Goal: Information Seeking & Learning: Learn about a topic

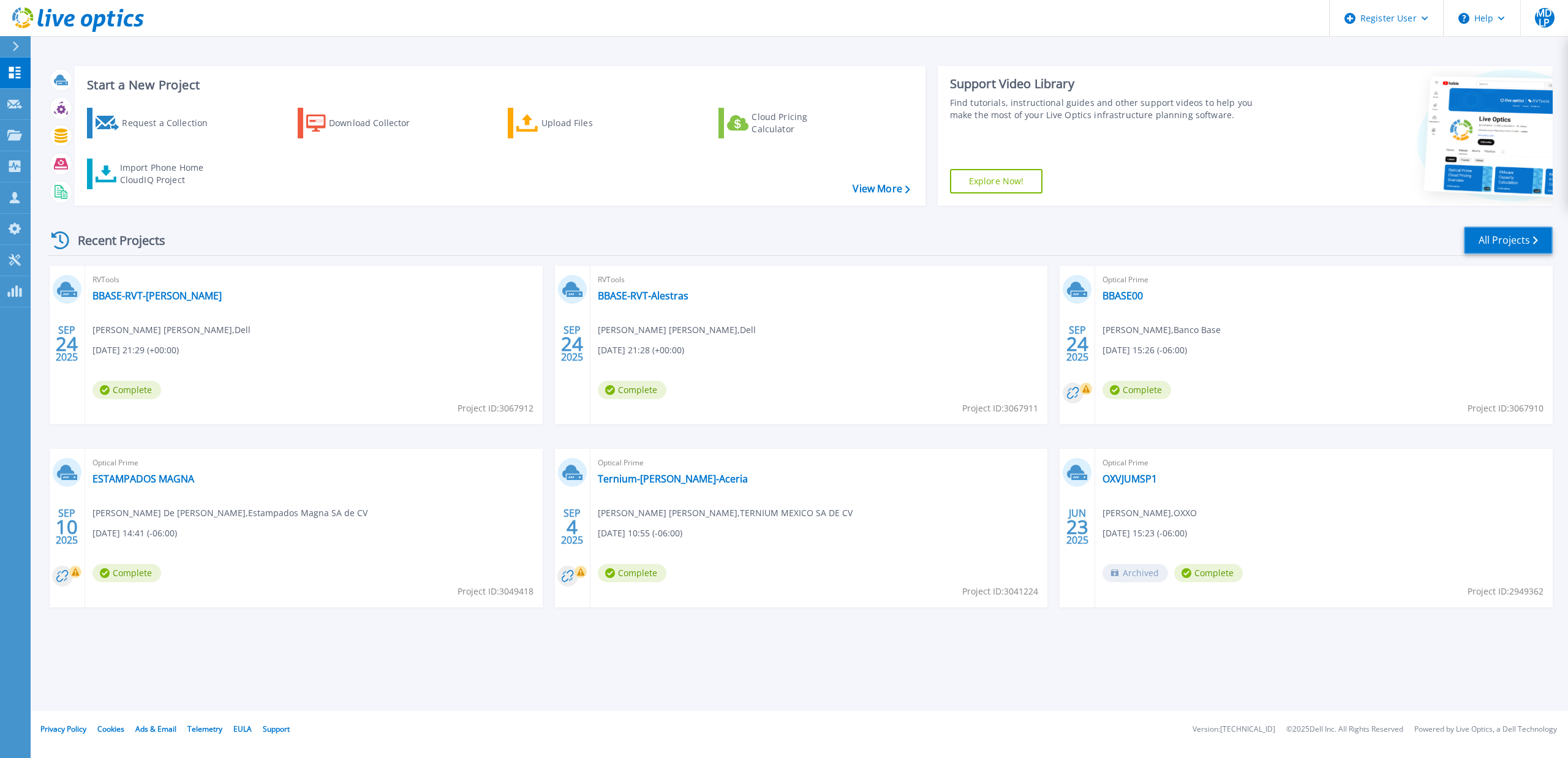
click at [1526, 233] on link "All Projects" at bounding box center [1508, 241] width 89 height 28
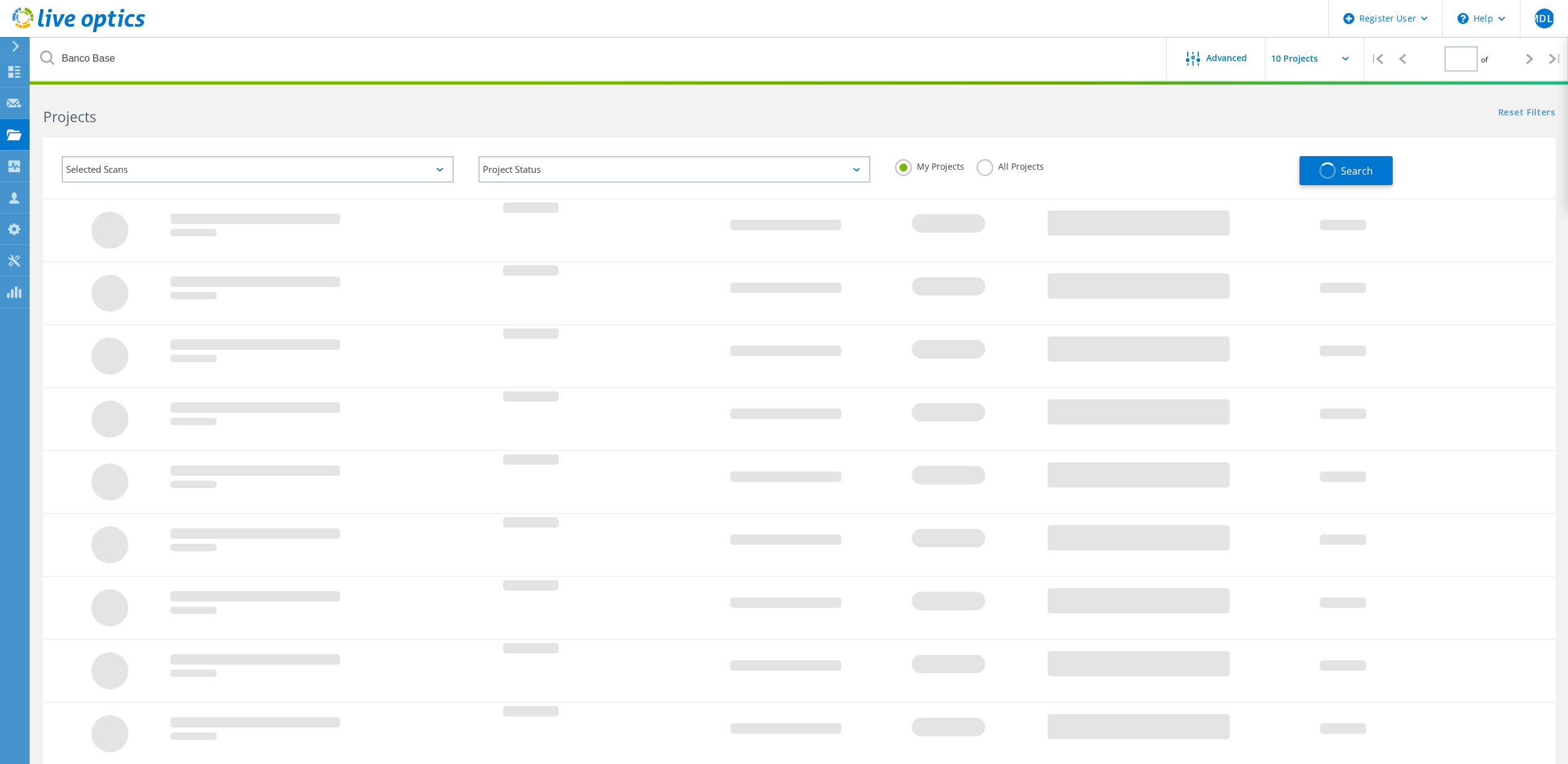
type input "1"
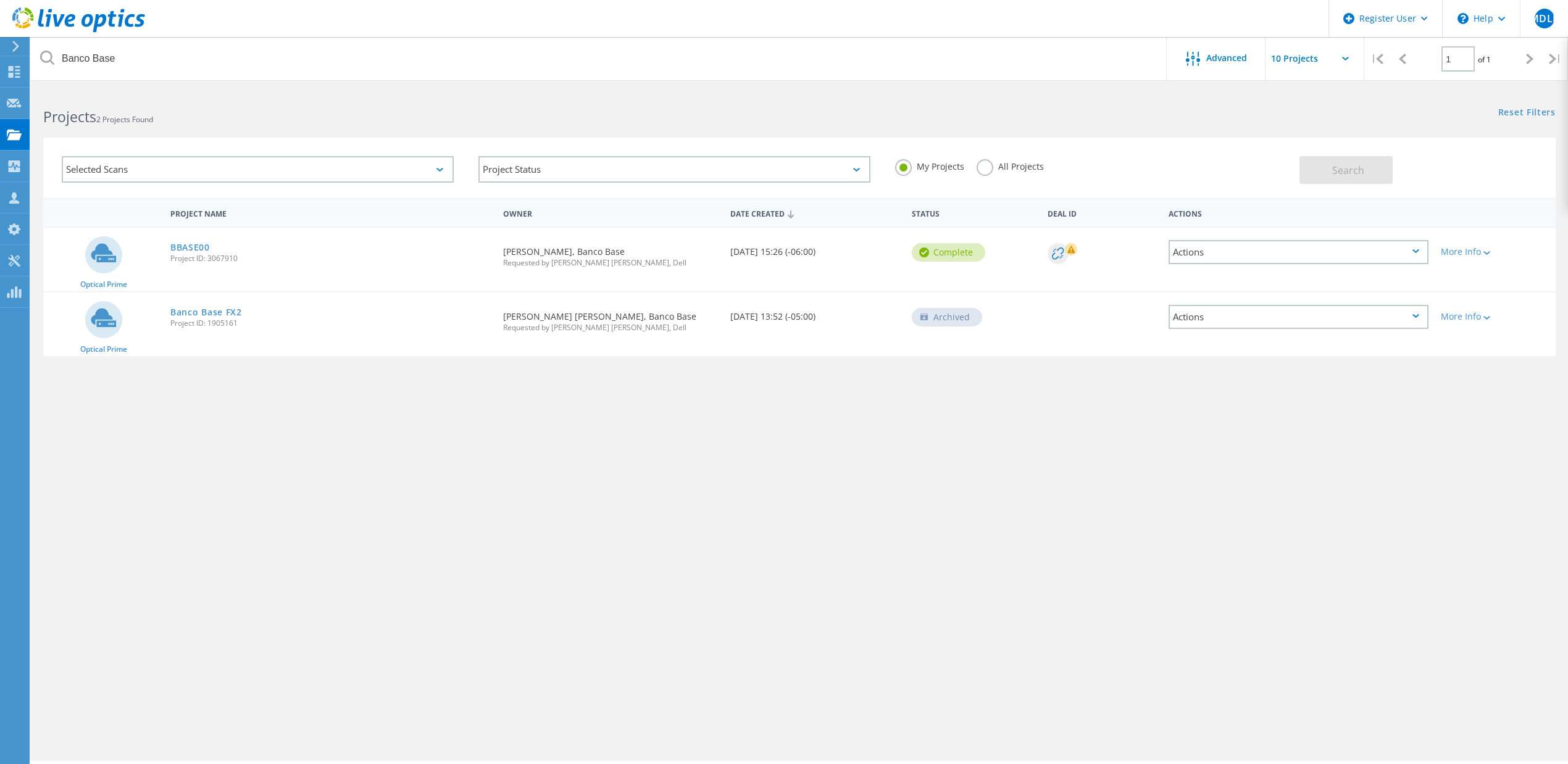
click at [1005, 162] on label "All Projects" at bounding box center [1010, 165] width 67 height 12
click at [0, 0] on input "All Projects" at bounding box center [0, 0] width 0 height 0
click at [1361, 169] on span "Search" at bounding box center [1348, 170] width 32 height 14
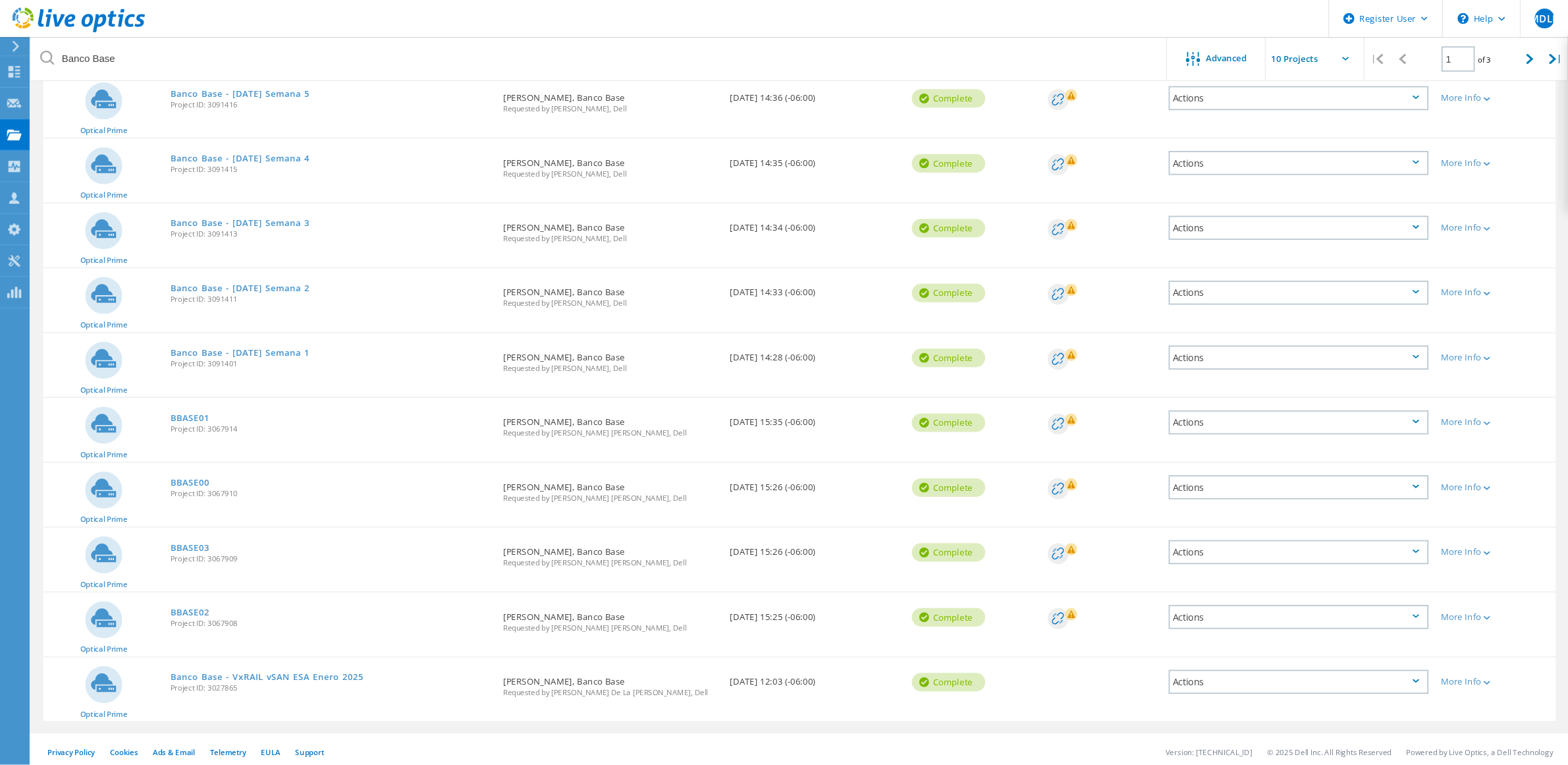
scroll to position [165, 0]
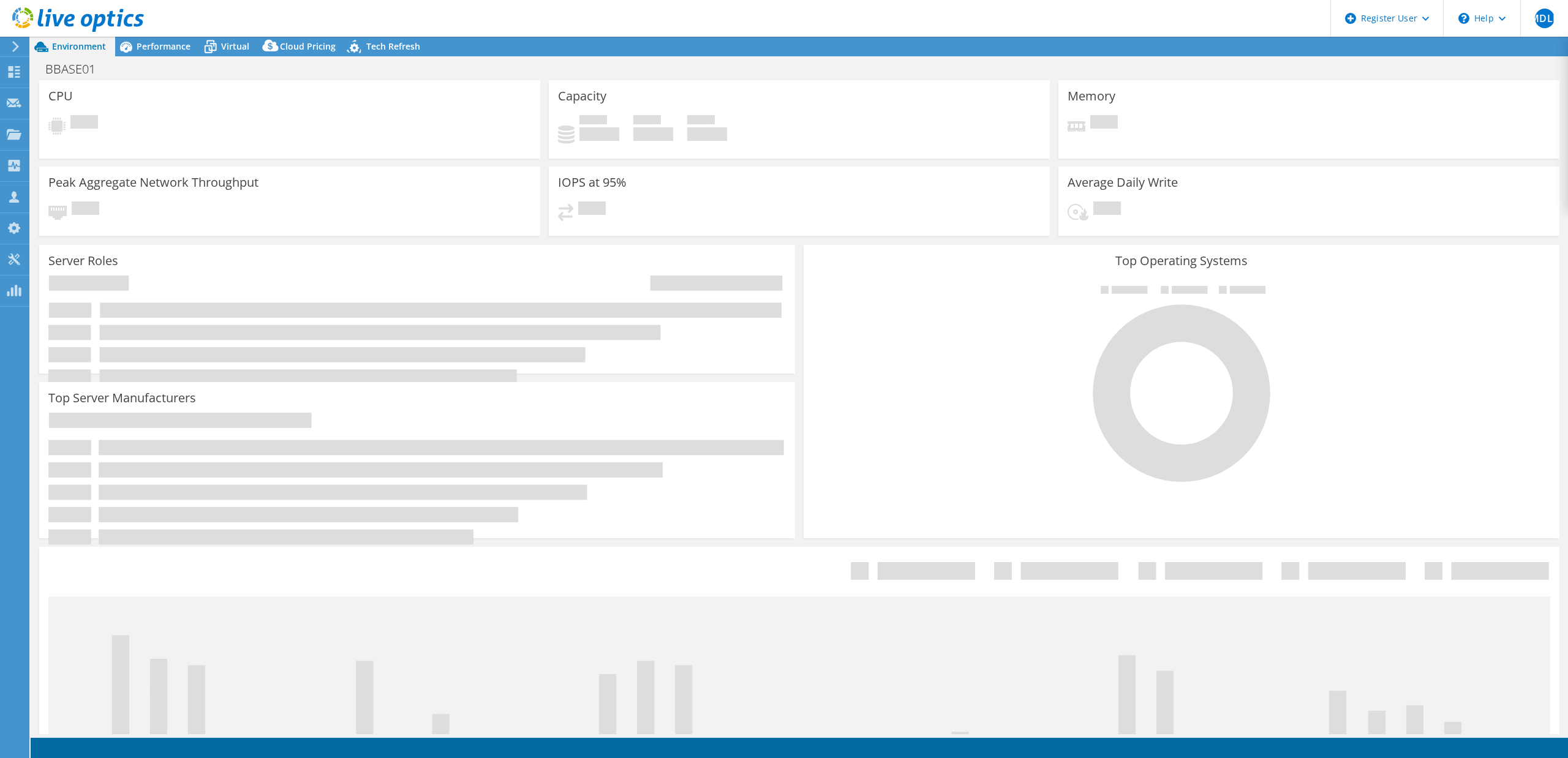
select select "USD"
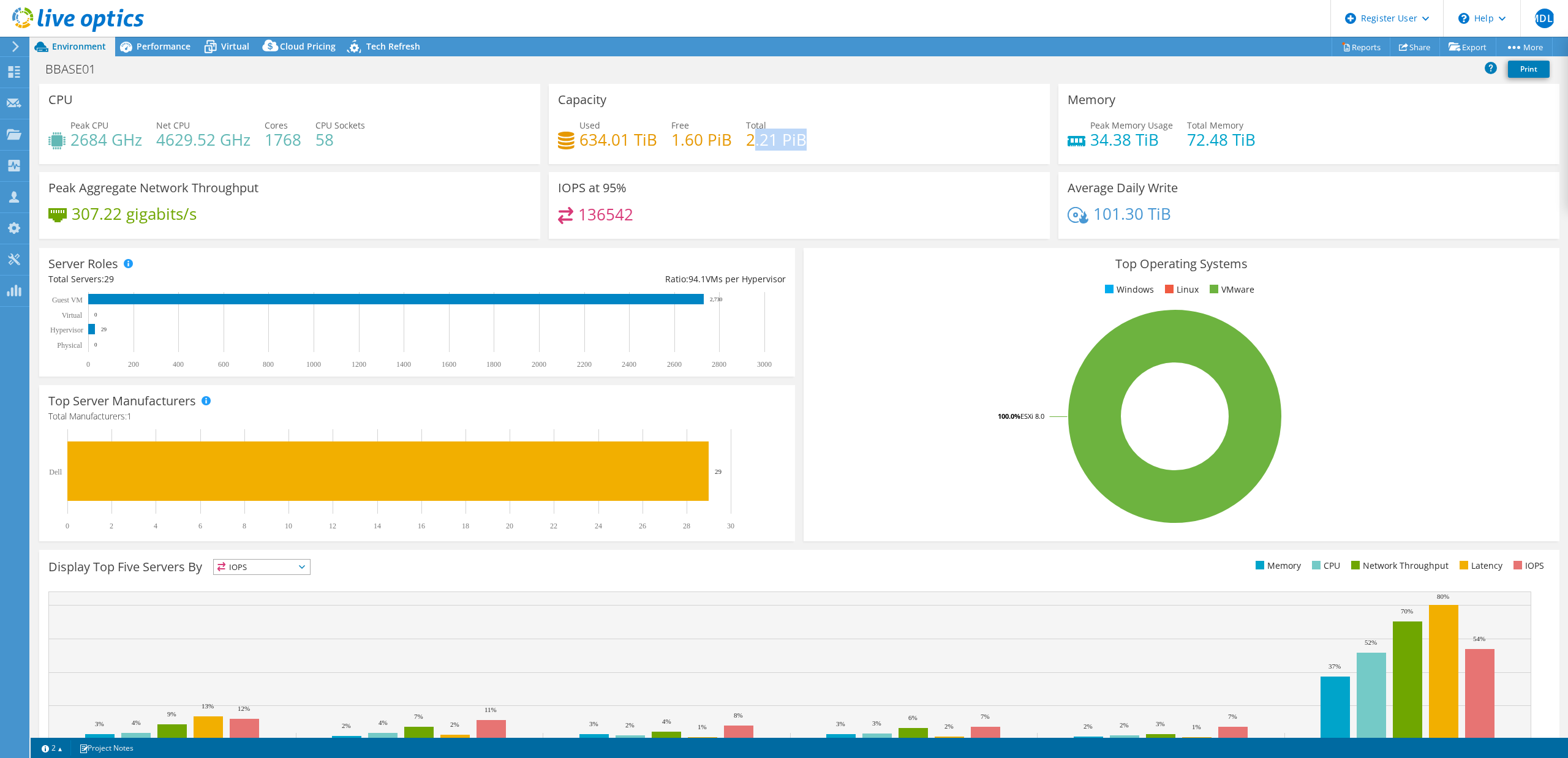
drag, startPoint x: 746, startPoint y: 143, endPoint x: 807, endPoint y: 137, distance: 61.3
click at [807, 137] on div "Used 634.01 TiB Free 1.60 PiB Total 2.21 PiB" at bounding box center [799, 138] width 483 height 40
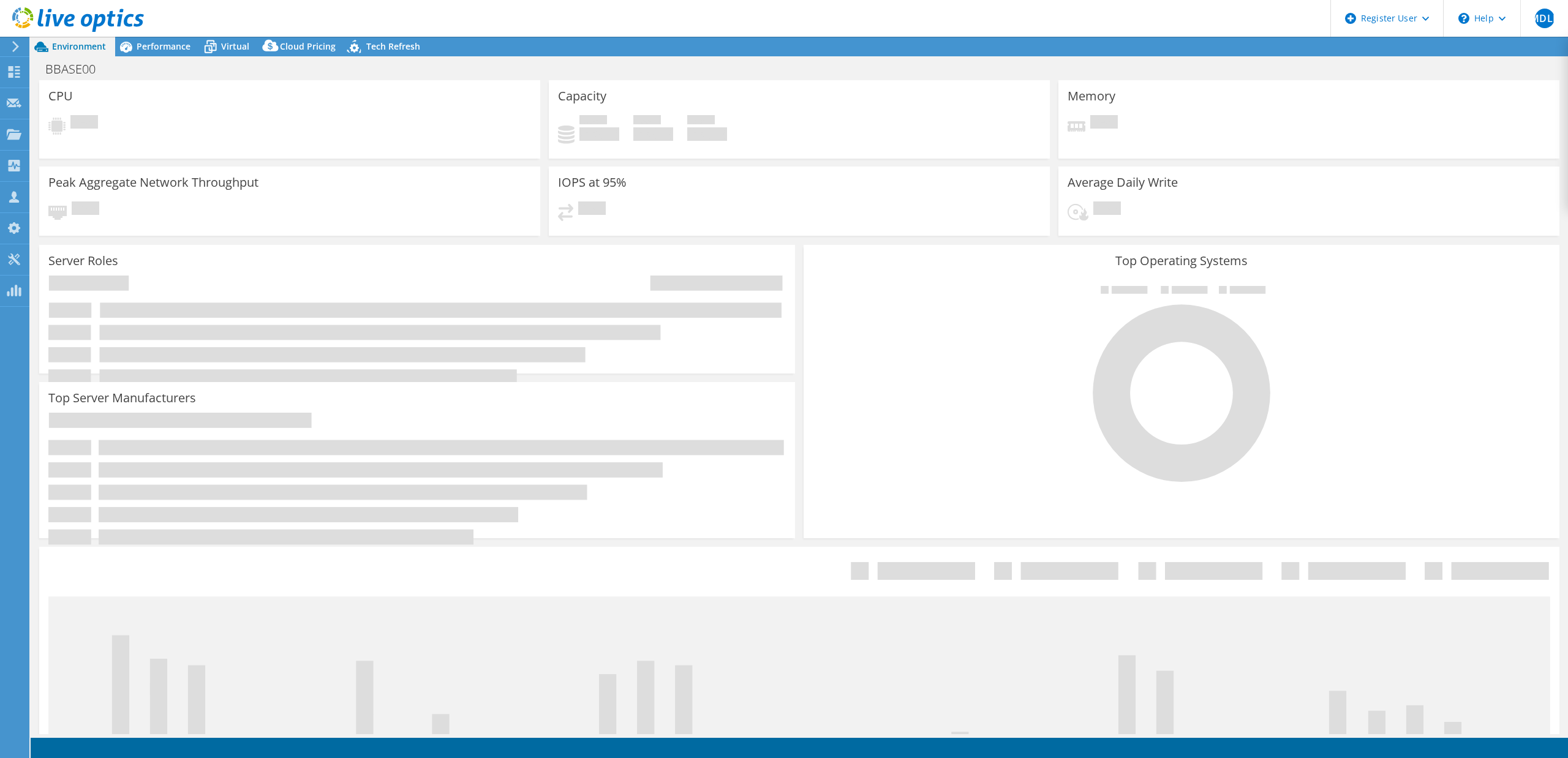
select select "USD"
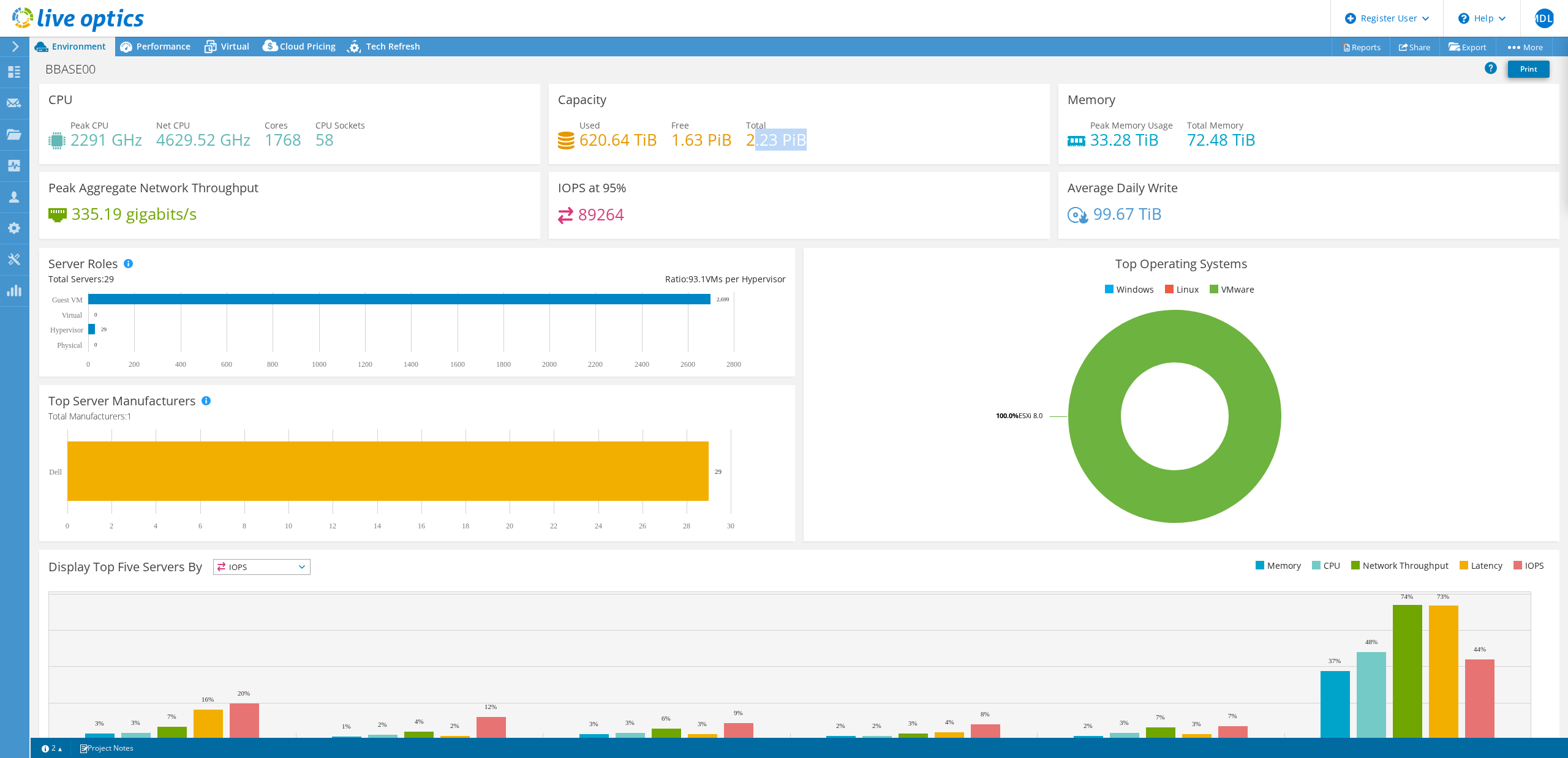
drag, startPoint x: 745, startPoint y: 147, endPoint x: 856, endPoint y: 147, distance: 111.0
click at [856, 147] on div "Used 620.64 TiB Free 1.63 PiB Total 2.23 PiB" at bounding box center [799, 138] width 483 height 40
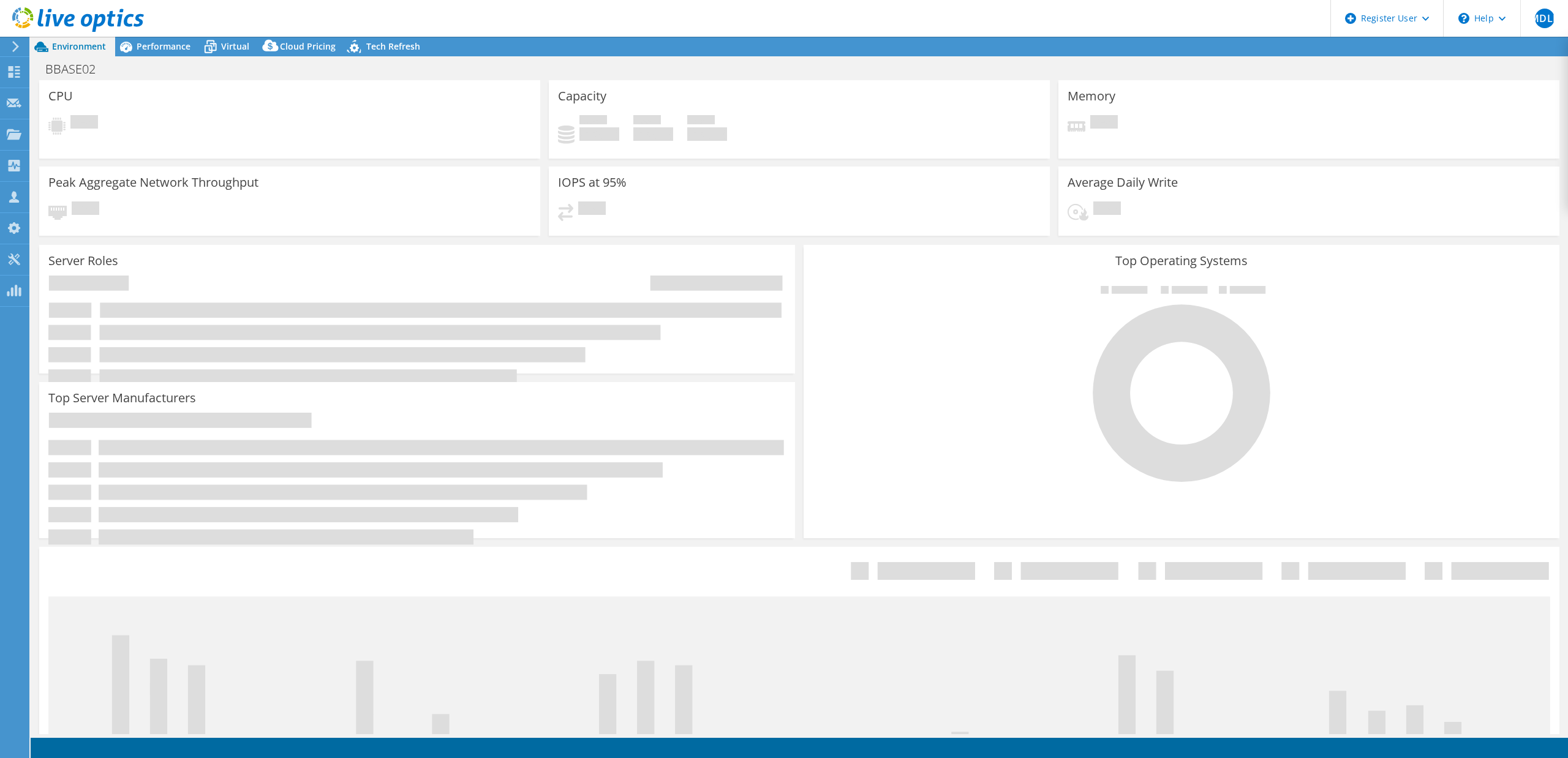
select select "USD"
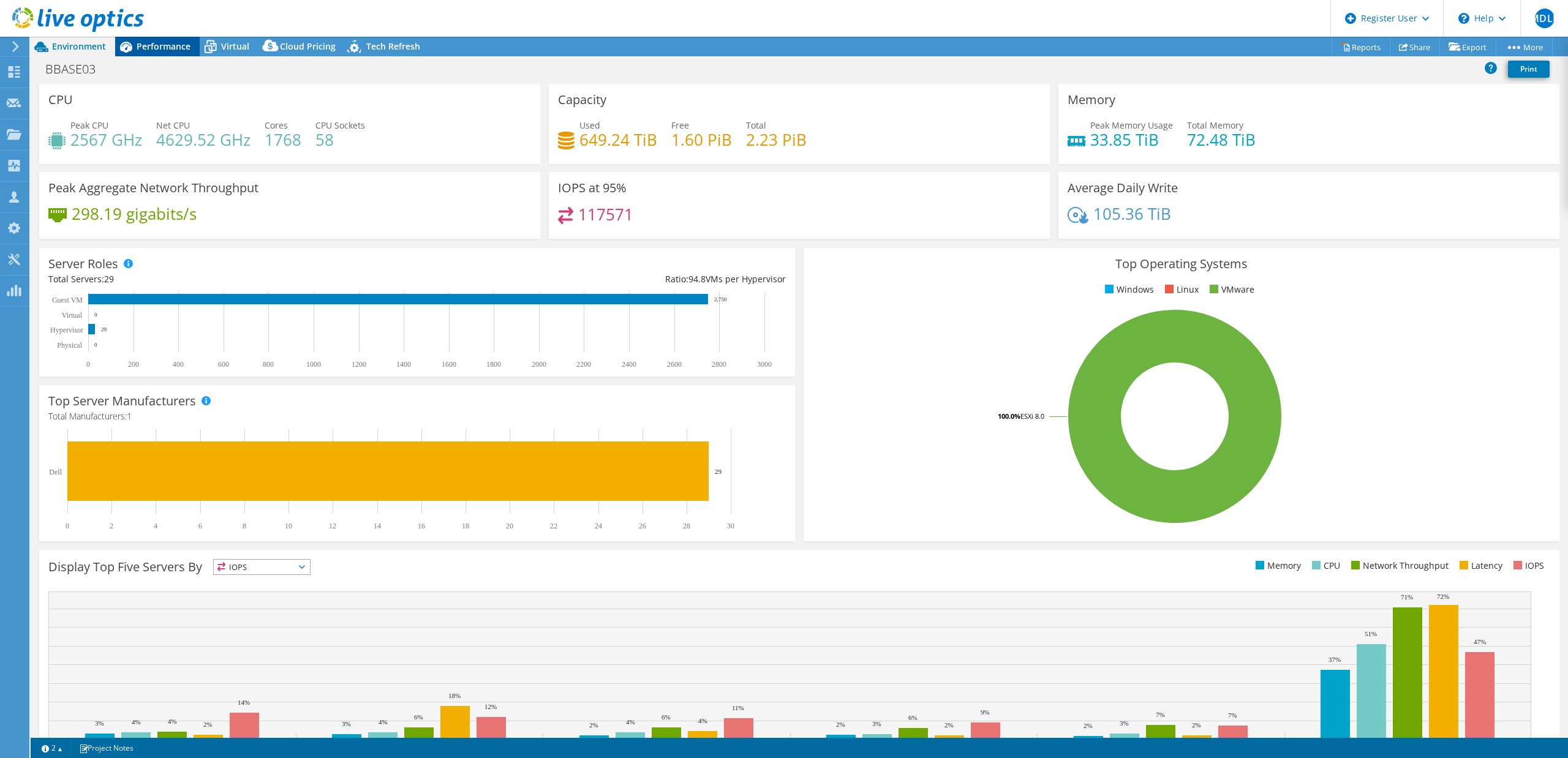
click at [171, 47] on span "Performance" at bounding box center [163, 47] width 54 height 12
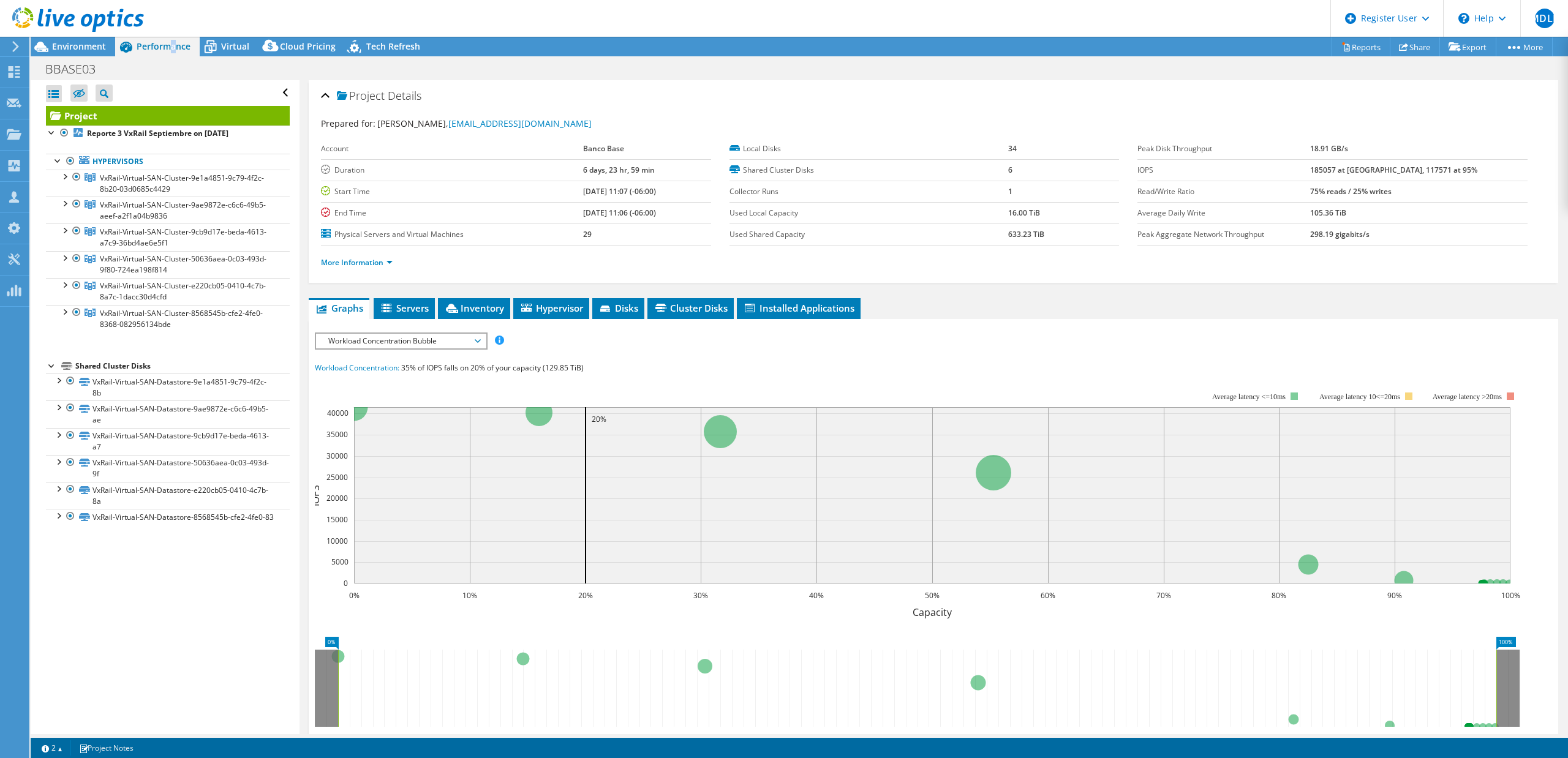
drag, startPoint x: 171, startPoint y: 47, endPoint x: 61, endPoint y: 178, distance: 171.1
click at [61, 178] on div at bounding box center [64, 176] width 12 height 12
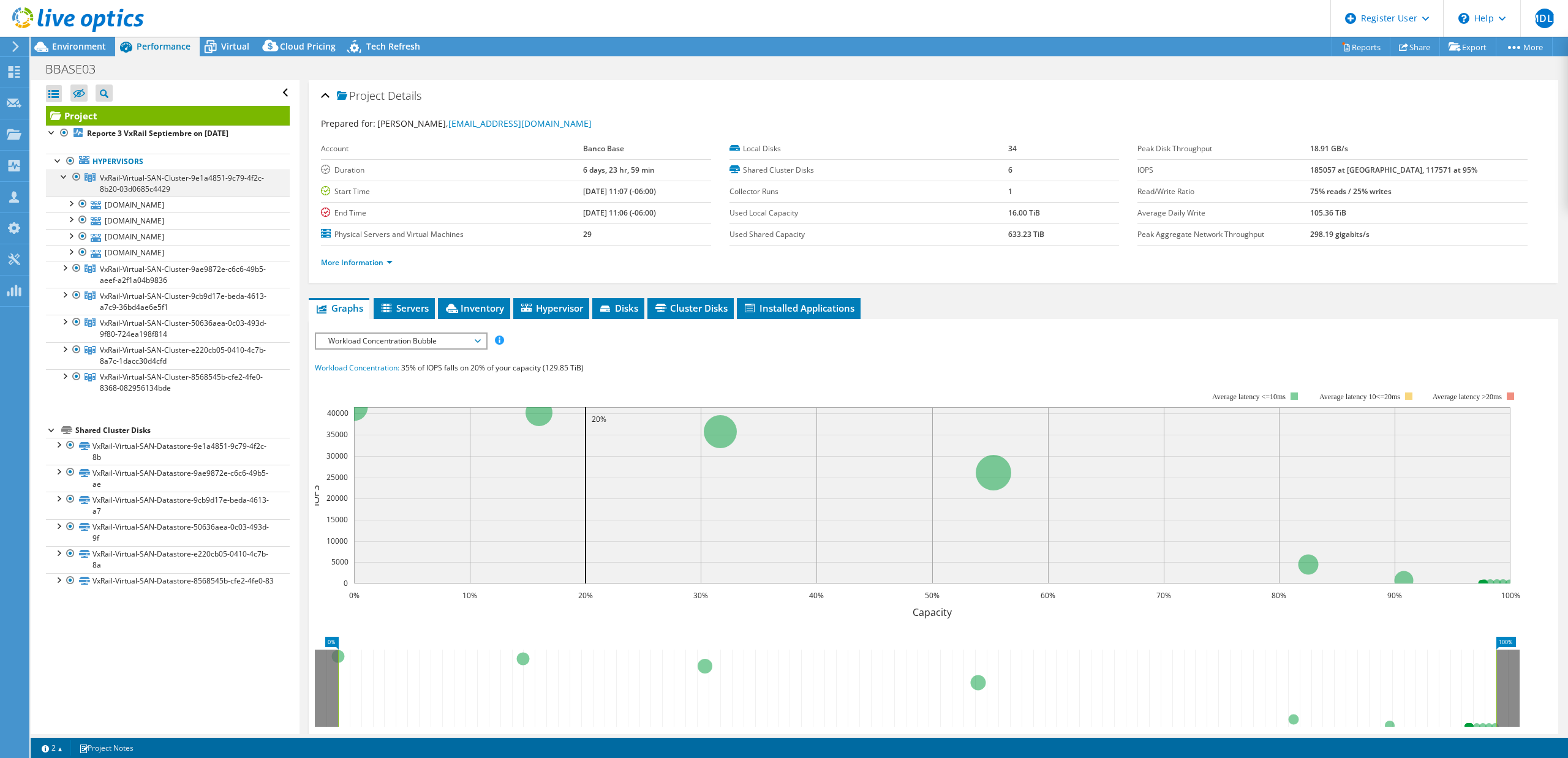
click at [62, 178] on div at bounding box center [64, 176] width 12 height 12
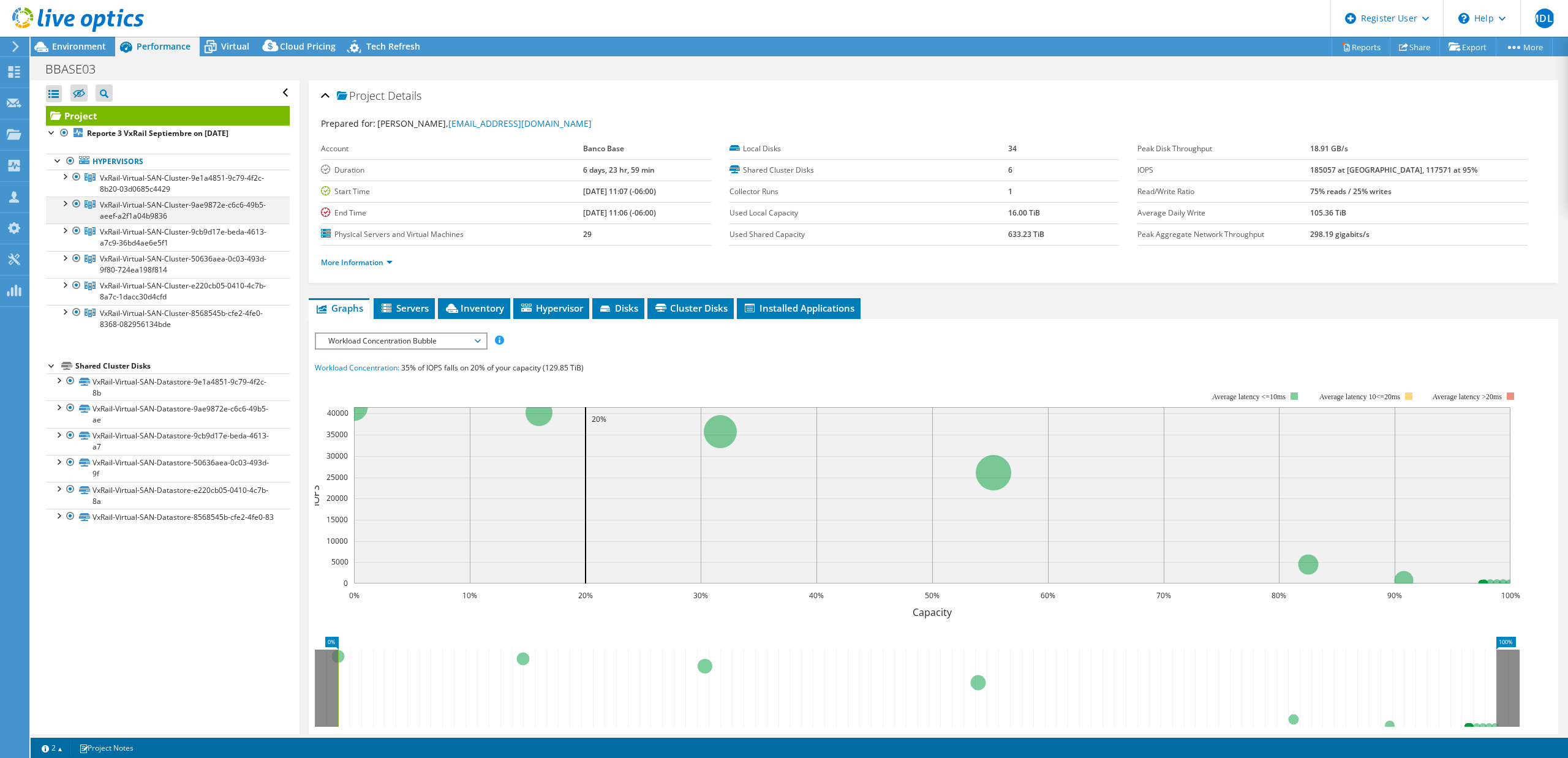
click at [62, 197] on div at bounding box center [64, 203] width 12 height 12
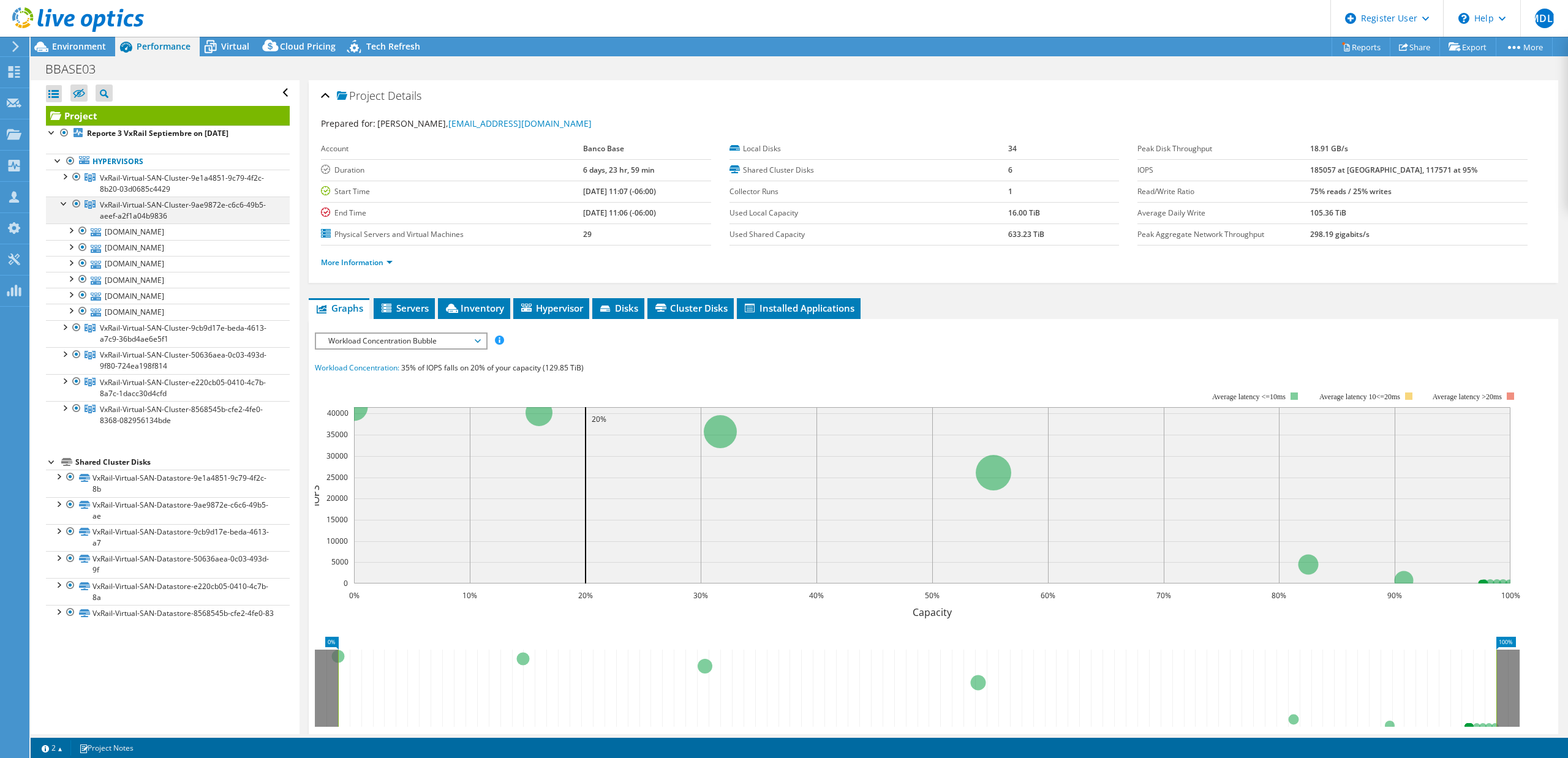
click at [62, 197] on div at bounding box center [64, 203] width 12 height 12
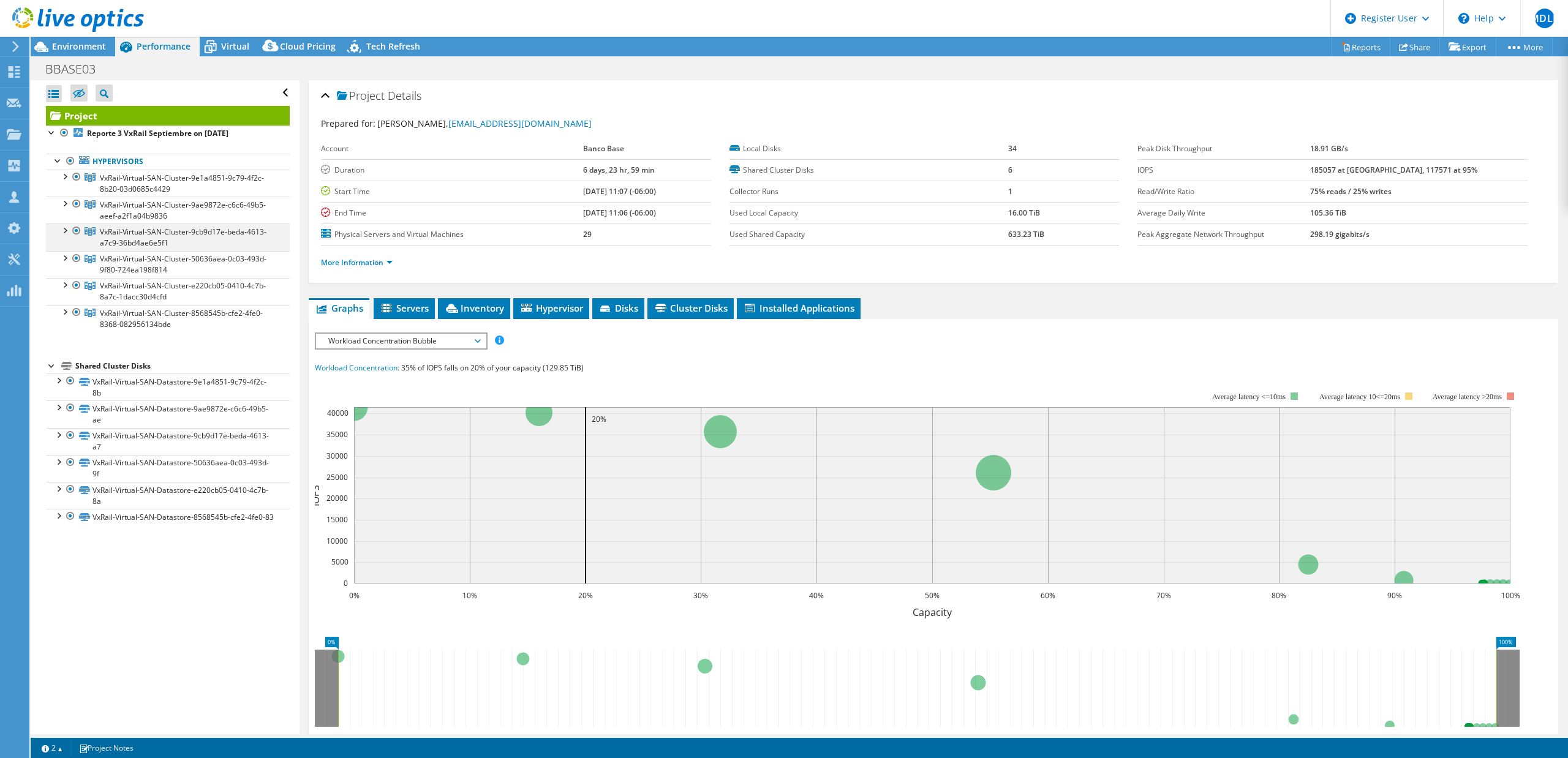
click at [60, 233] on div at bounding box center [64, 229] width 12 height 12
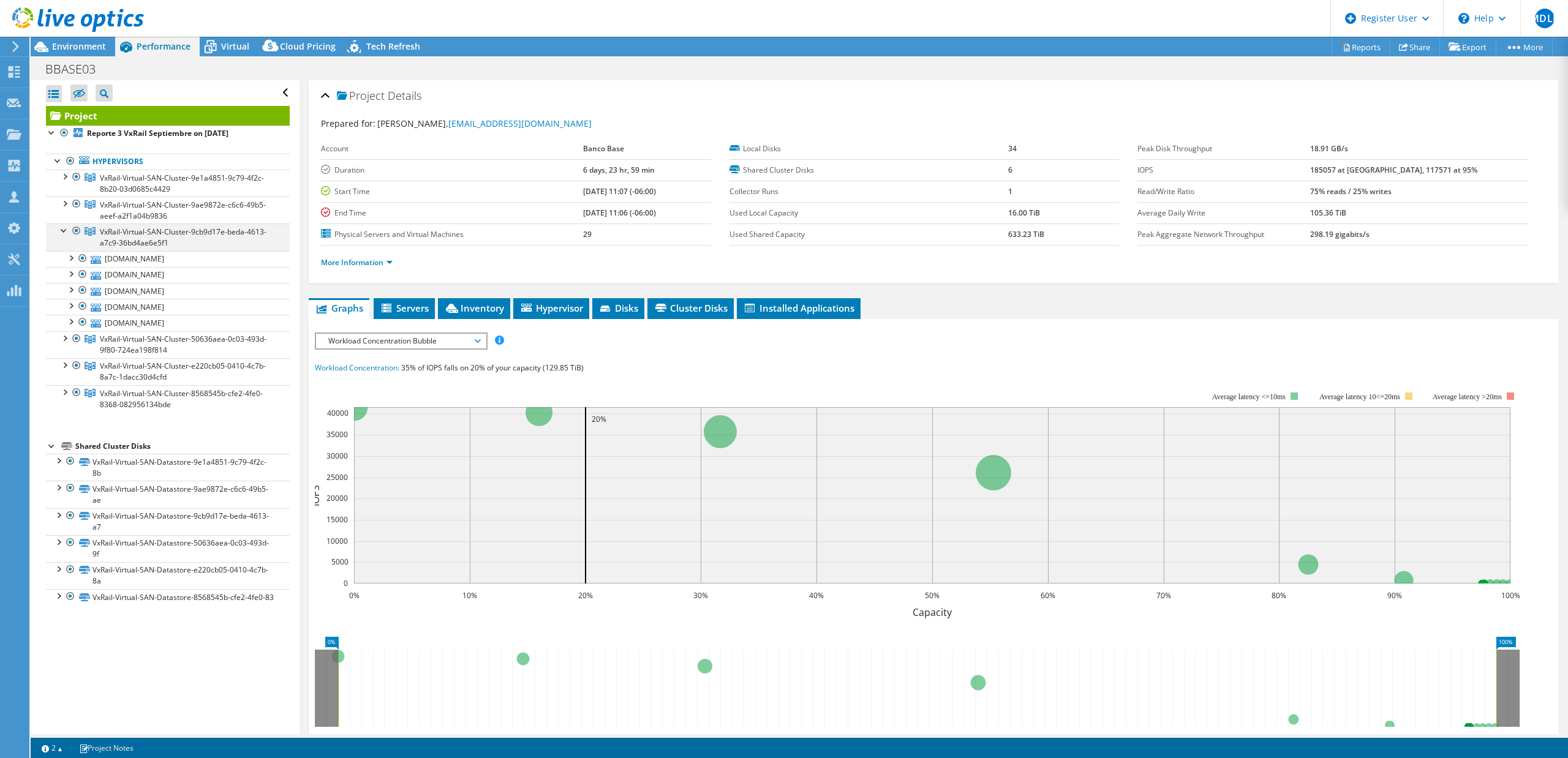
click at [60, 233] on div at bounding box center [64, 229] width 12 height 12
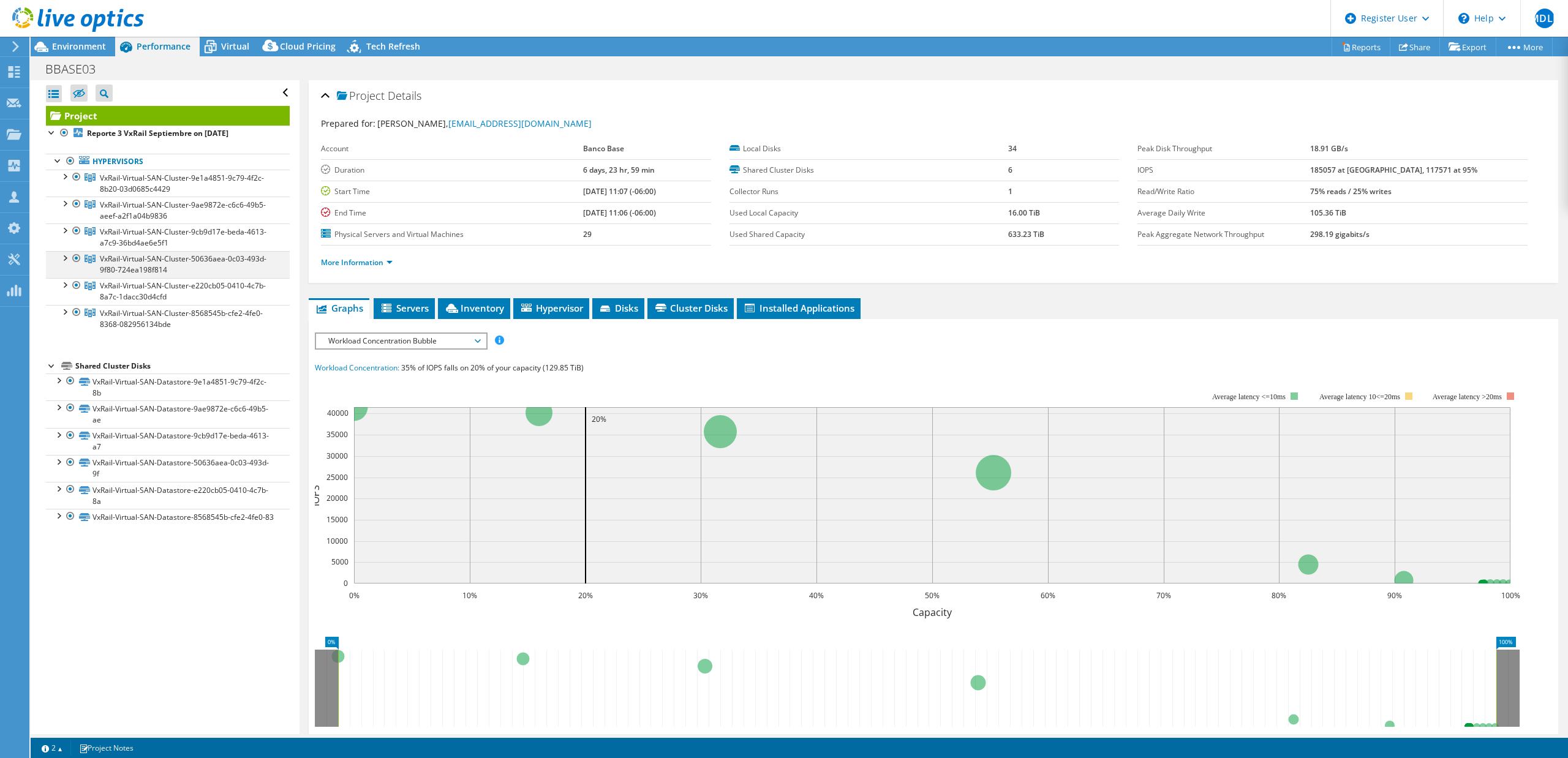
click at [62, 260] on div at bounding box center [64, 257] width 12 height 12
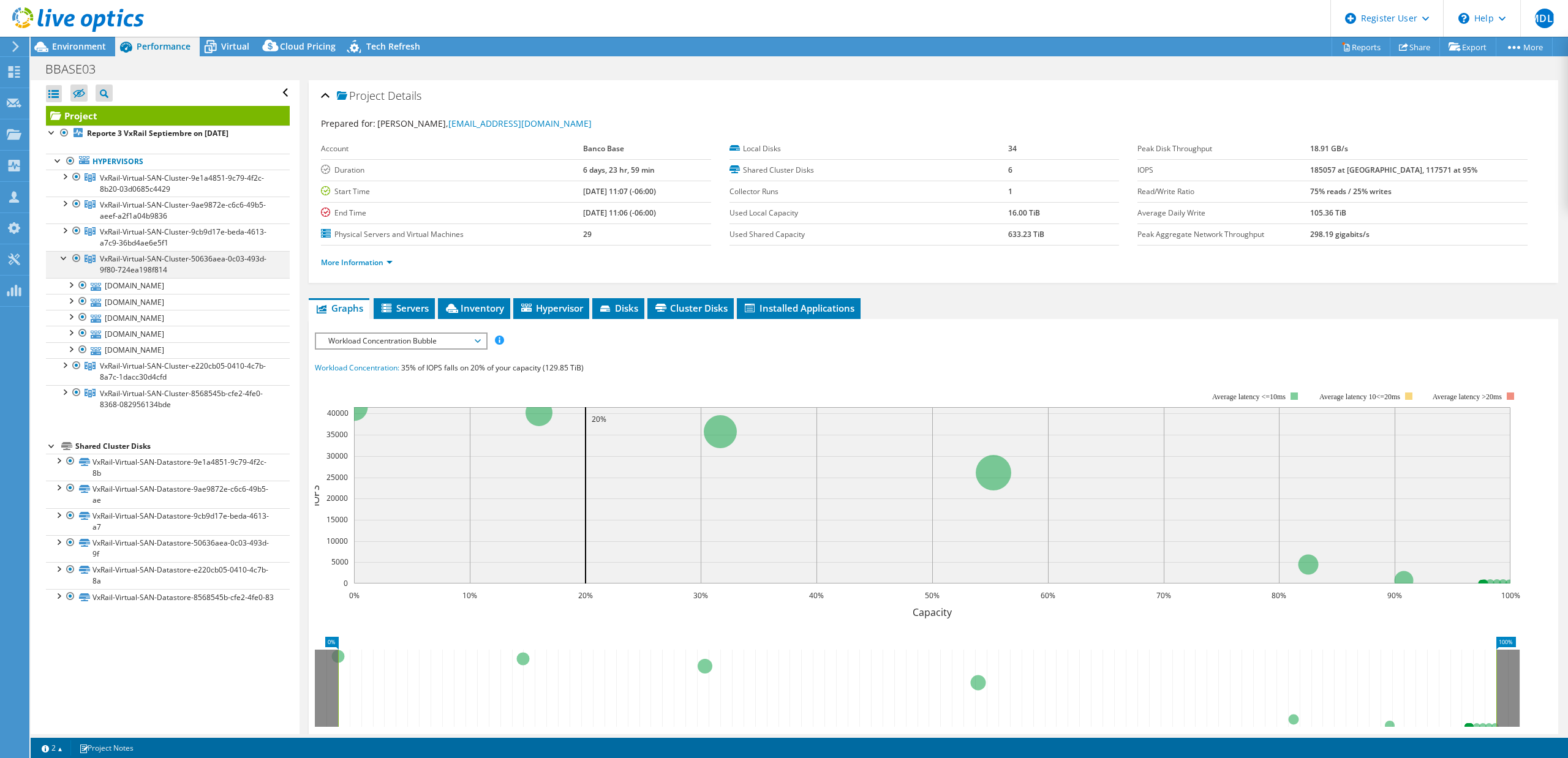
click at [62, 260] on div at bounding box center [64, 257] width 12 height 12
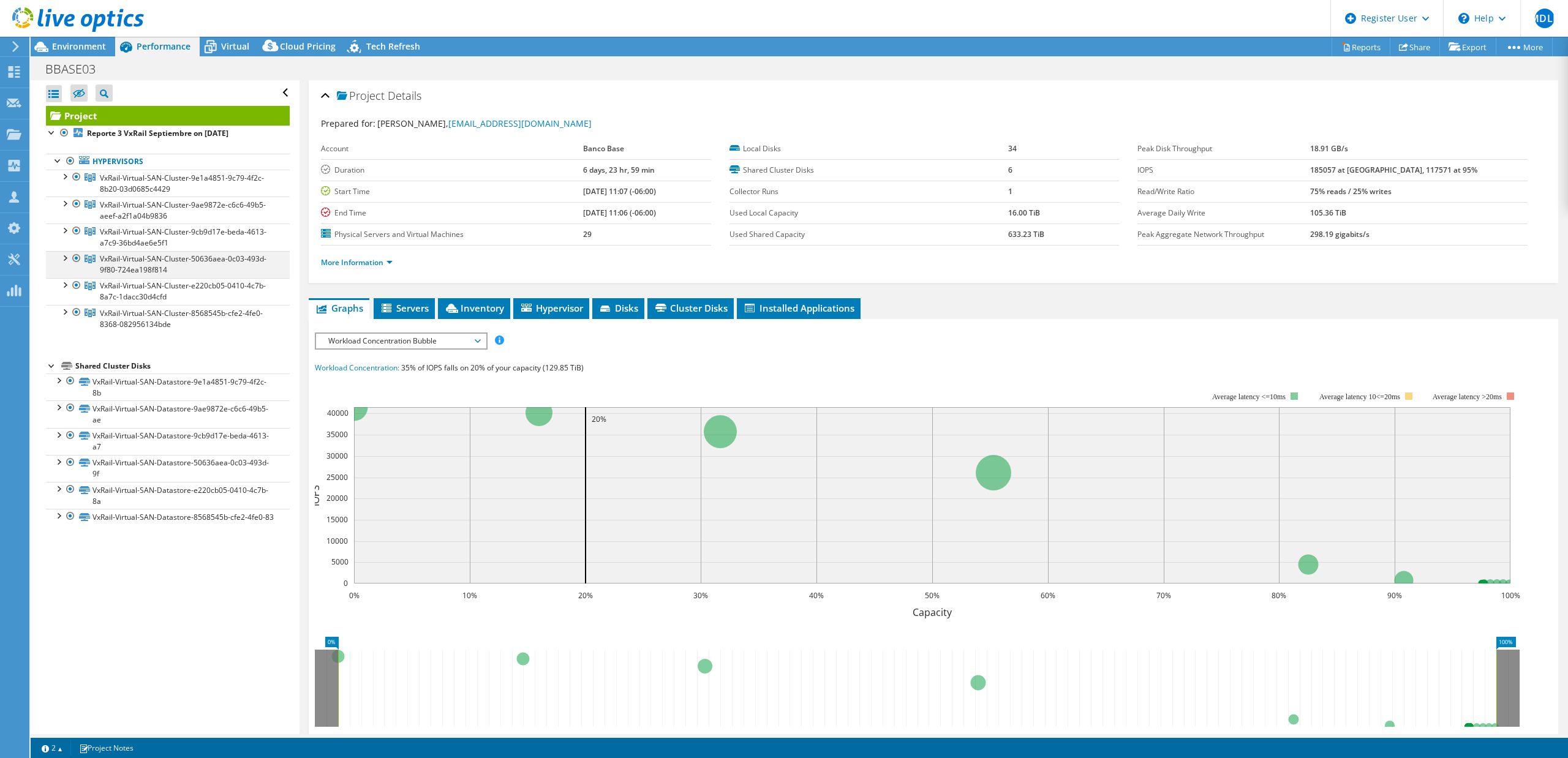
click at [74, 258] on div at bounding box center [76, 258] width 12 height 14
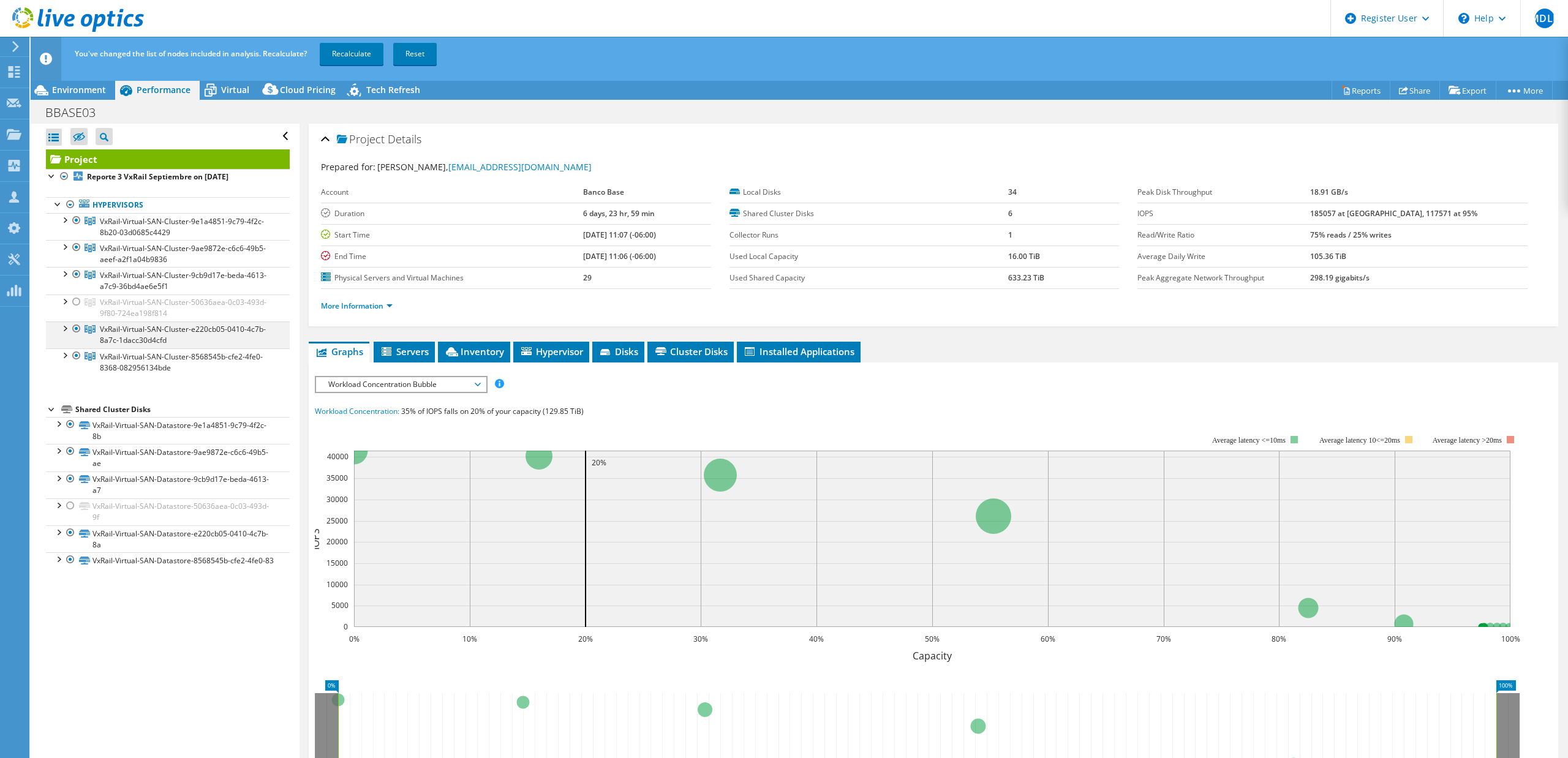
click at [62, 327] on div at bounding box center [64, 327] width 12 height 12
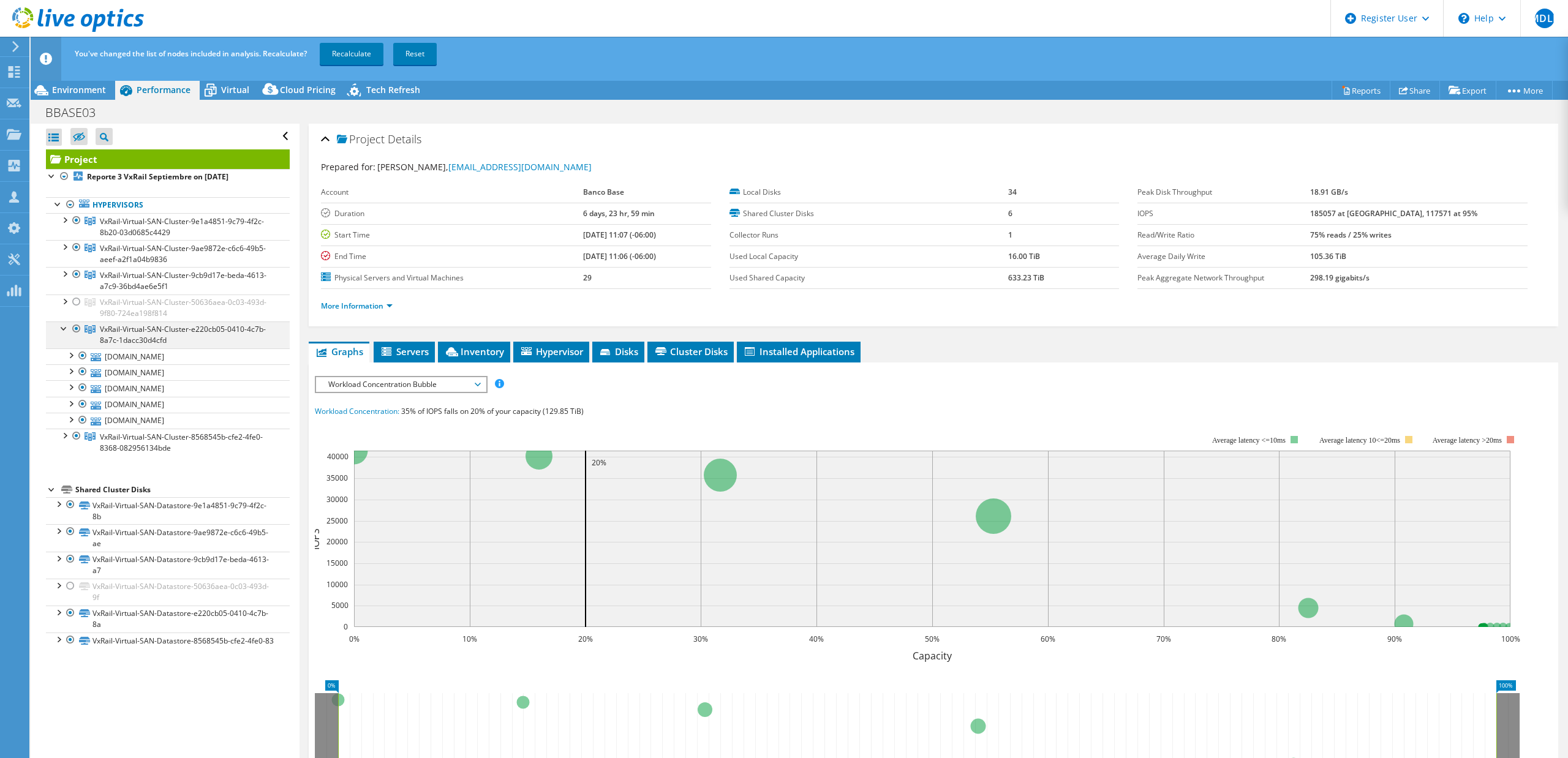
click at [62, 327] on div at bounding box center [64, 327] width 12 height 12
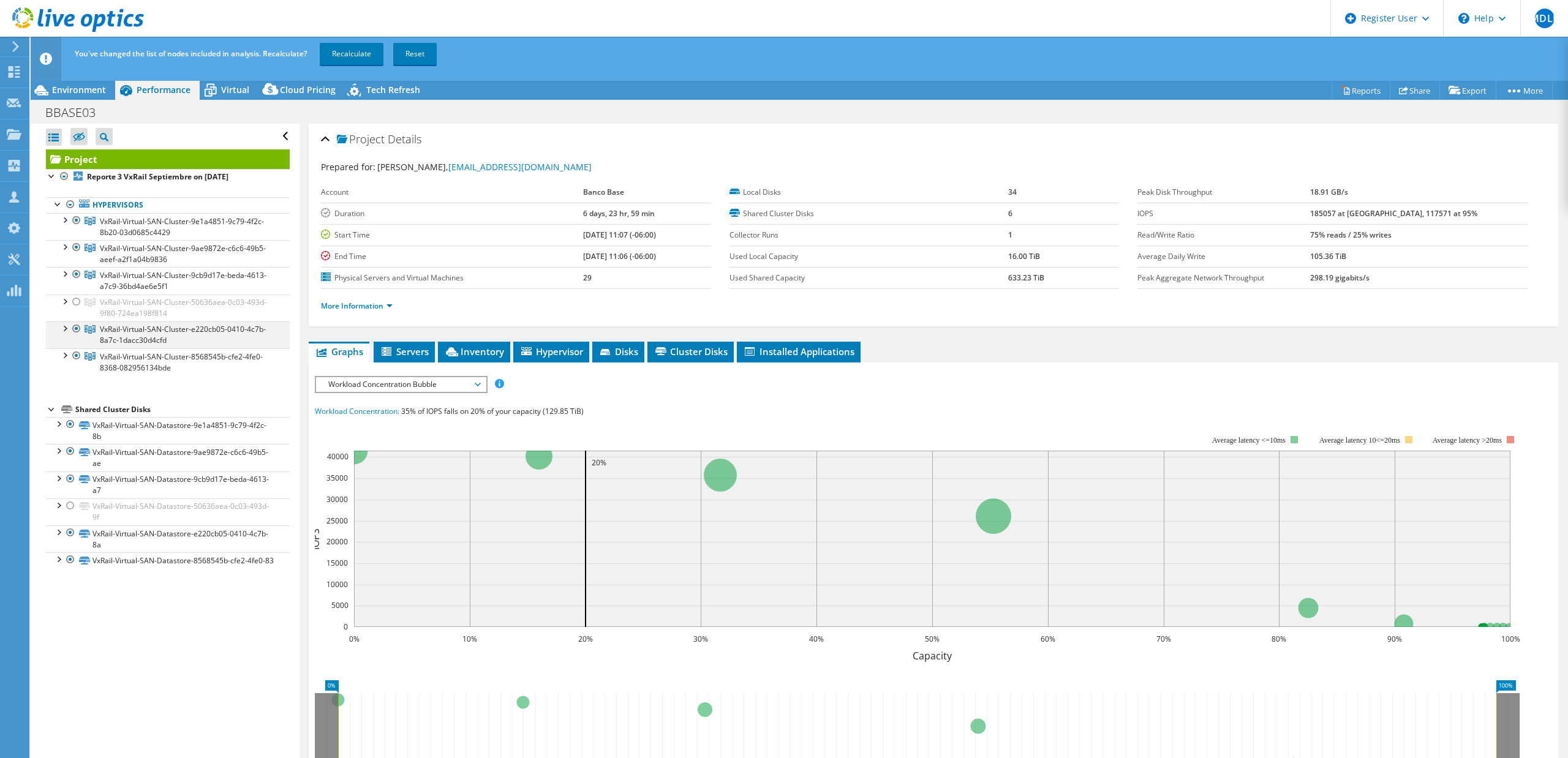
click at [77, 327] on div at bounding box center [76, 329] width 12 height 14
click at [64, 358] on div at bounding box center [64, 354] width 12 height 12
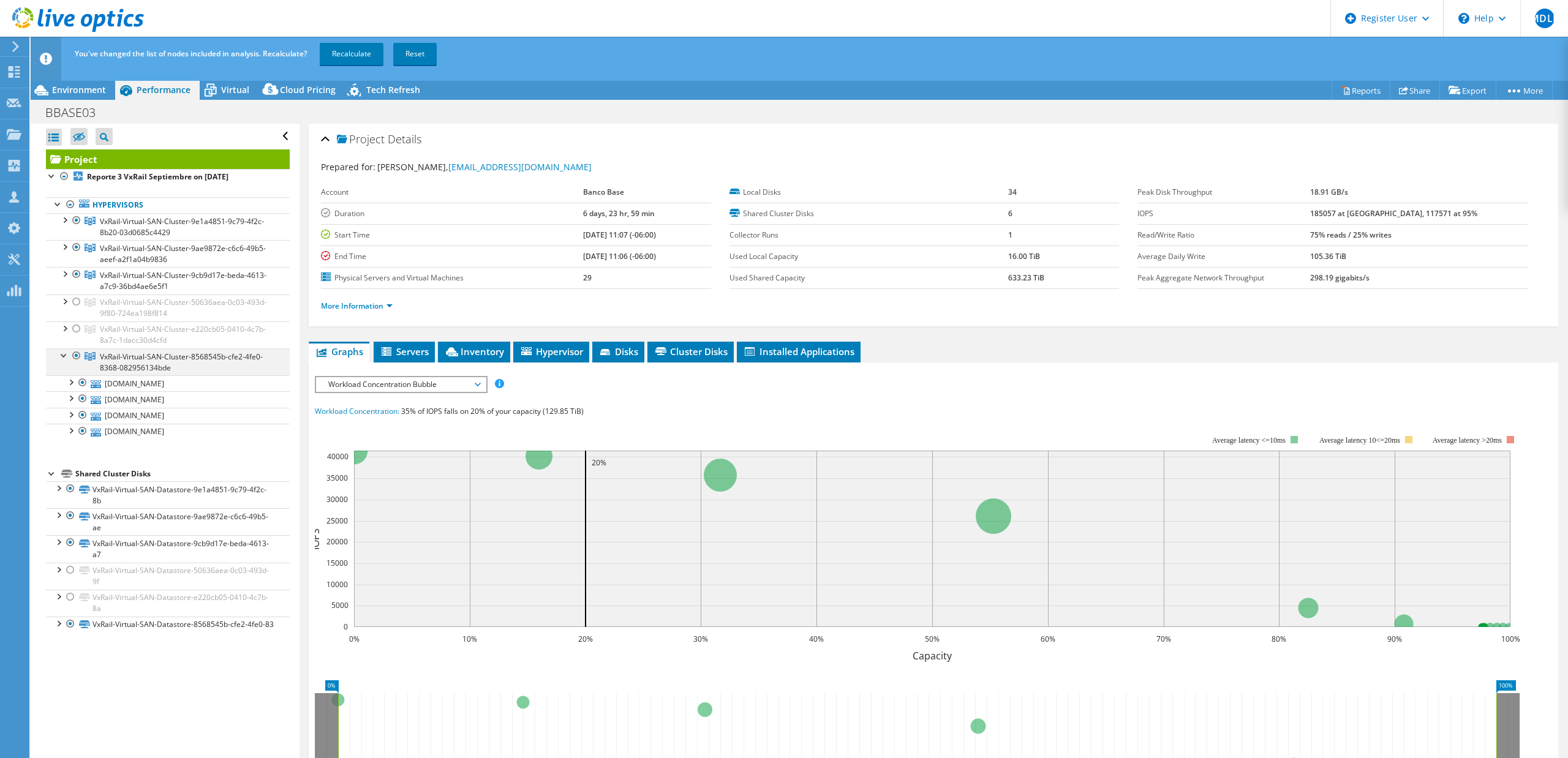
click at [76, 358] on div at bounding box center [76, 355] width 12 height 14
click at [350, 56] on link "Recalculate" at bounding box center [351, 54] width 64 height 22
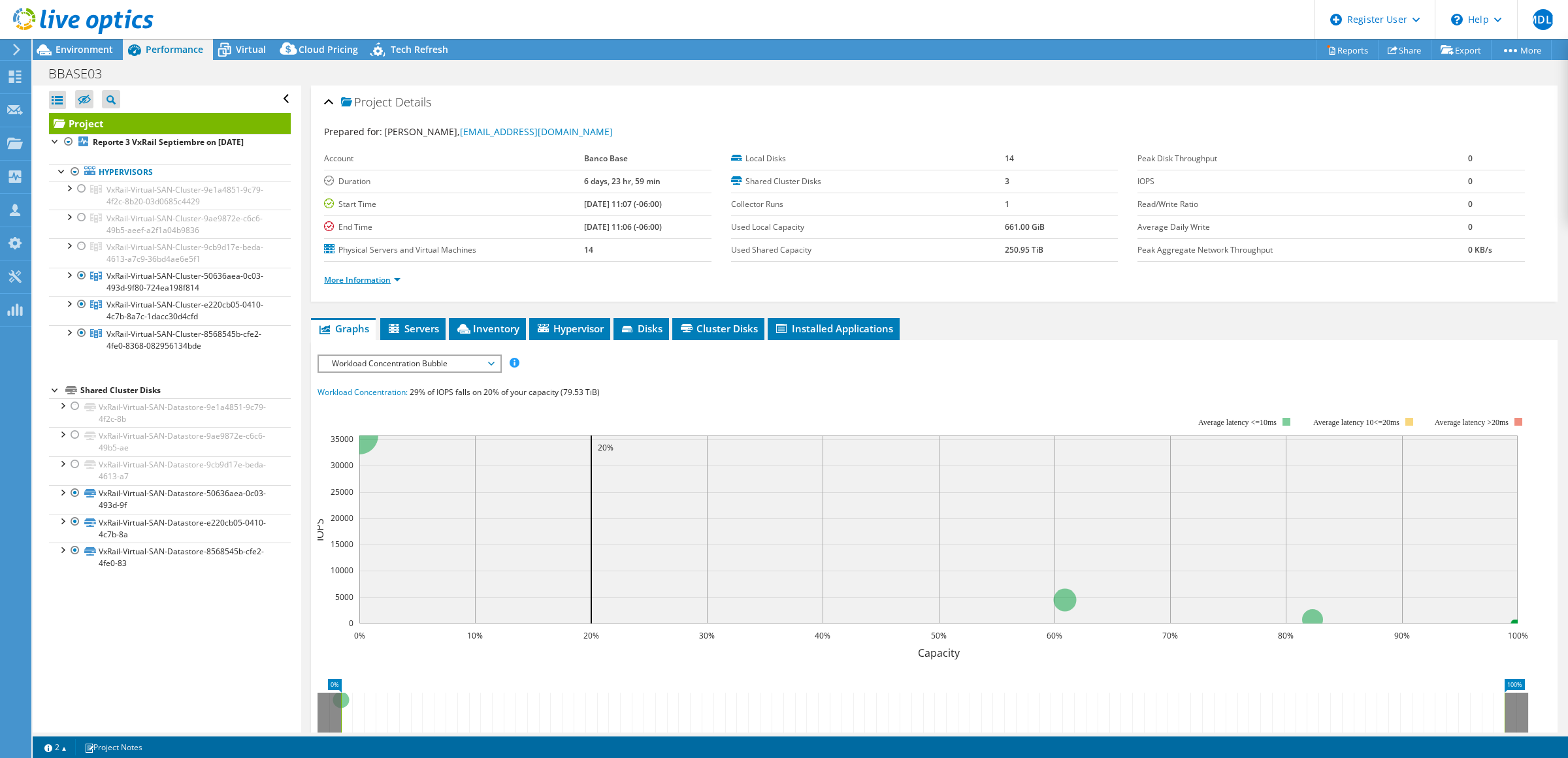
click at [399, 279] on link "More Information" at bounding box center [362, 280] width 76 height 11
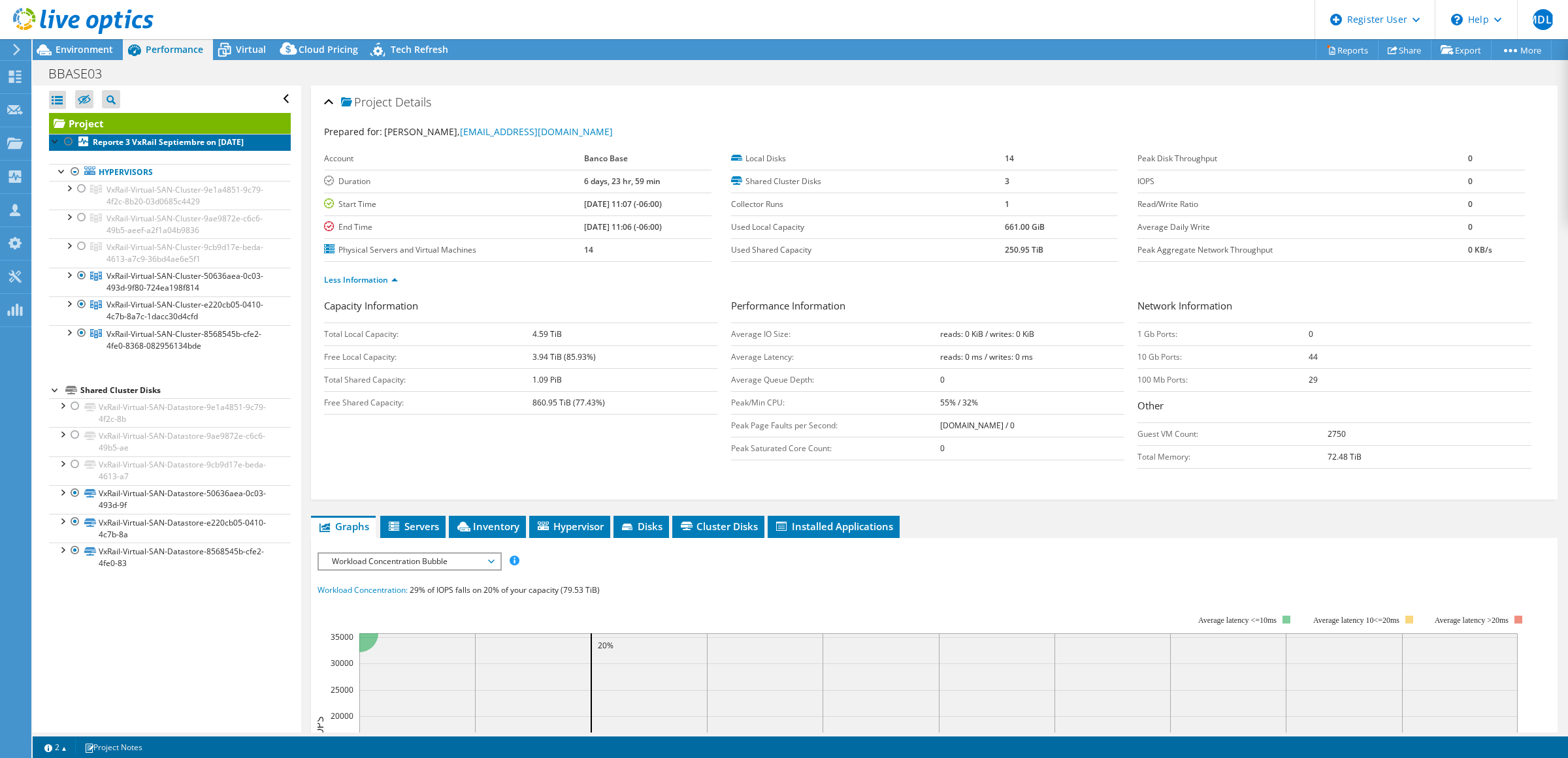
click at [153, 142] on b "Reporte 3 VxRail Septiembre on [DATE]" at bounding box center [169, 142] width 151 height 11
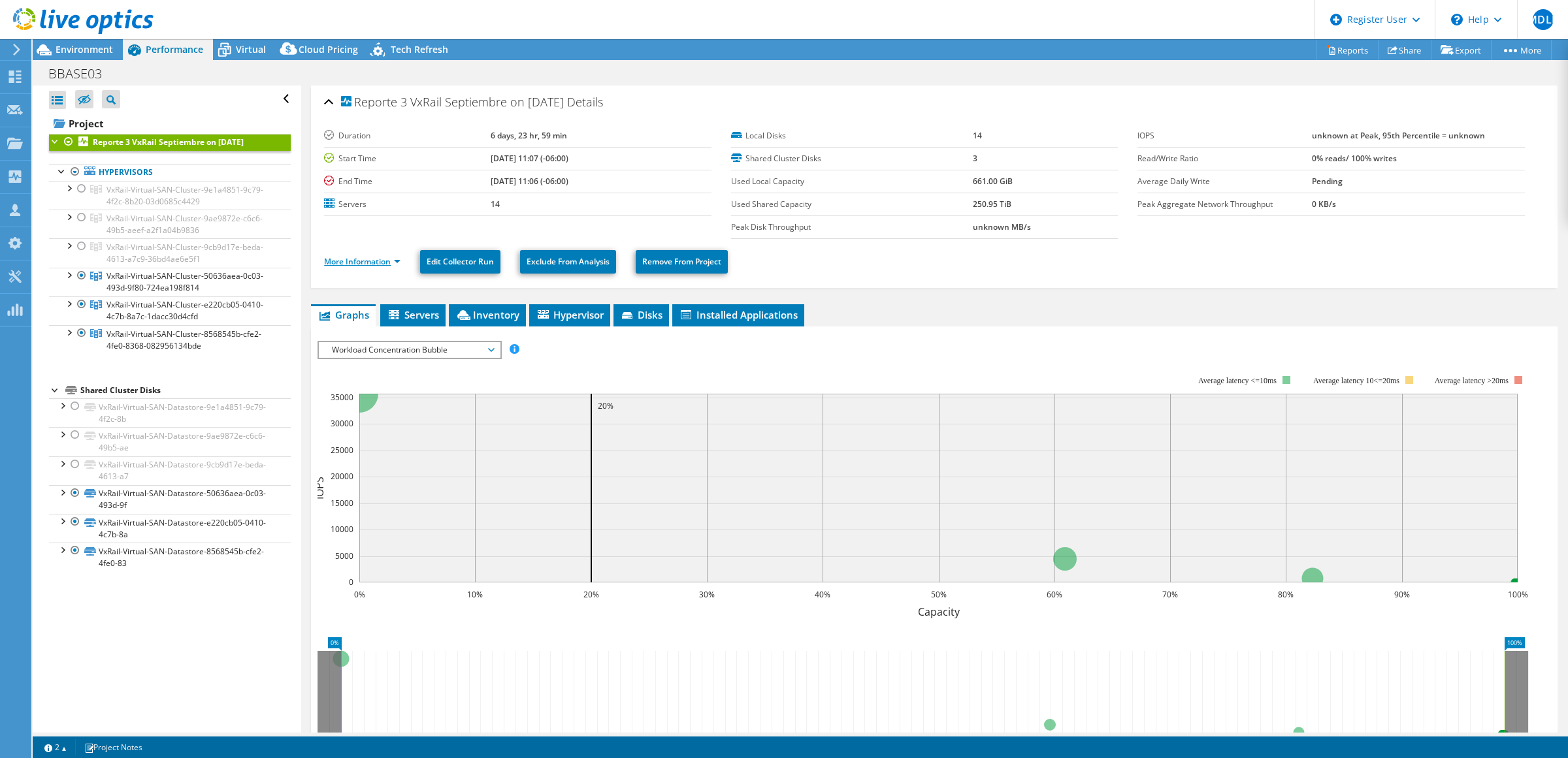
click at [384, 266] on link "More Information" at bounding box center [362, 262] width 76 height 11
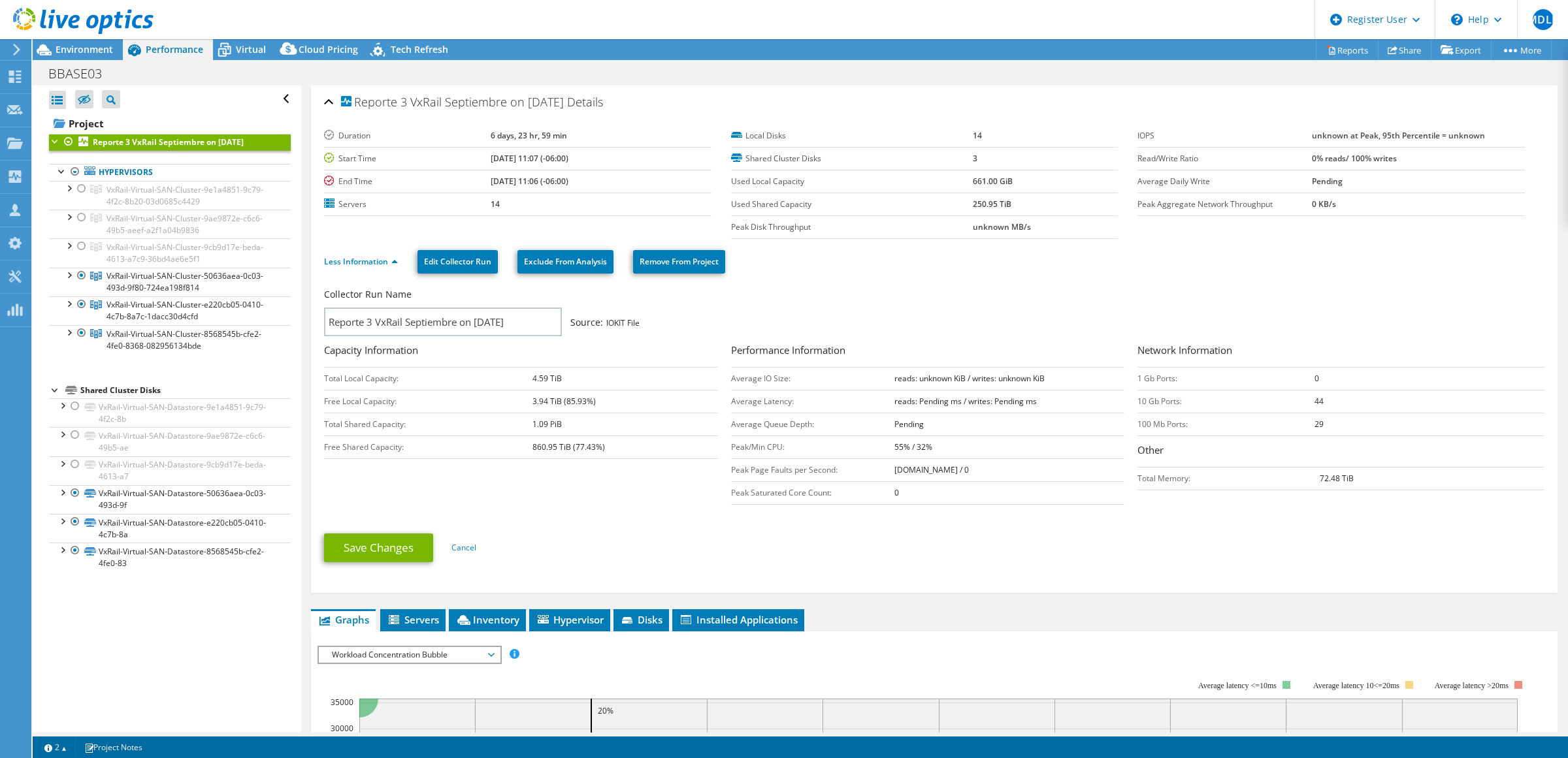
click at [181, 141] on b "Reporte 3 VxRail Septiembre on [DATE]" at bounding box center [169, 142] width 151 height 11
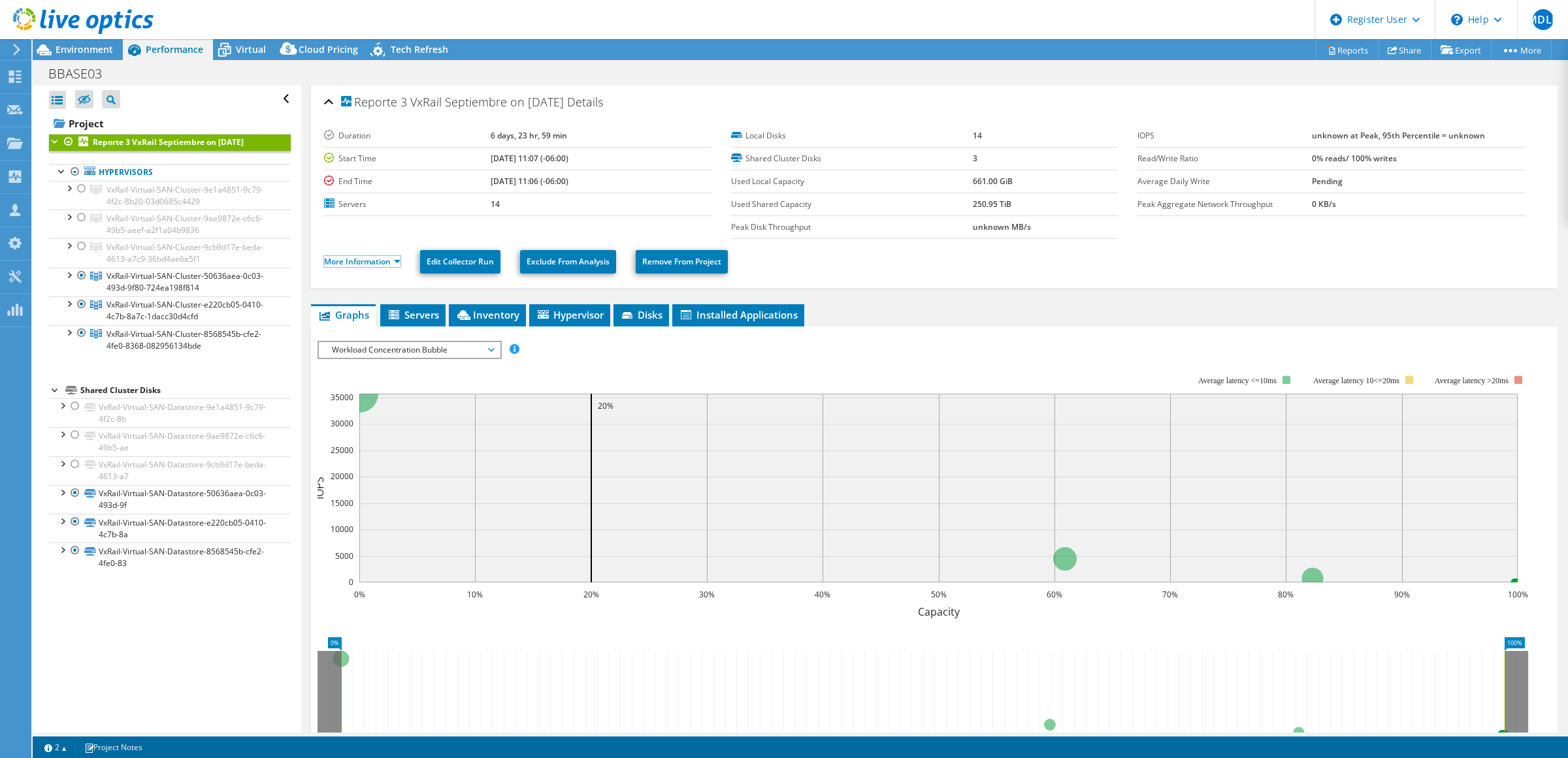
drag, startPoint x: 355, startPoint y: 258, endPoint x: 390, endPoint y: 301, distance: 55.4
click at [355, 258] on link "More Information" at bounding box center [362, 262] width 76 height 11
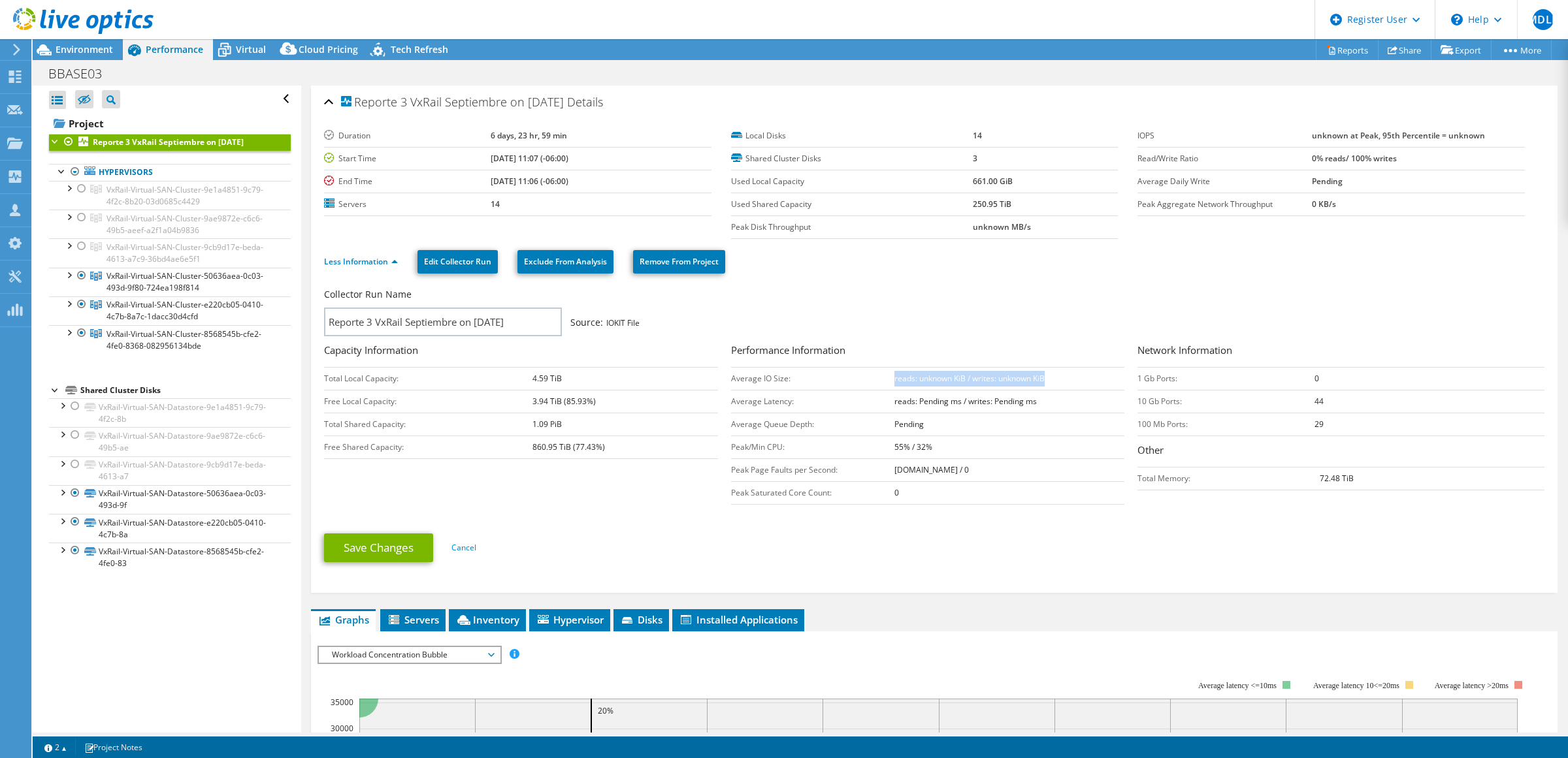
drag, startPoint x: 894, startPoint y: 380, endPoint x: 1057, endPoint y: 387, distance: 163.2
click at [1059, 379] on td "reads: unknown KiB / writes: unknown KiB" at bounding box center [1010, 378] width 231 height 23
click at [69, 273] on div at bounding box center [69, 274] width 13 height 13
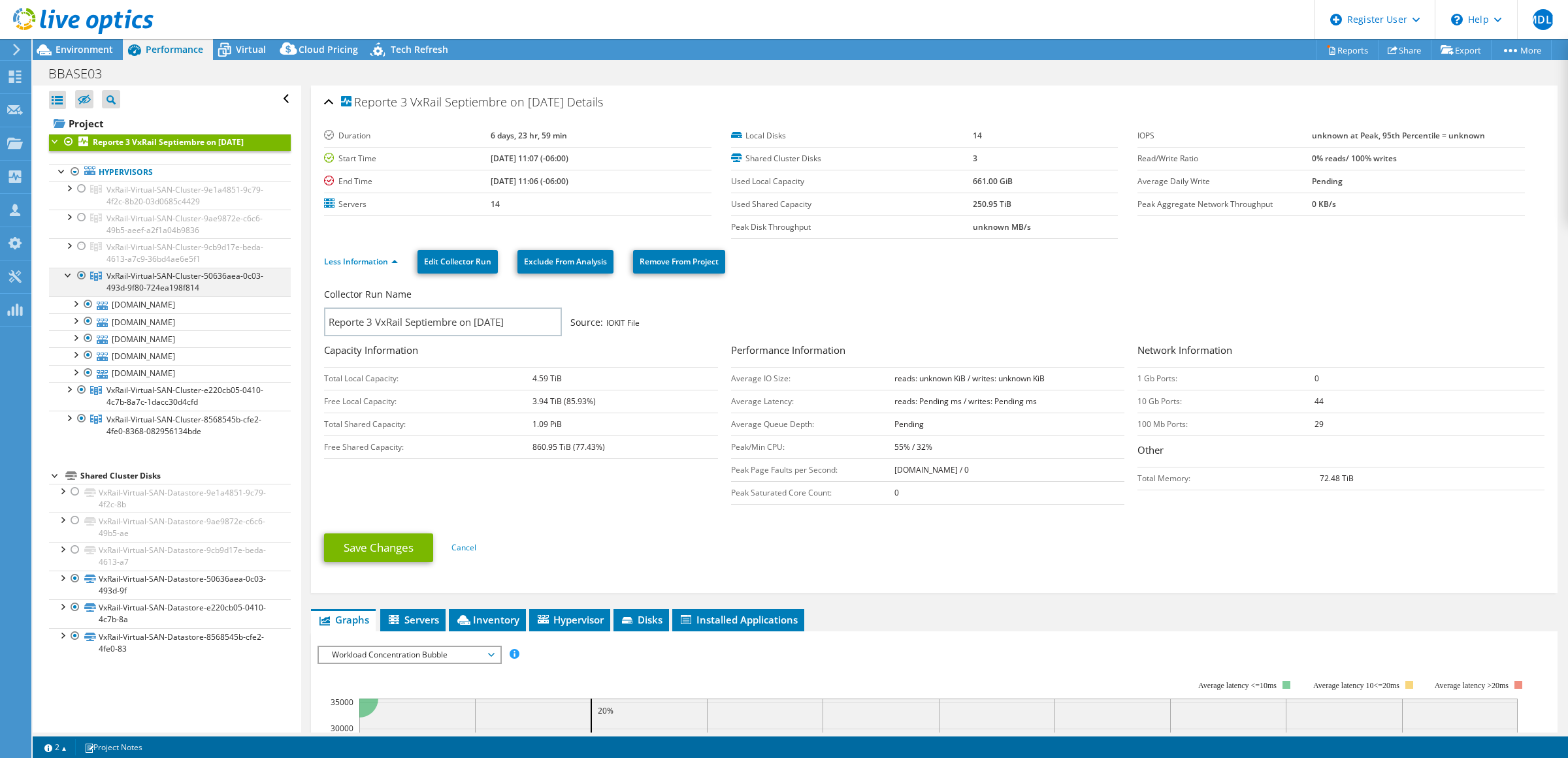
click at [67, 273] on div at bounding box center [69, 274] width 13 height 13
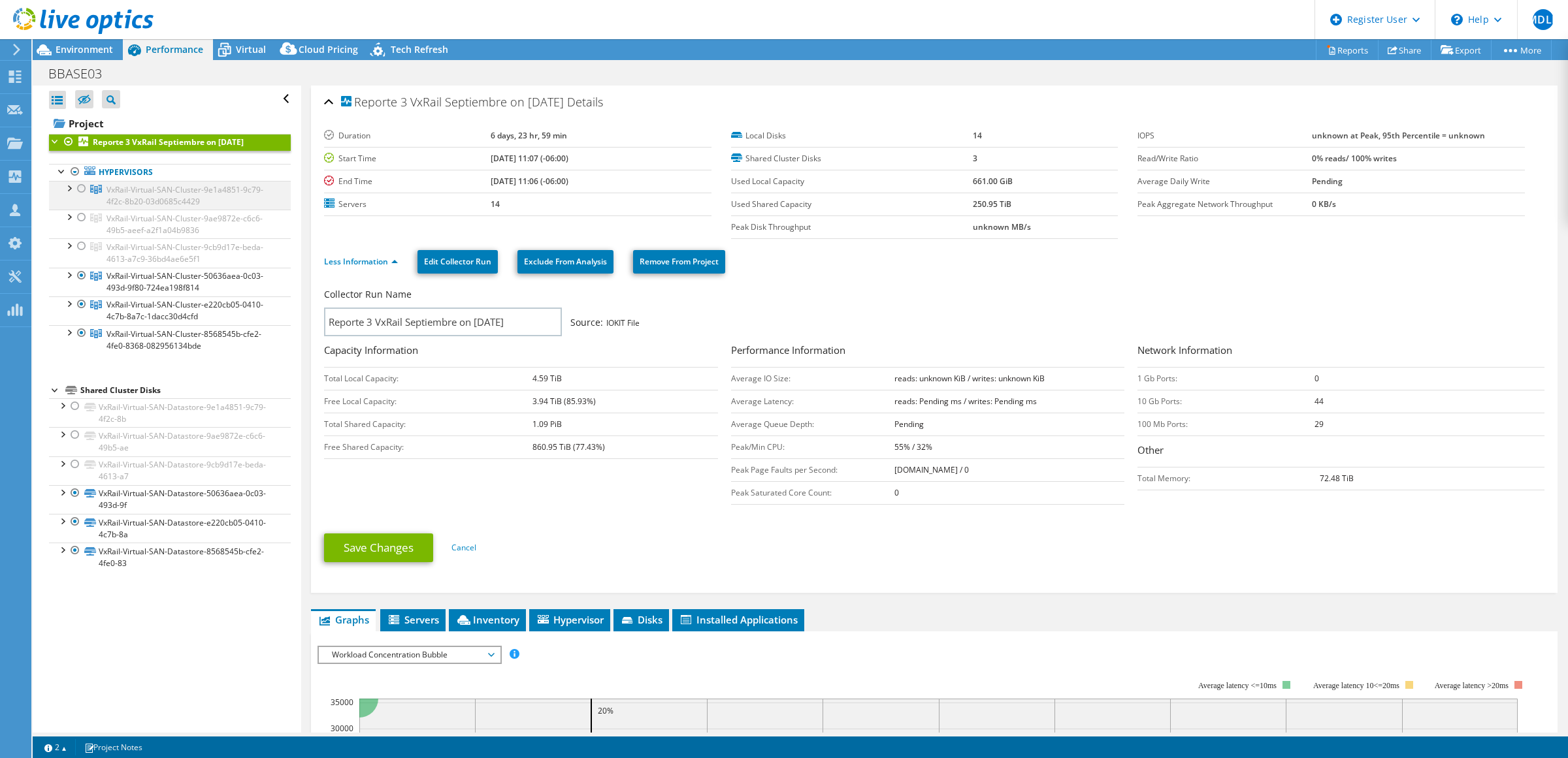
click at [83, 188] on div at bounding box center [81, 189] width 13 height 15
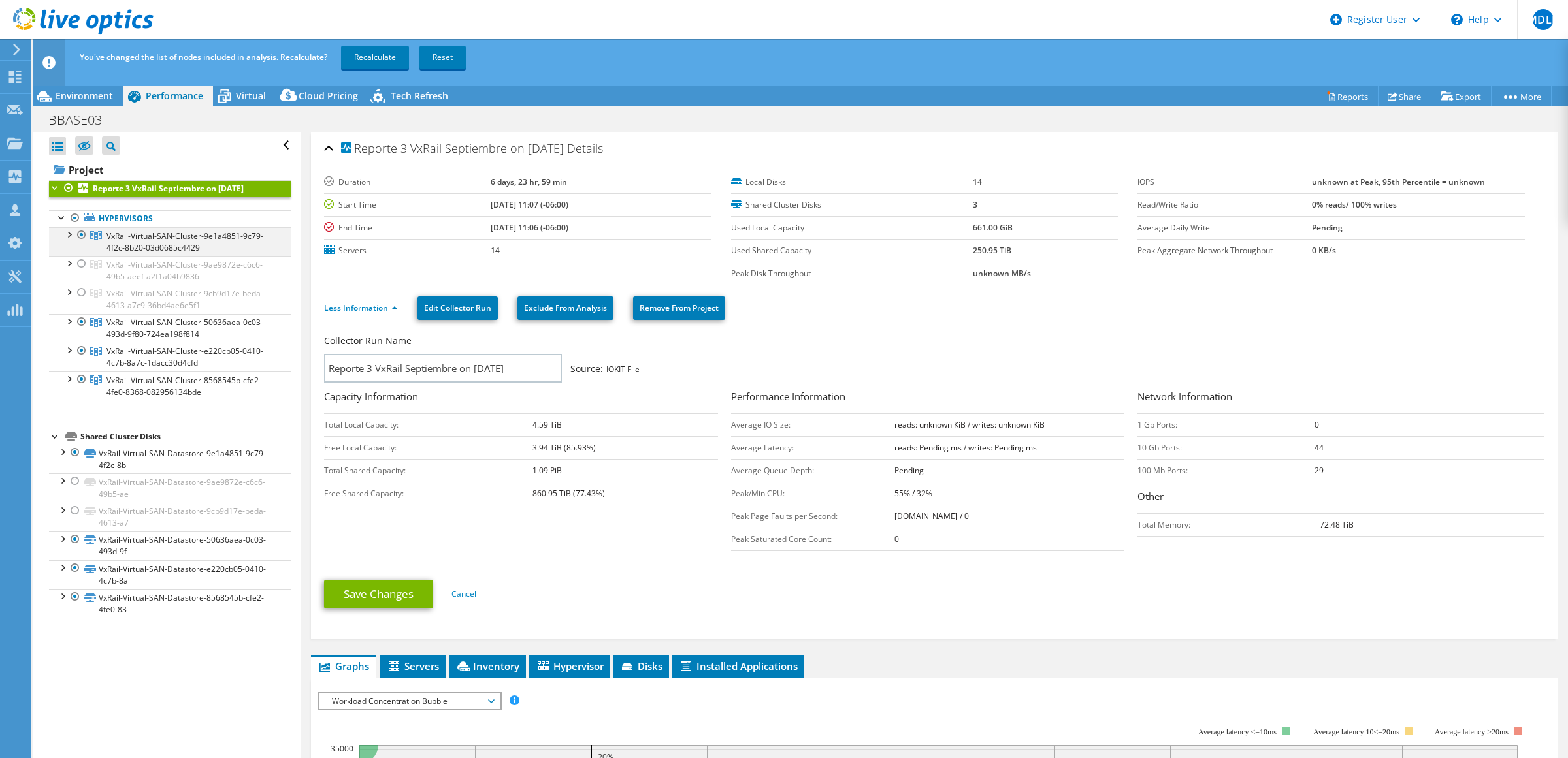
click at [80, 215] on div at bounding box center [75, 218] width 13 height 15
click at [80, 376] on div at bounding box center [81, 379] width 13 height 15
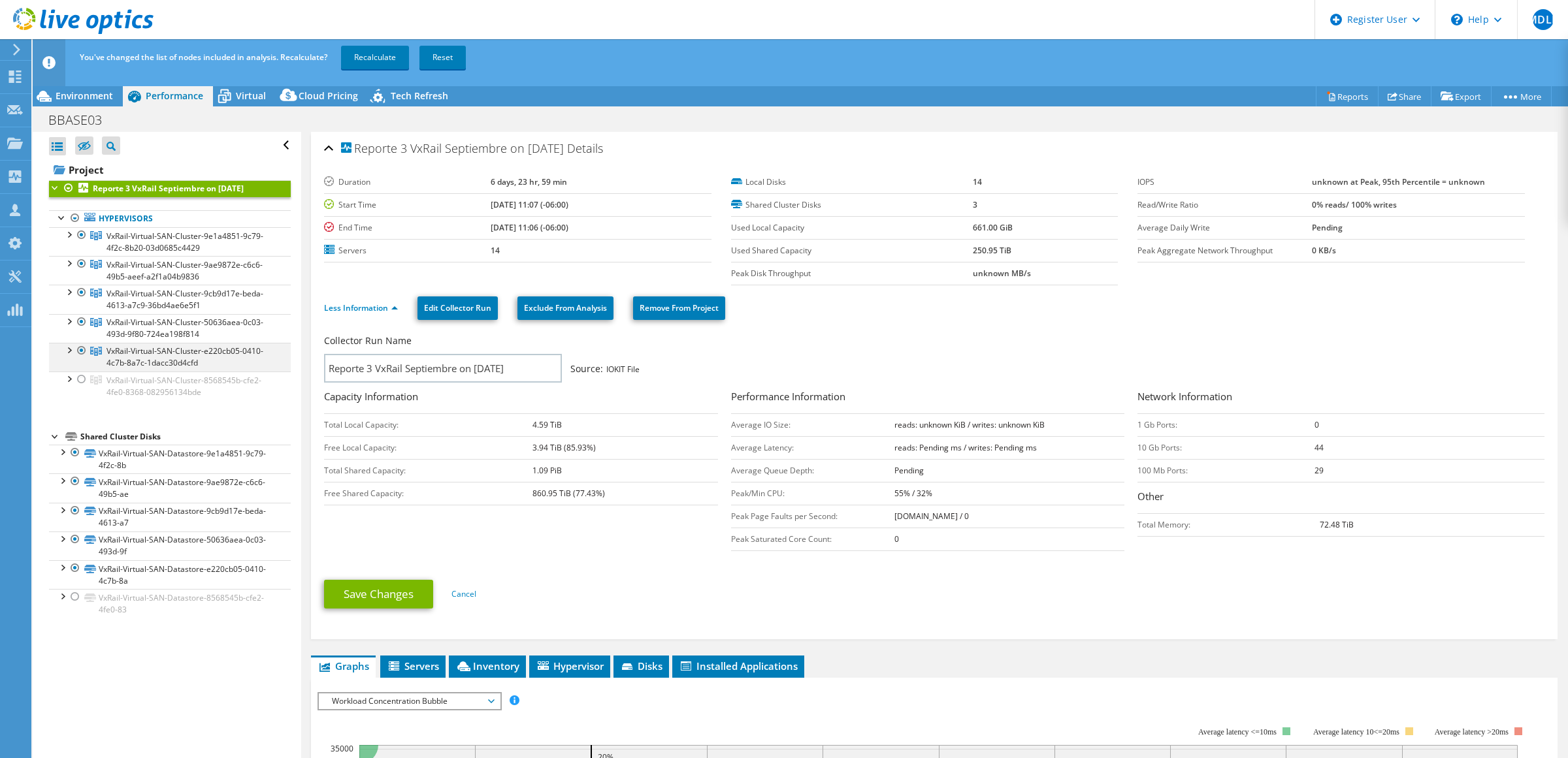
click at [80, 345] on div at bounding box center [81, 350] width 13 height 15
click at [80, 323] on div at bounding box center [81, 322] width 13 height 15
click at [377, 60] on link "Recalculate" at bounding box center [374, 57] width 68 height 24
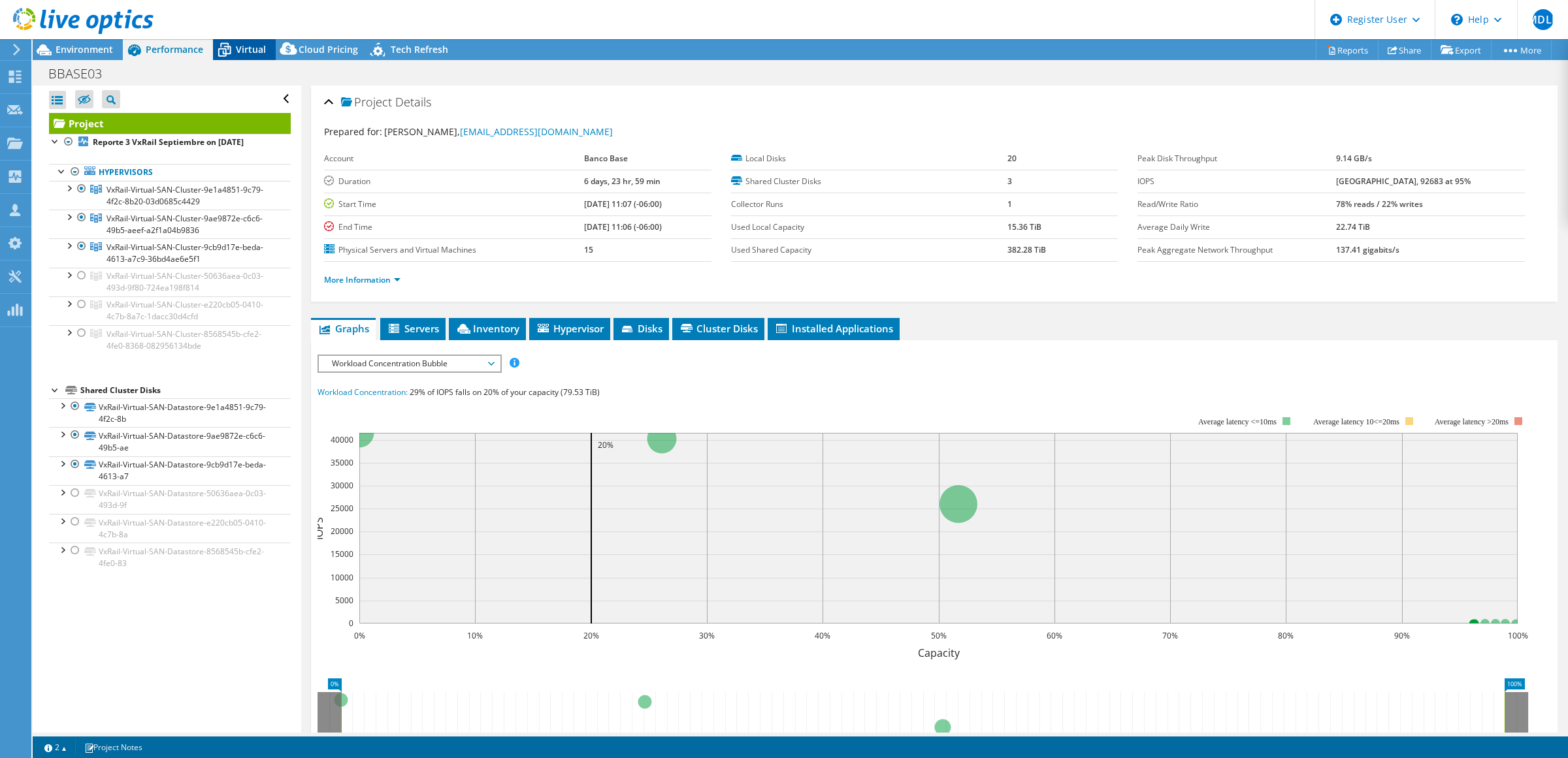
click at [255, 45] on span "Virtual" at bounding box center [250, 50] width 30 height 13
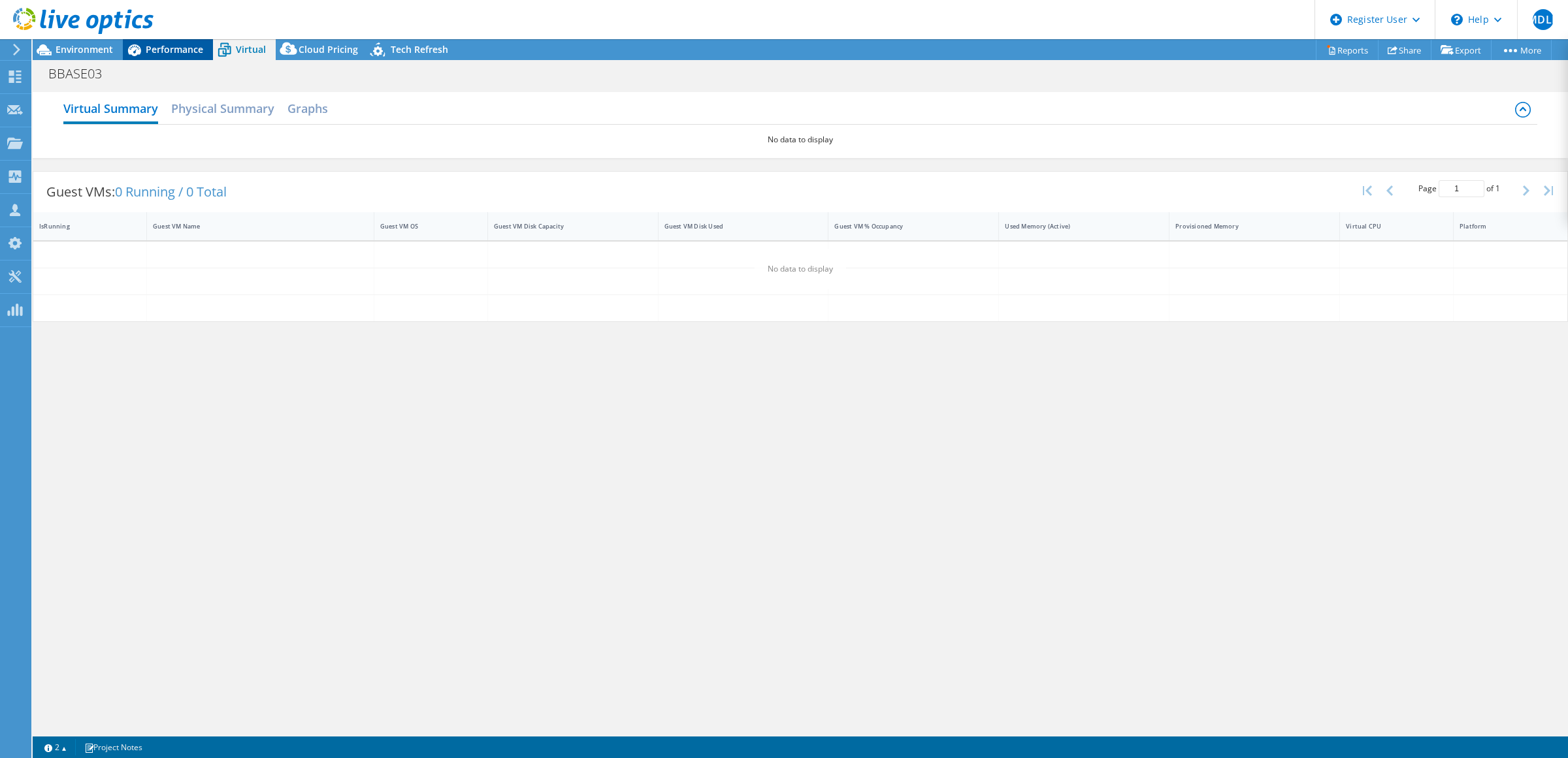
click at [183, 47] on span "Performance" at bounding box center [174, 50] width 57 height 13
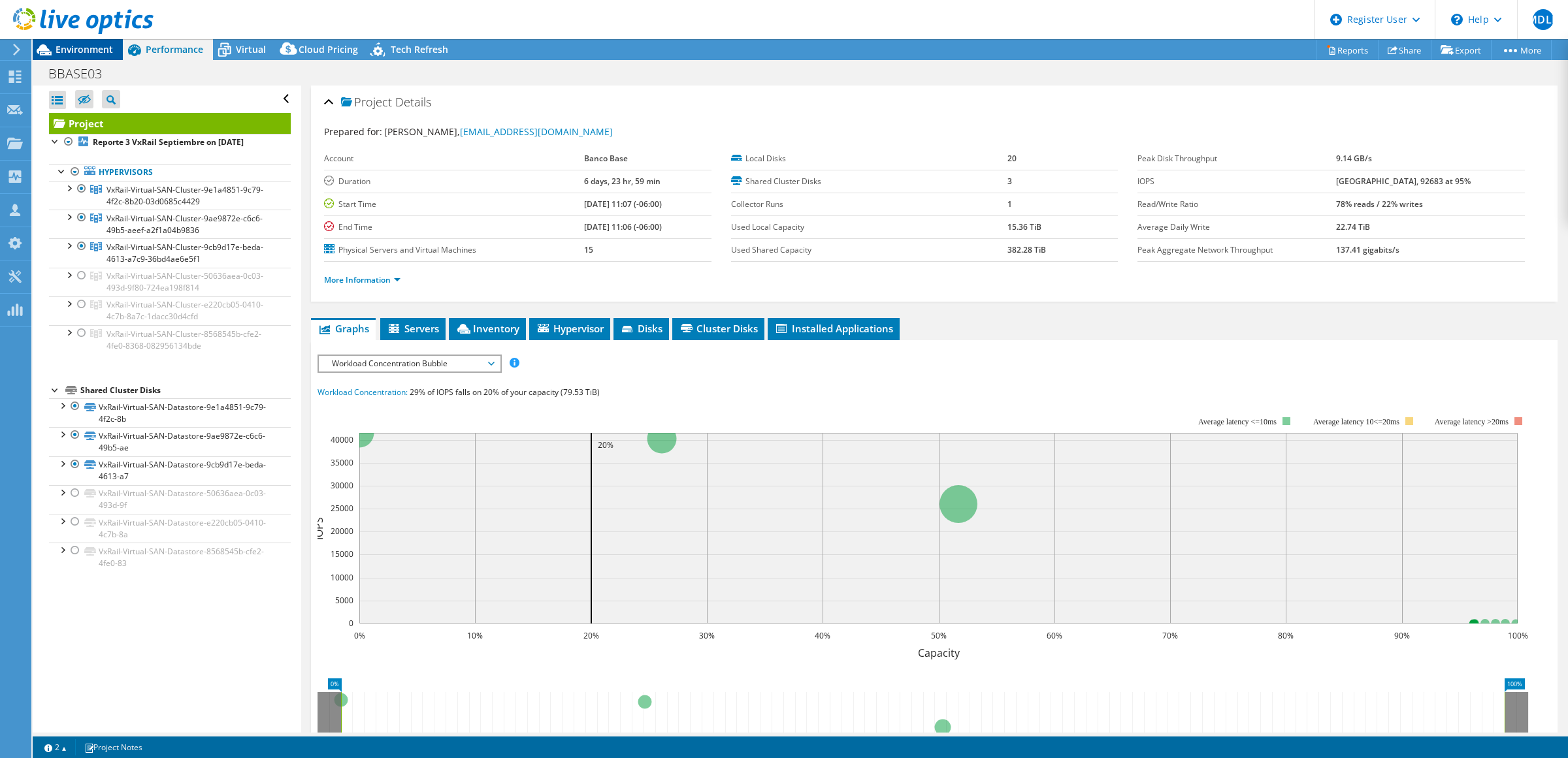
click at [93, 52] on span "Environment" at bounding box center [84, 50] width 57 height 13
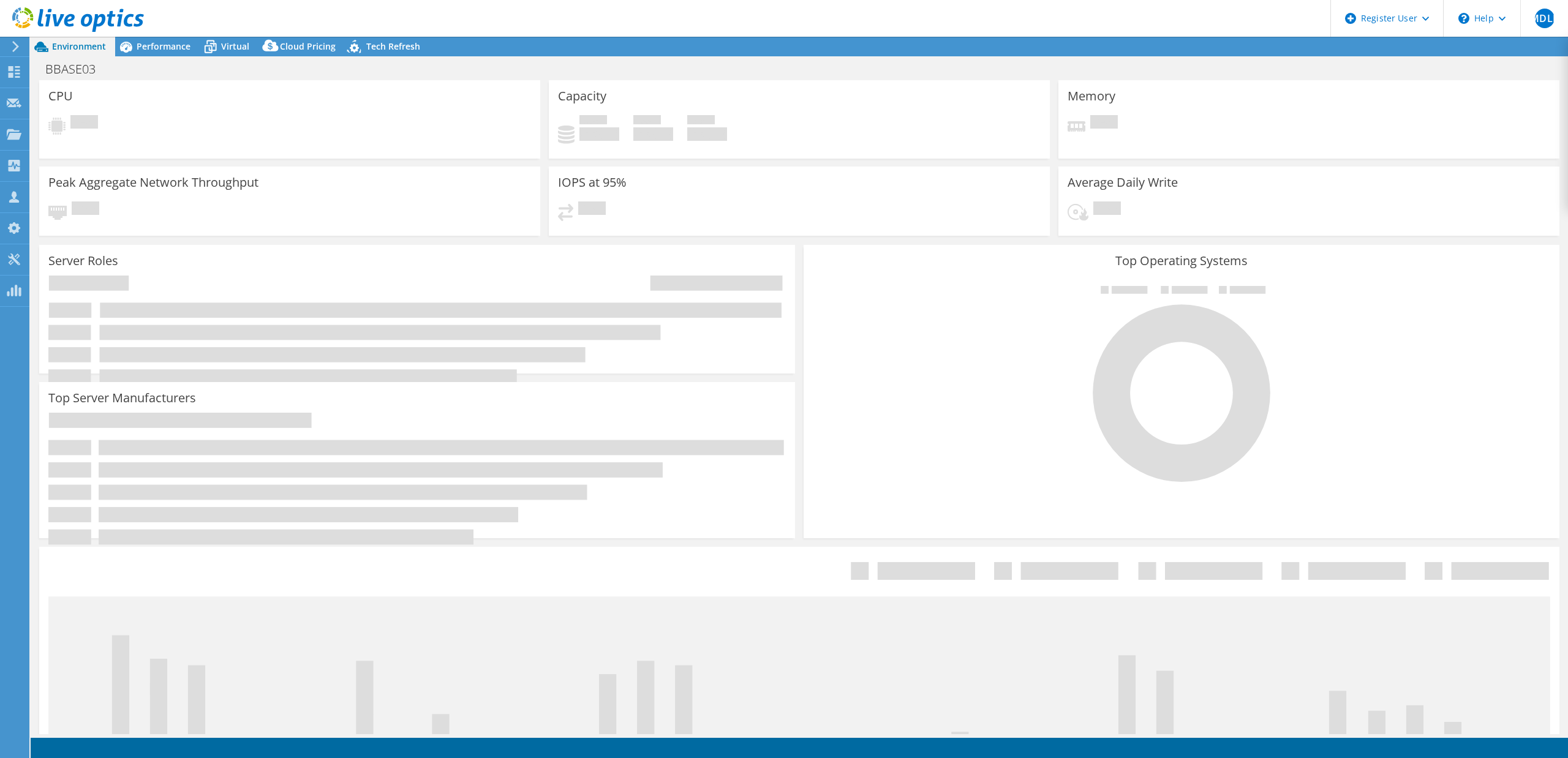
select select "USD"
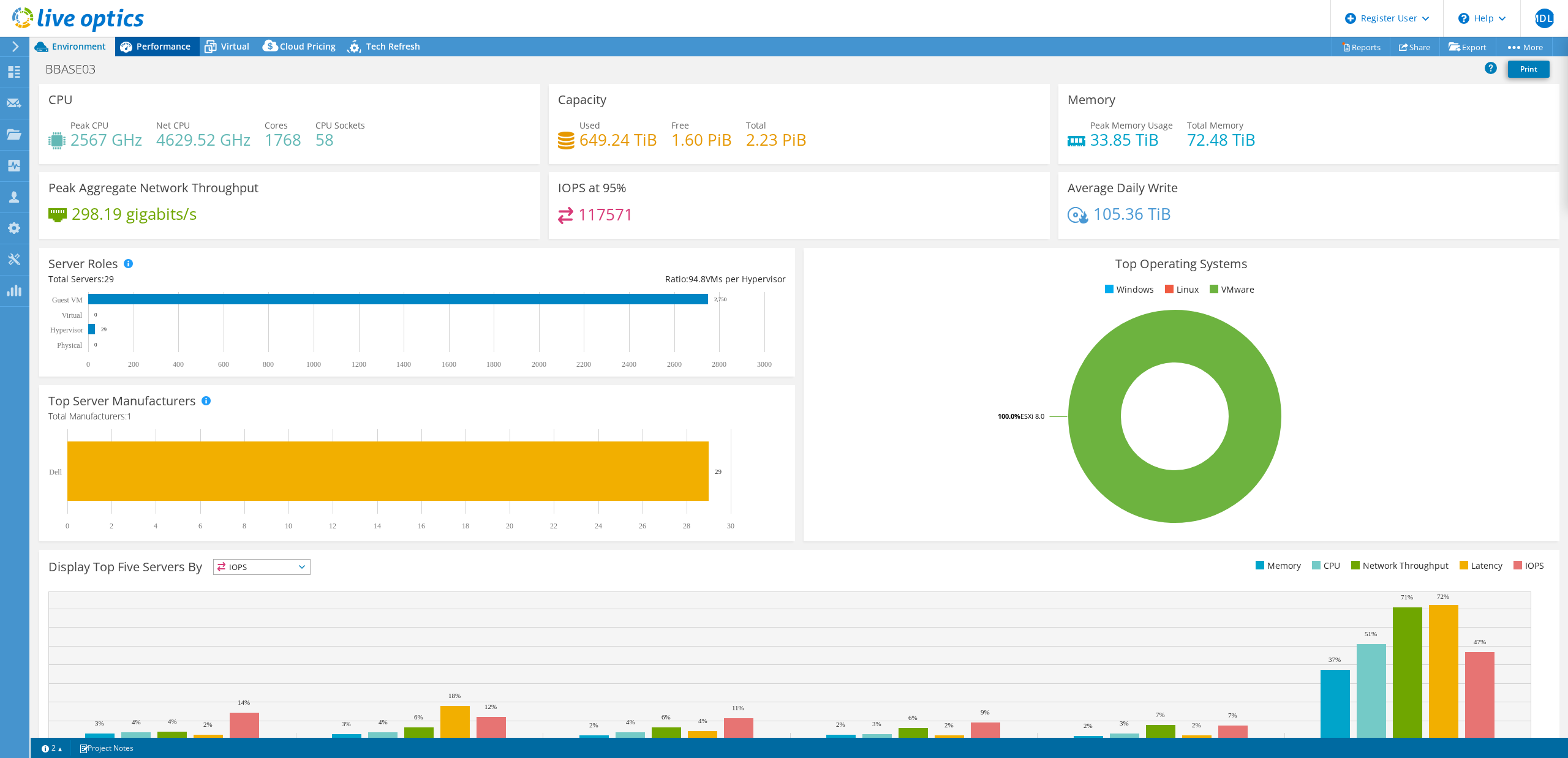
click at [155, 48] on span "Performance" at bounding box center [163, 47] width 54 height 12
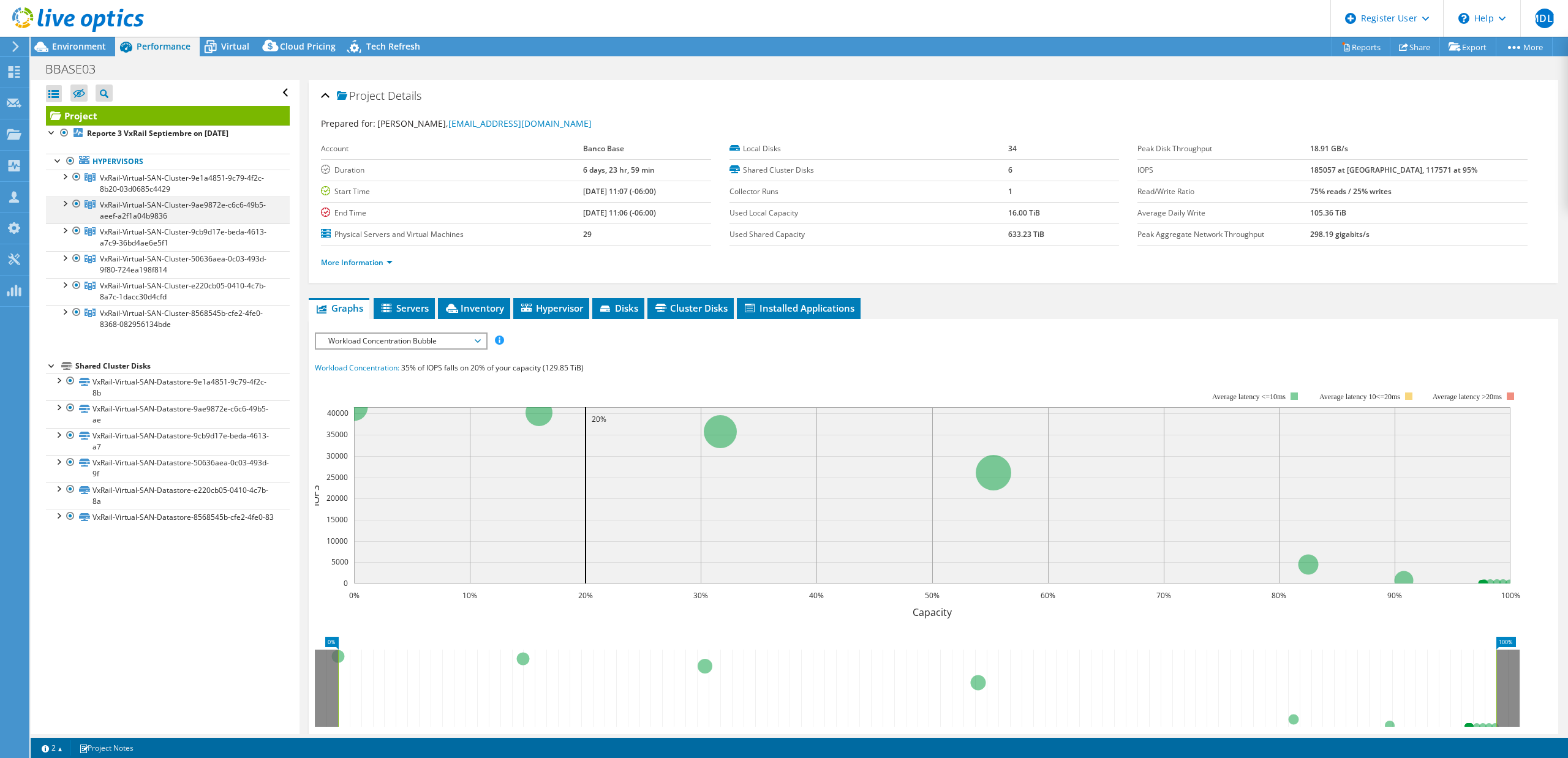
drag, startPoint x: 73, startPoint y: 175, endPoint x: 67, endPoint y: 205, distance: 30.6
click at [71, 179] on div at bounding box center [76, 177] width 12 height 14
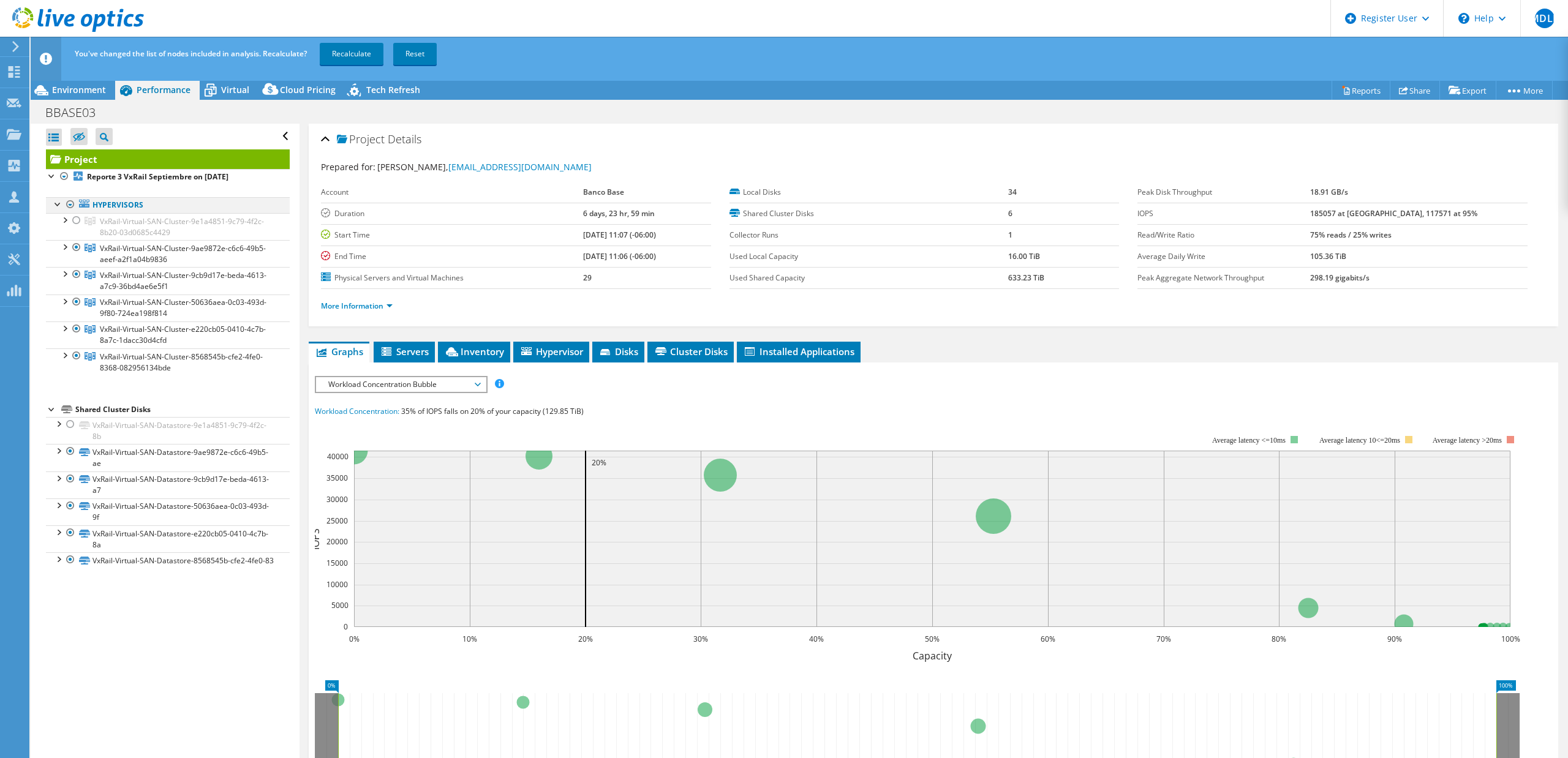
click at [72, 207] on div at bounding box center [70, 205] width 12 height 14
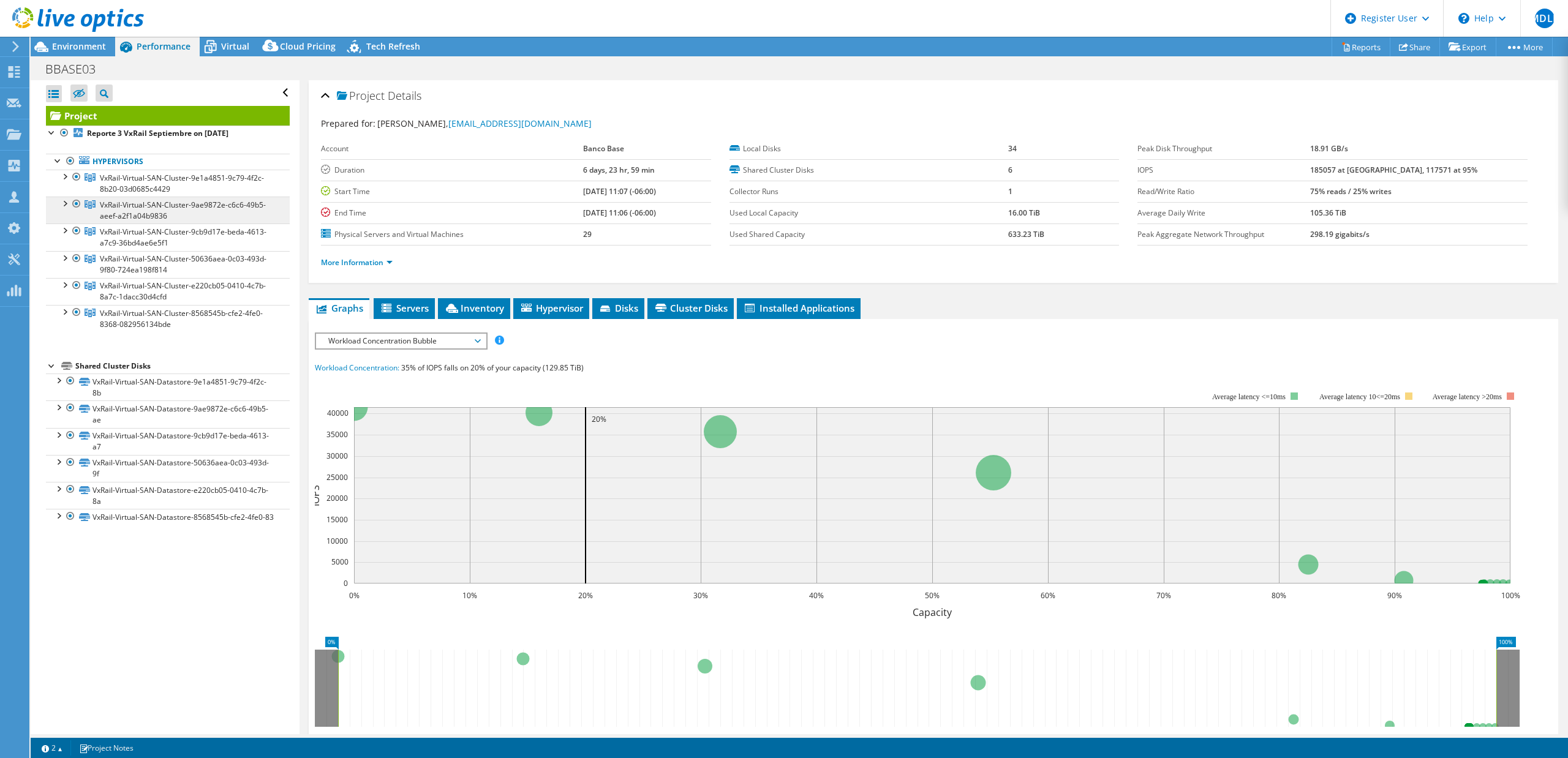
drag, startPoint x: 74, startPoint y: 233, endPoint x: 76, endPoint y: 219, distance: 14.1
click at [74, 231] on div at bounding box center [76, 231] width 12 height 14
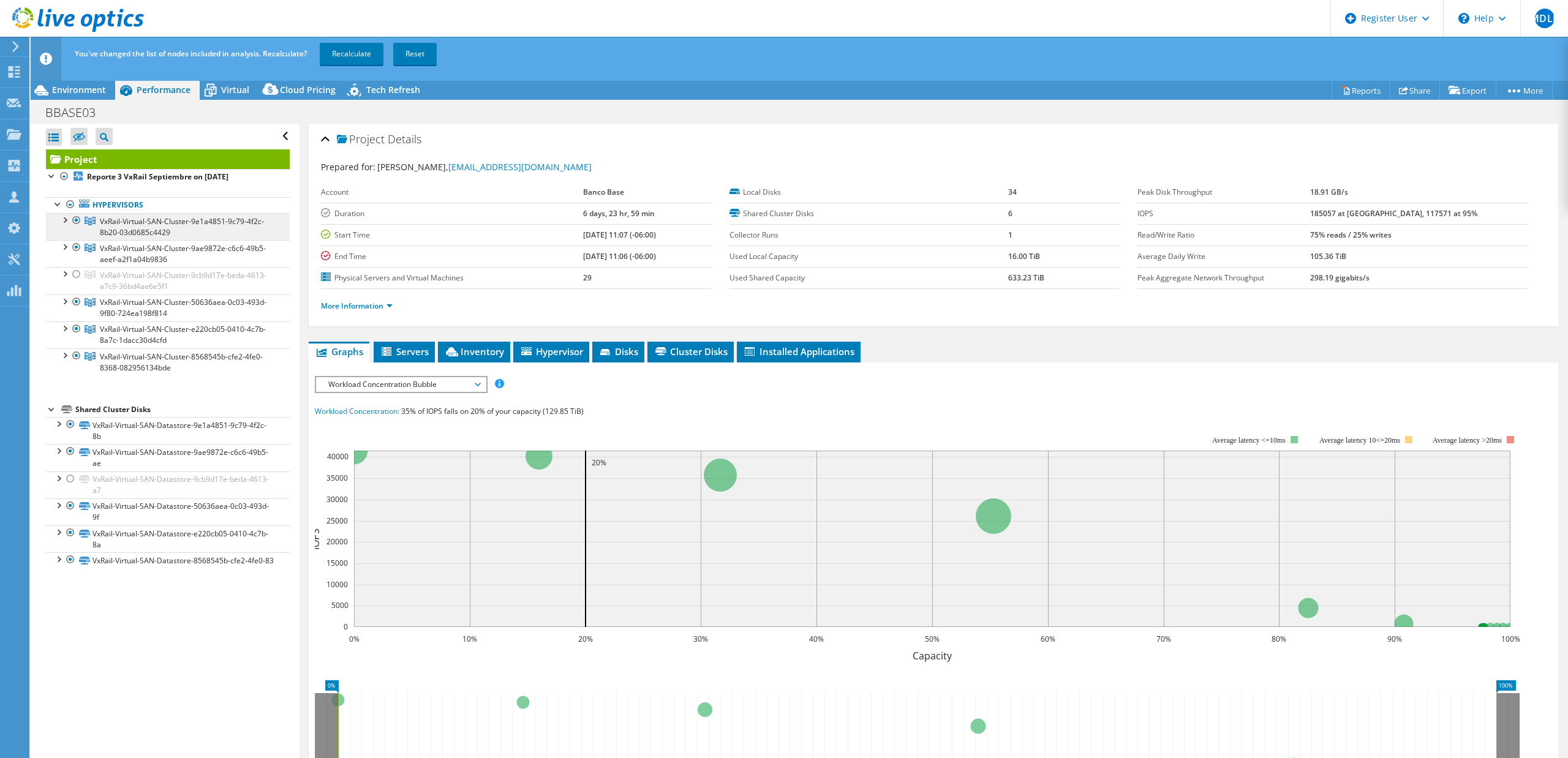
click at [77, 207] on li "Hypervisors VxRail-Virtual-SAN-Cluster-9e1a4851-9c79-4f2c-8b20-03d0685c4429 mty…" at bounding box center [168, 287] width 244 height 178
click at [77, 226] on div at bounding box center [76, 220] width 12 height 14
click at [77, 245] on div at bounding box center [76, 247] width 12 height 14
click at [64, 302] on div at bounding box center [64, 300] width 12 height 12
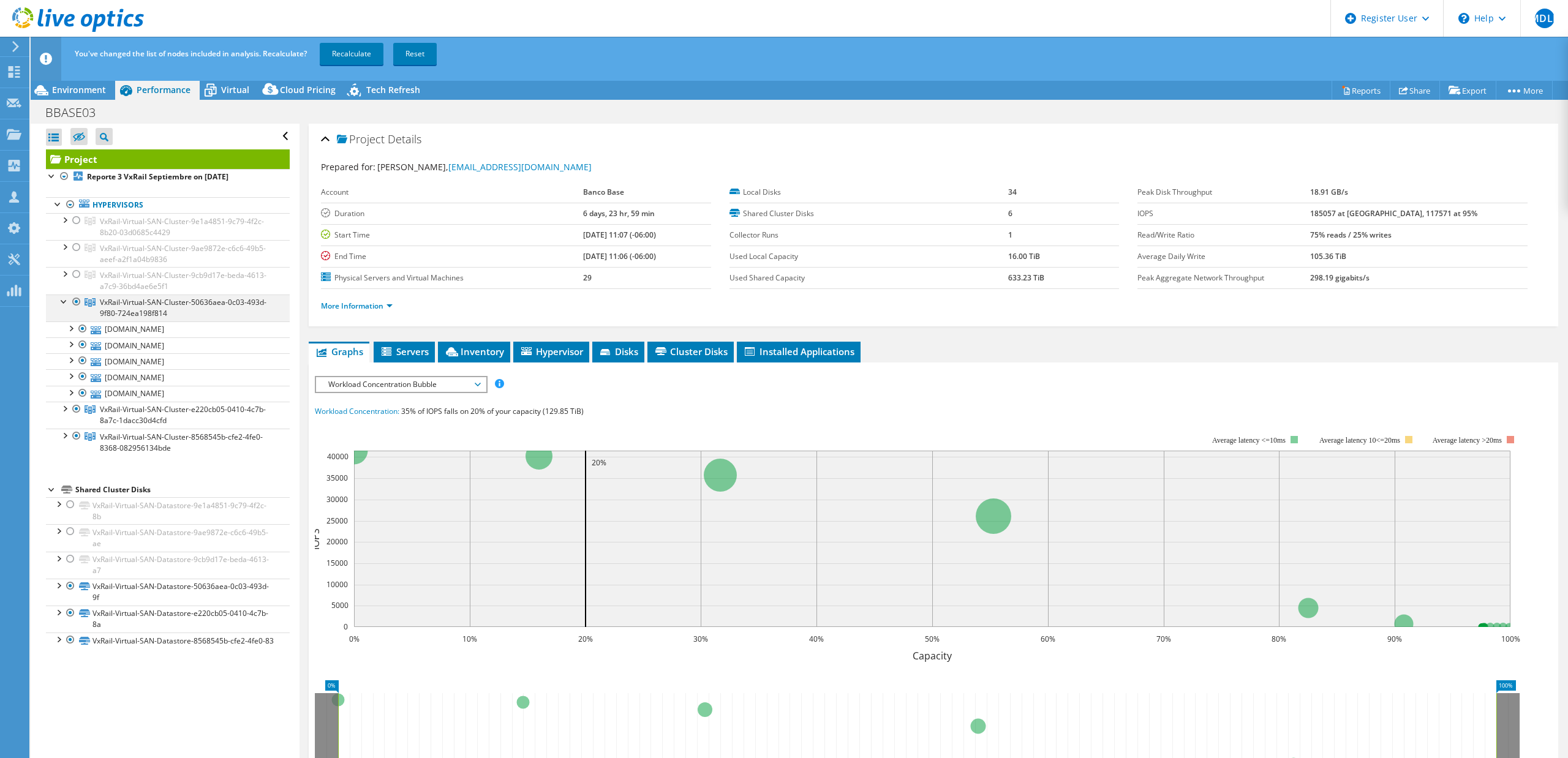
click at [62, 302] on div at bounding box center [64, 300] width 12 height 12
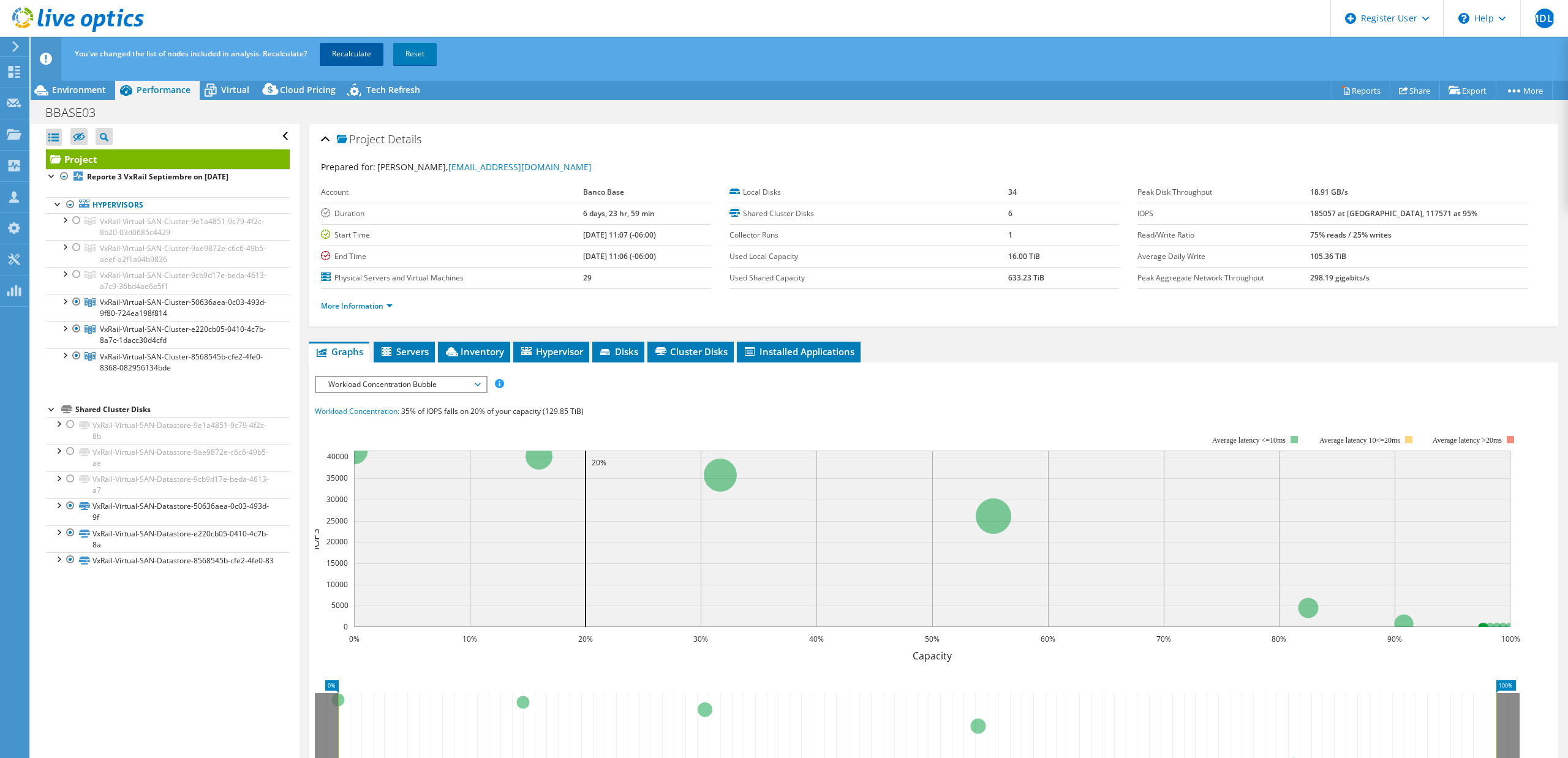
click at [349, 52] on link "Recalculate" at bounding box center [351, 54] width 64 height 22
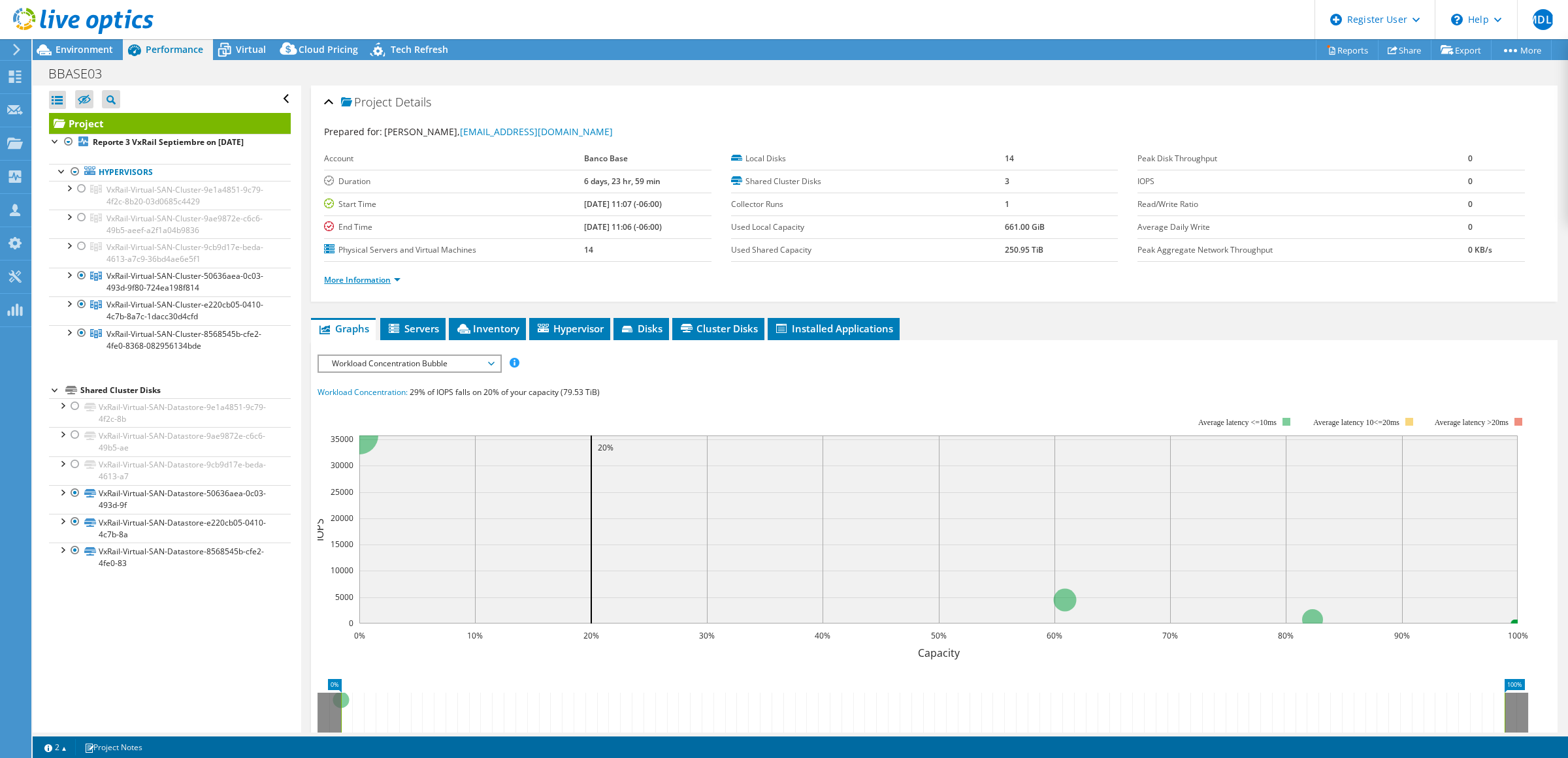
click at [387, 283] on link "More Information" at bounding box center [362, 280] width 76 height 11
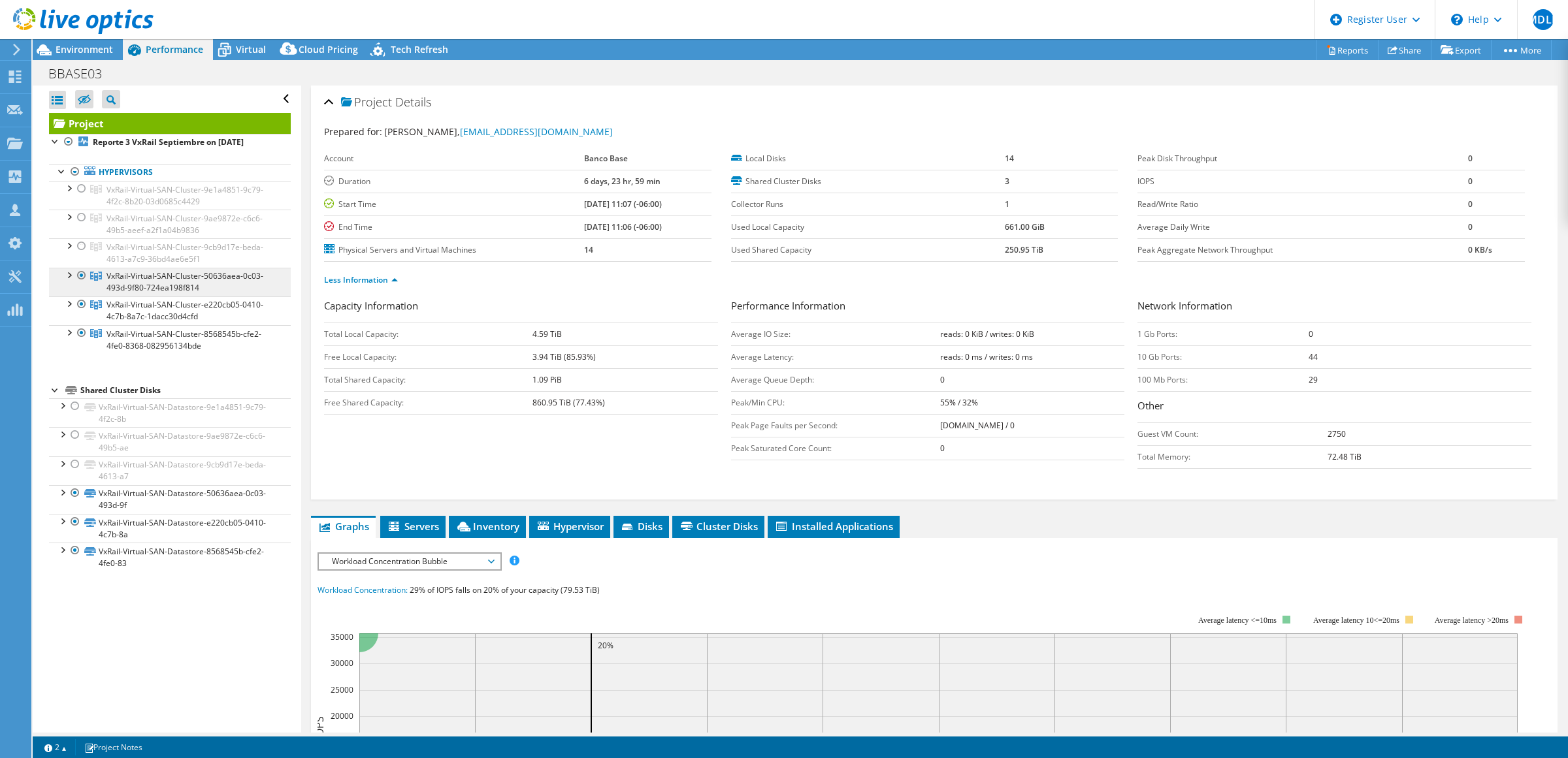
click at [137, 289] on span "VxRail-Virtual-SAN-Cluster-50636aea-0c03-493d-9f80-724ea198f814" at bounding box center [185, 282] width 157 height 23
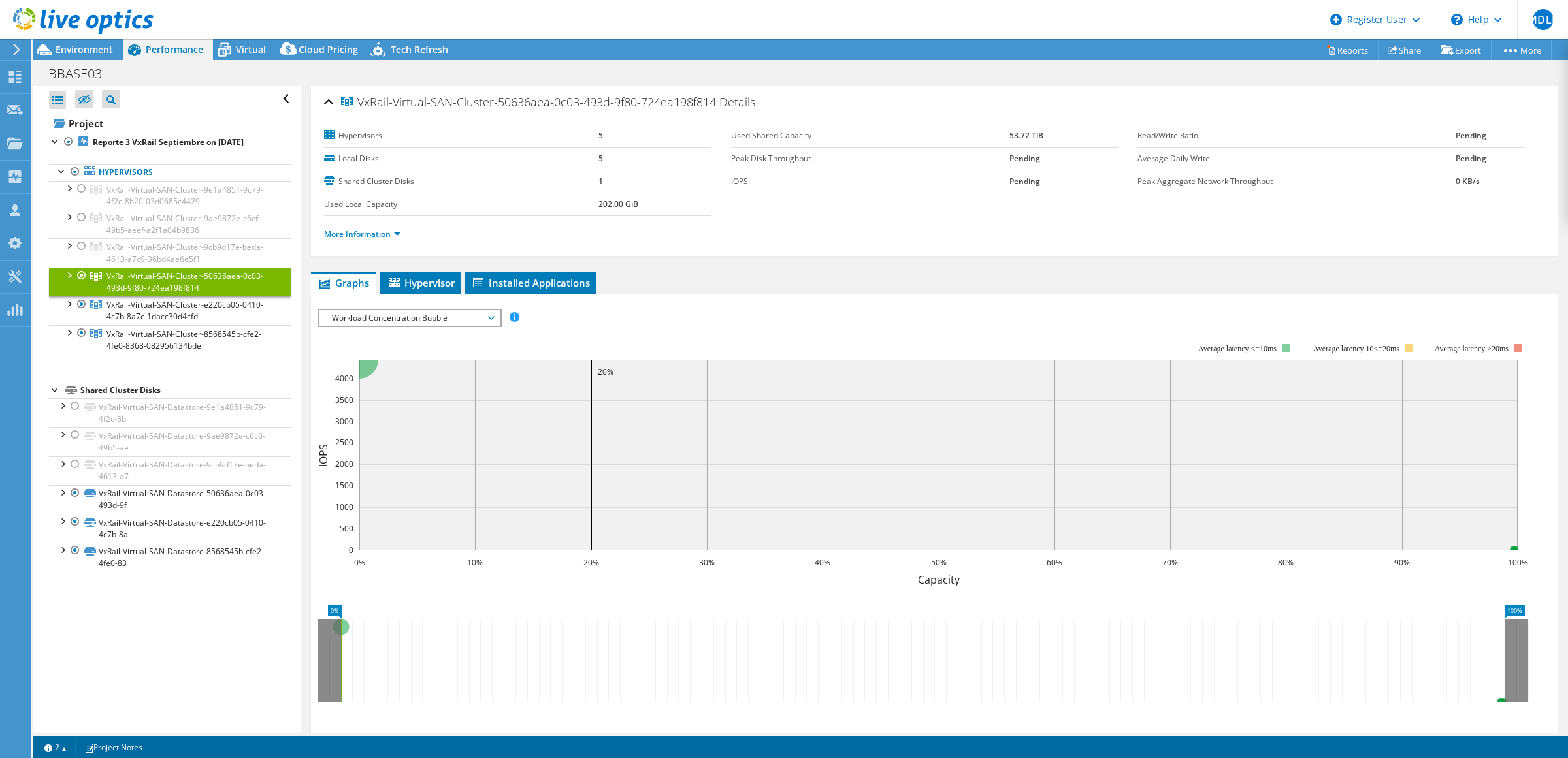
drag, startPoint x: 137, startPoint y: 289, endPoint x: 343, endPoint y: 236, distance: 212.7
click at [344, 235] on link "More Information" at bounding box center [362, 234] width 76 height 11
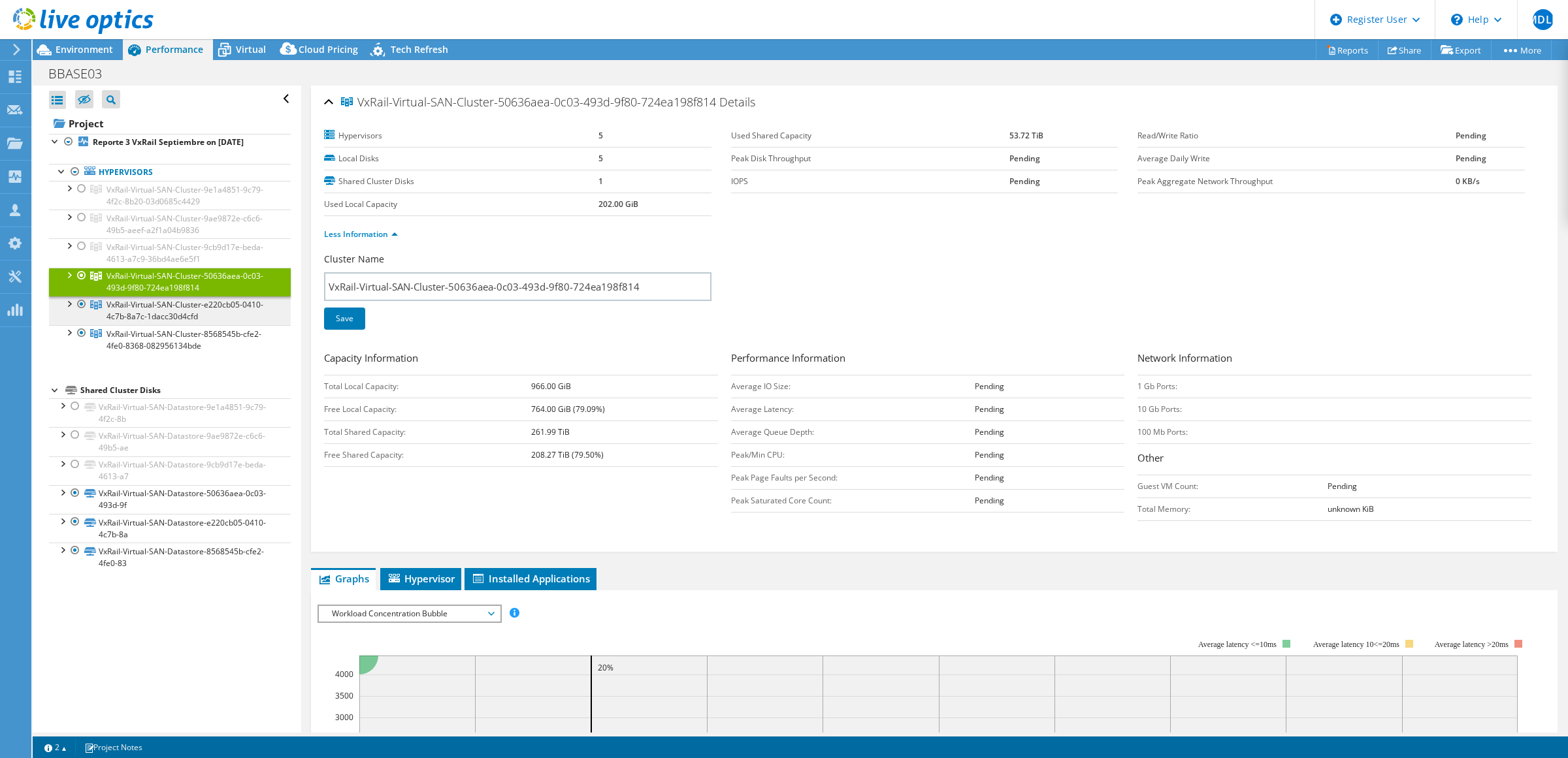
click at [158, 309] on span "VxRail-Virtual-SAN-Cluster-e220cb05-0410-4c7b-8a7c-1dacc30d4cfd" at bounding box center [185, 310] width 157 height 23
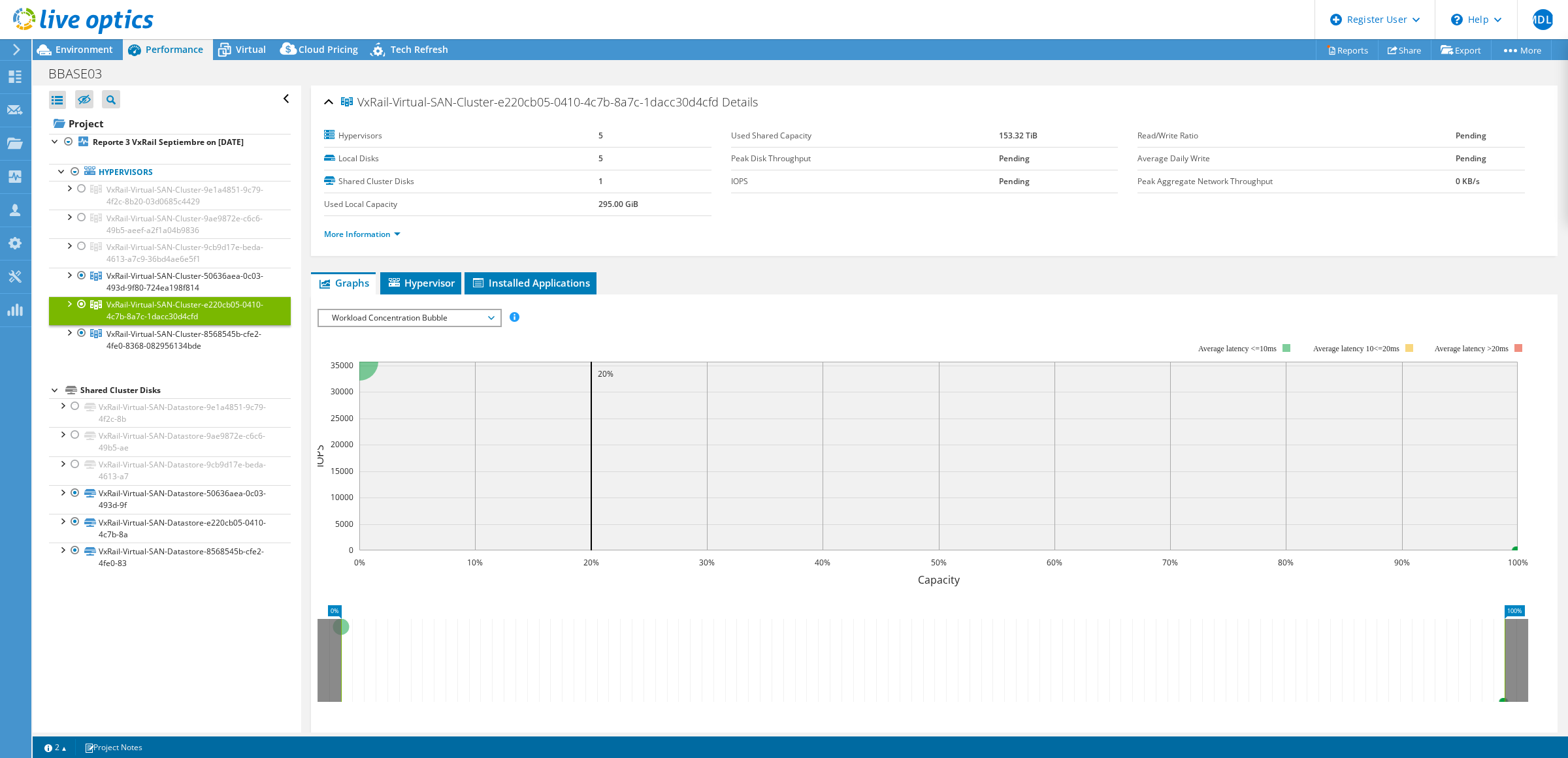
click at [69, 304] on div at bounding box center [69, 303] width 13 height 13
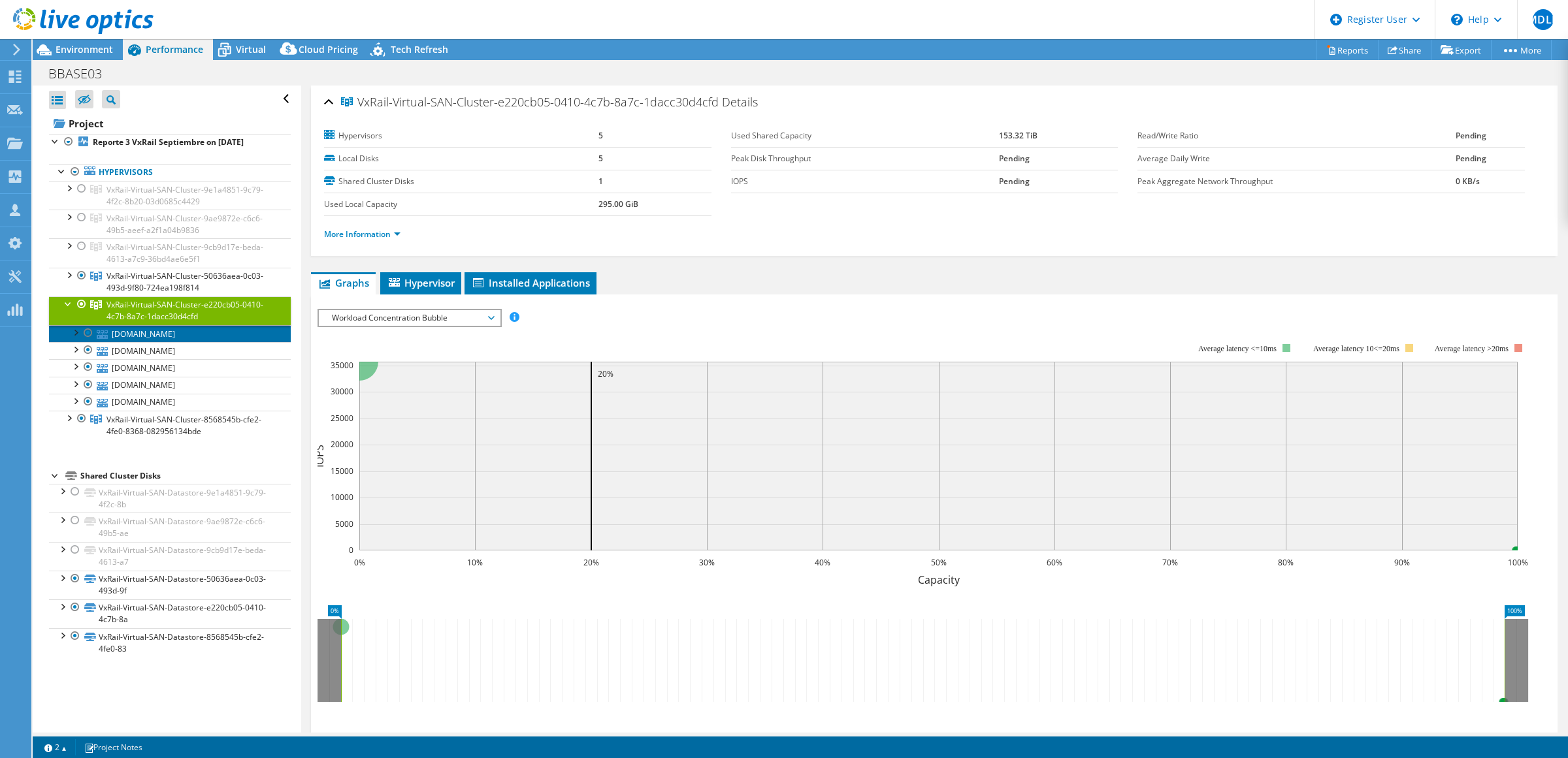
click at [157, 341] on link "qro-ale-pesx004.dombase.net" at bounding box center [170, 334] width 242 height 17
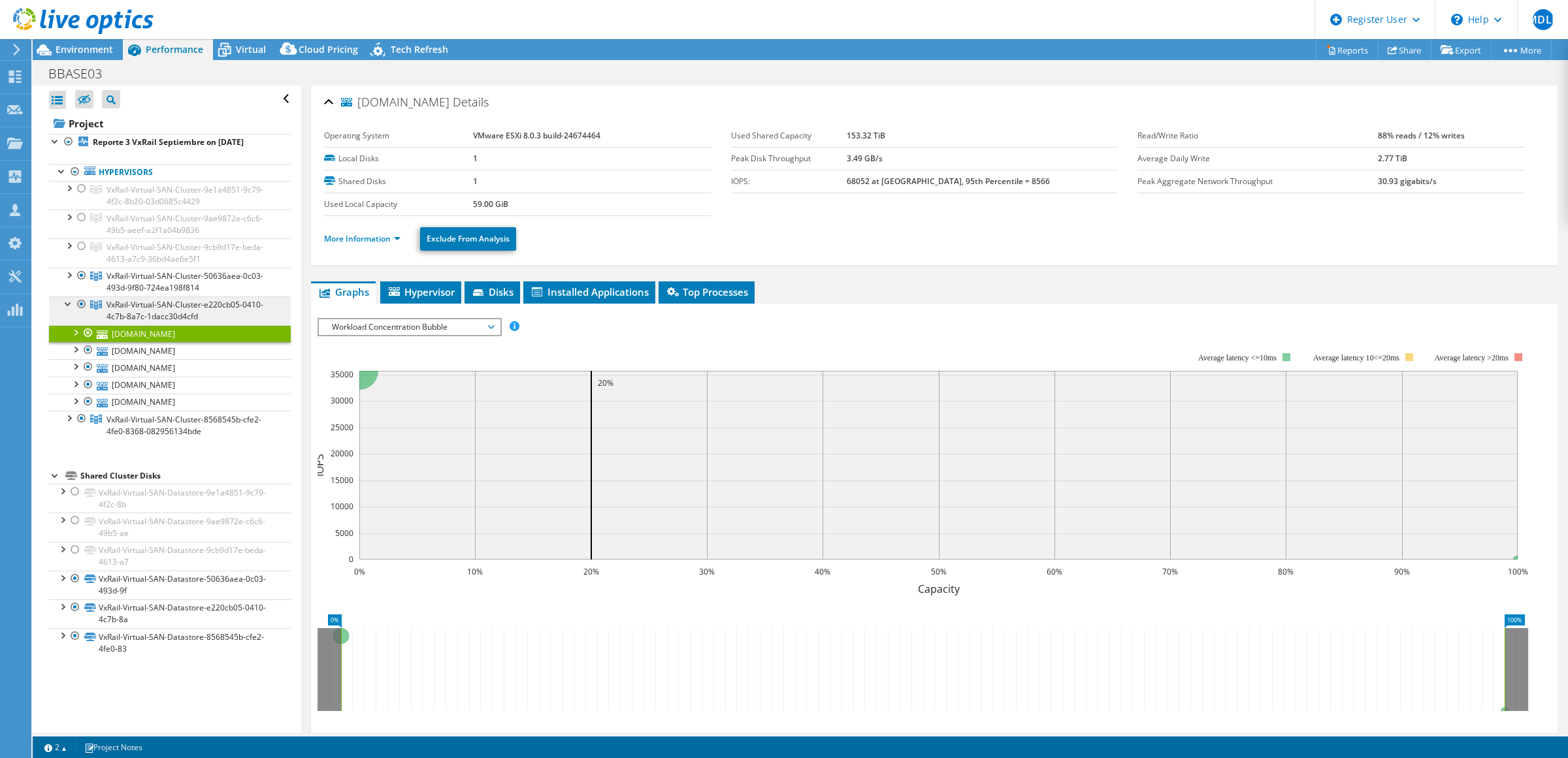
click at [141, 312] on span "VxRail-Virtual-SAN-Cluster-e220cb05-0410-4c7b-8a7c-1dacc30d4cfd" at bounding box center [185, 310] width 157 height 23
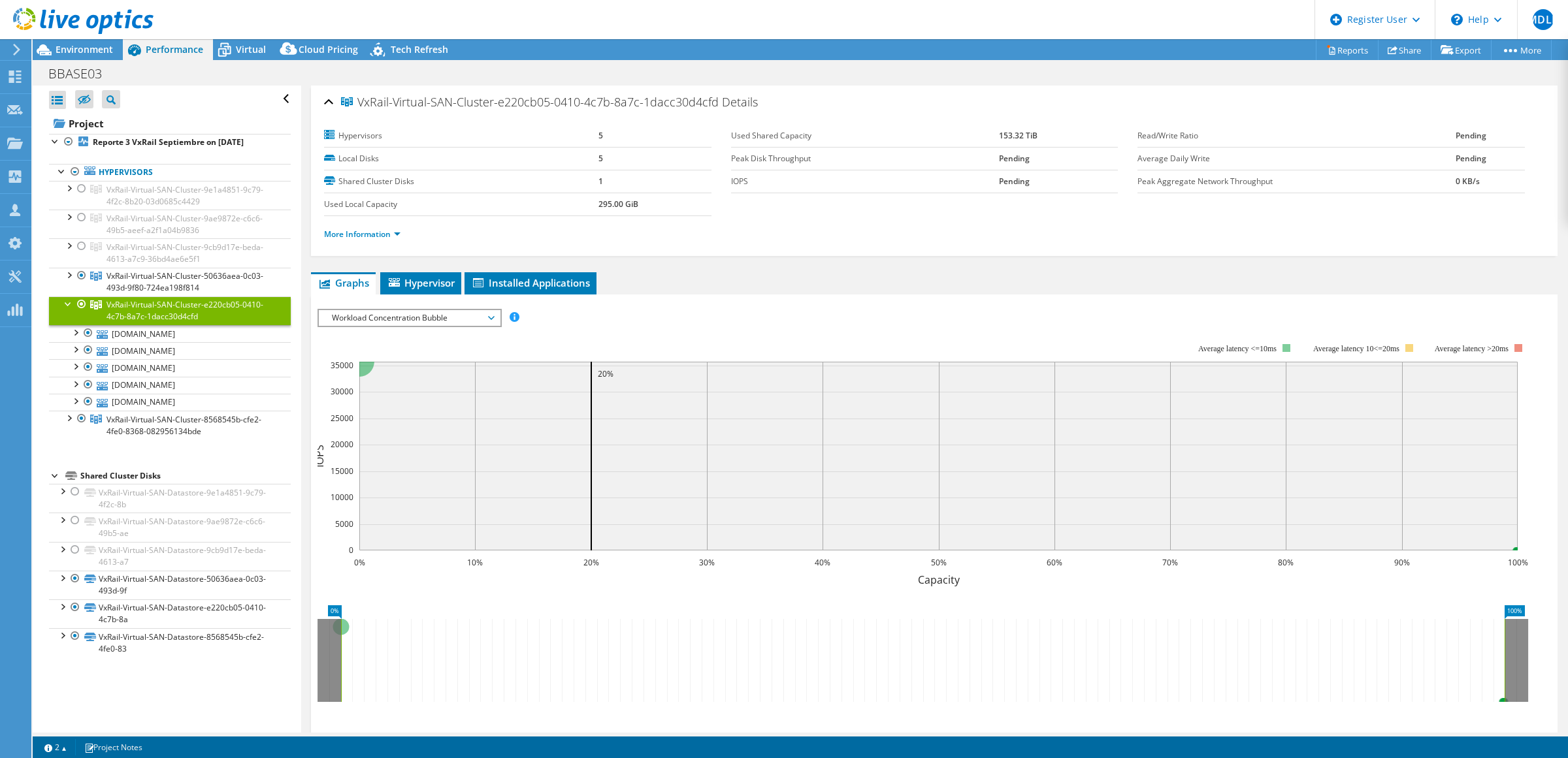
click at [358, 315] on span "Workload Concentration Bubble" at bounding box center [409, 318] width 168 height 15
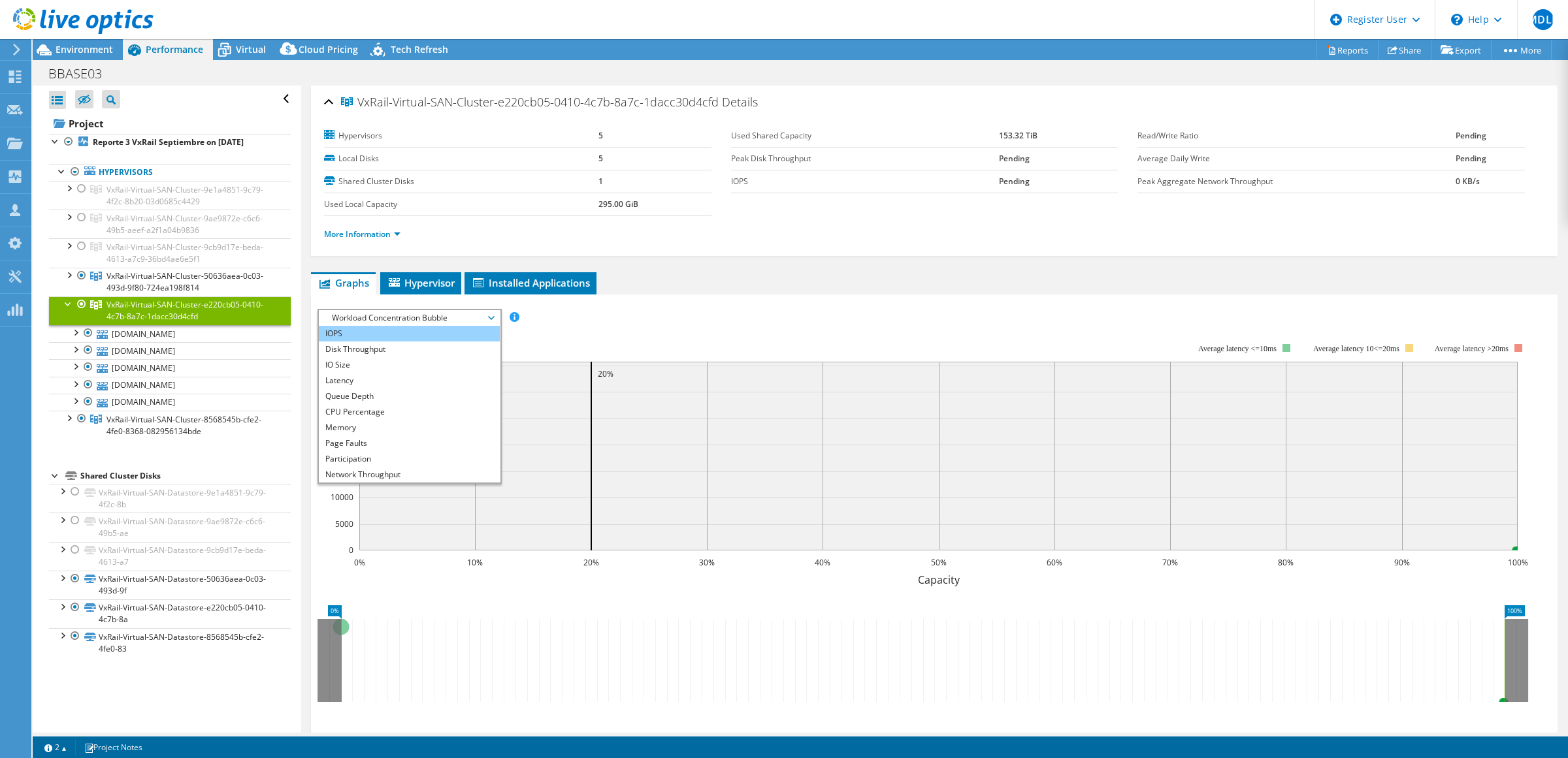
click at [369, 333] on li "IOPS" at bounding box center [409, 334] width 181 height 15
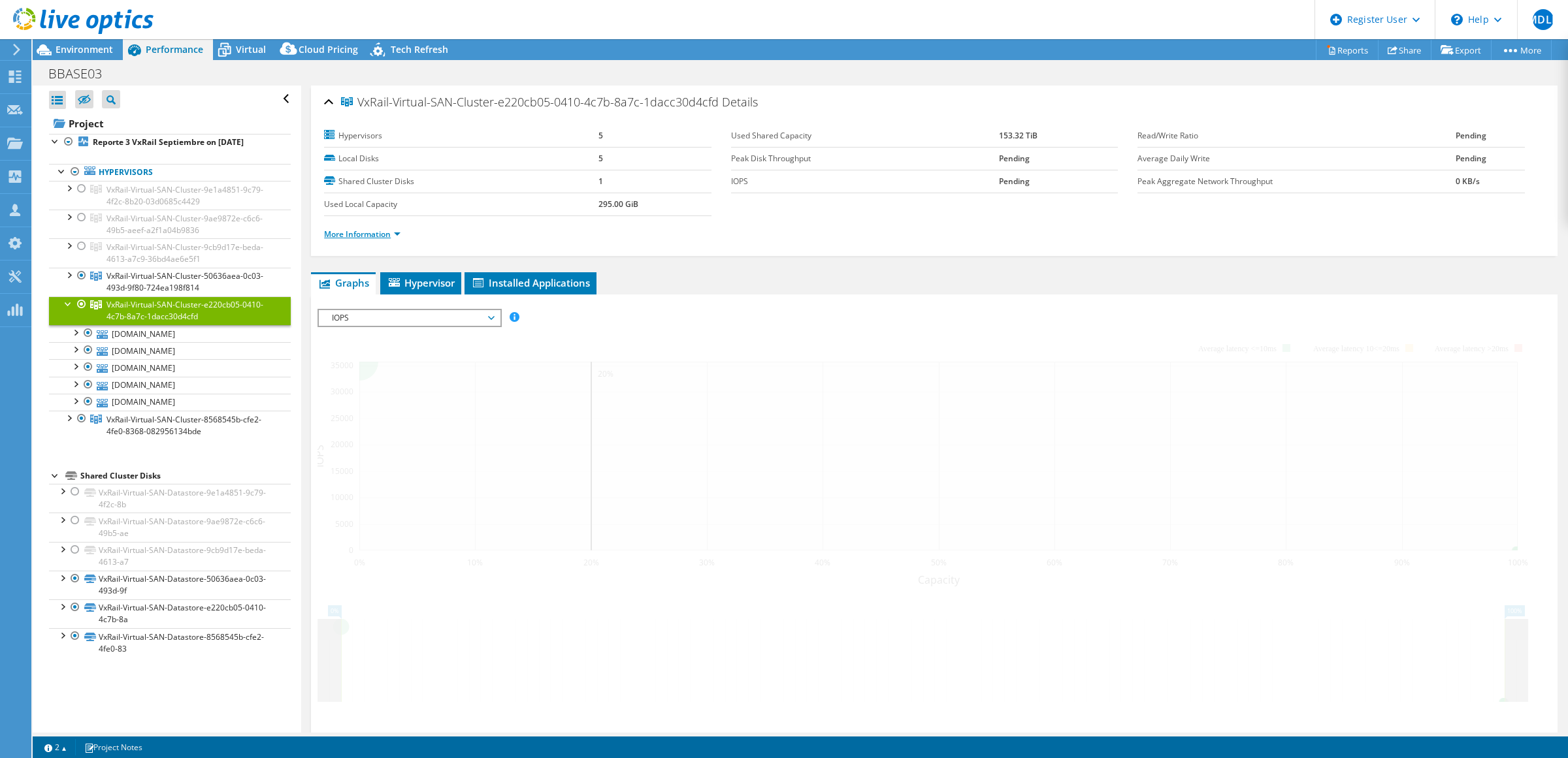
click at [373, 234] on link "More Information" at bounding box center [362, 234] width 76 height 11
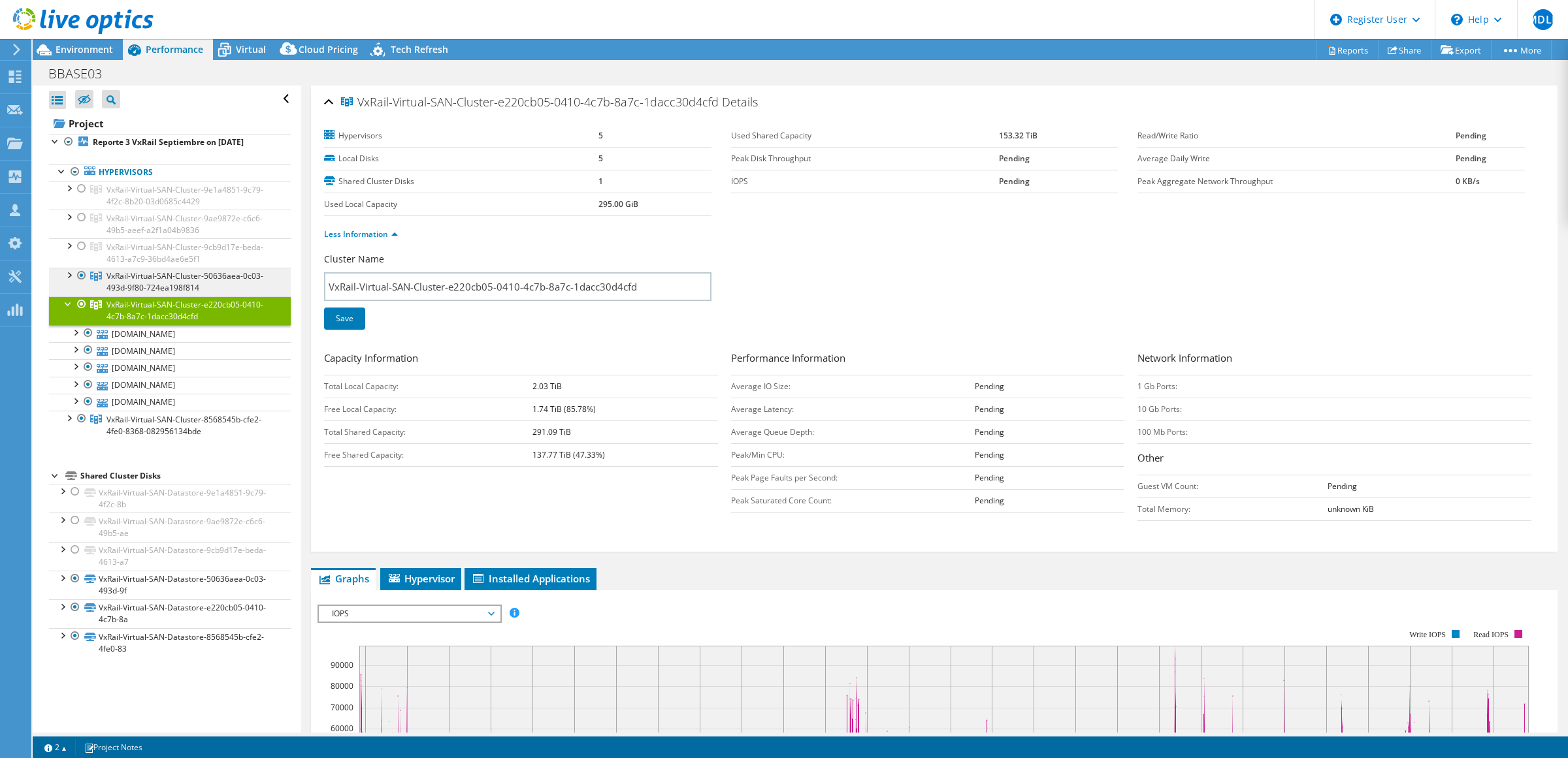
click at [131, 281] on span "VxRail-Virtual-SAN-Cluster-50636aea-0c03-493d-9f80-724ea198f814" at bounding box center [185, 282] width 157 height 23
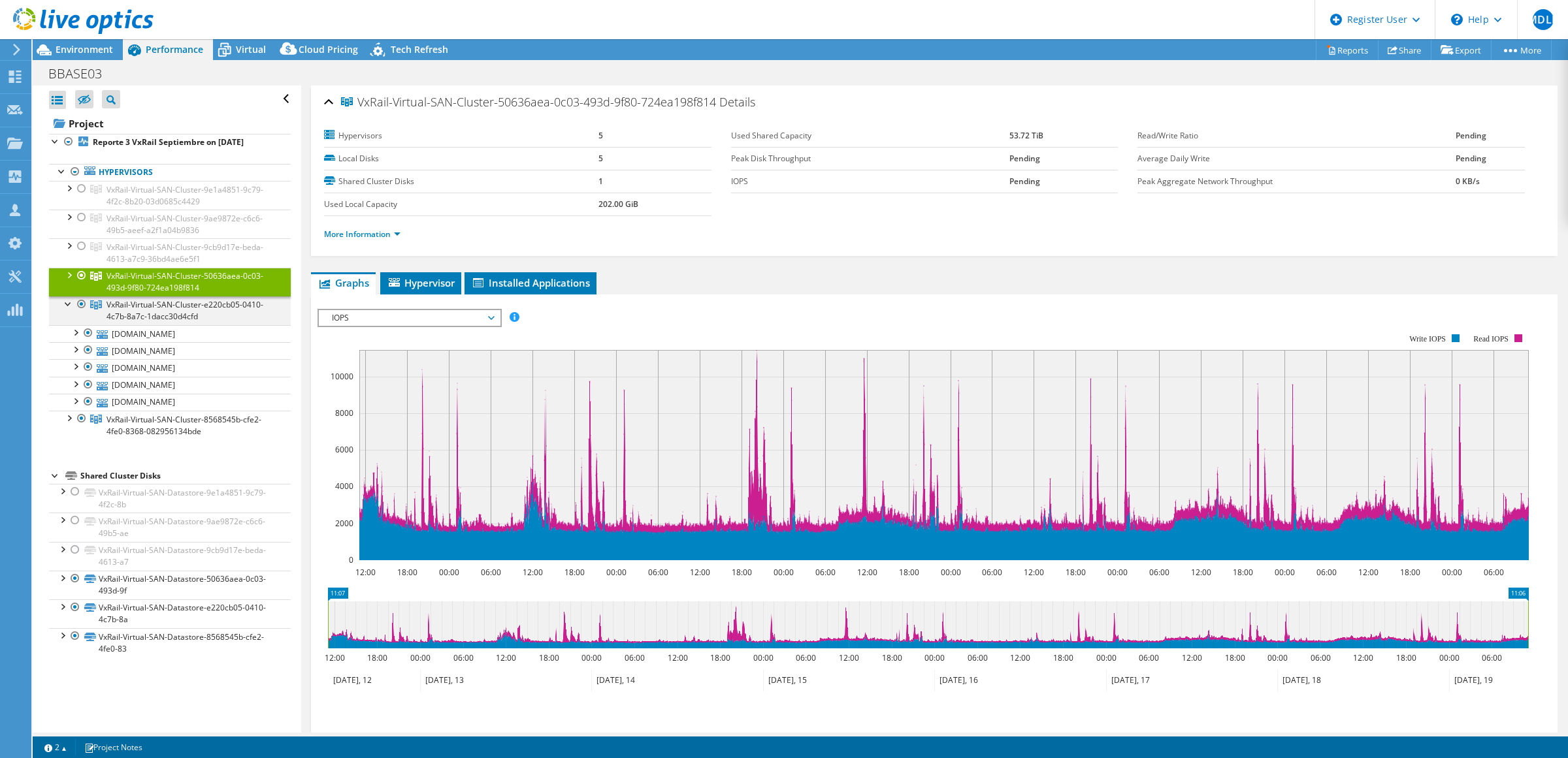
click at [64, 306] on div at bounding box center [69, 303] width 13 height 13
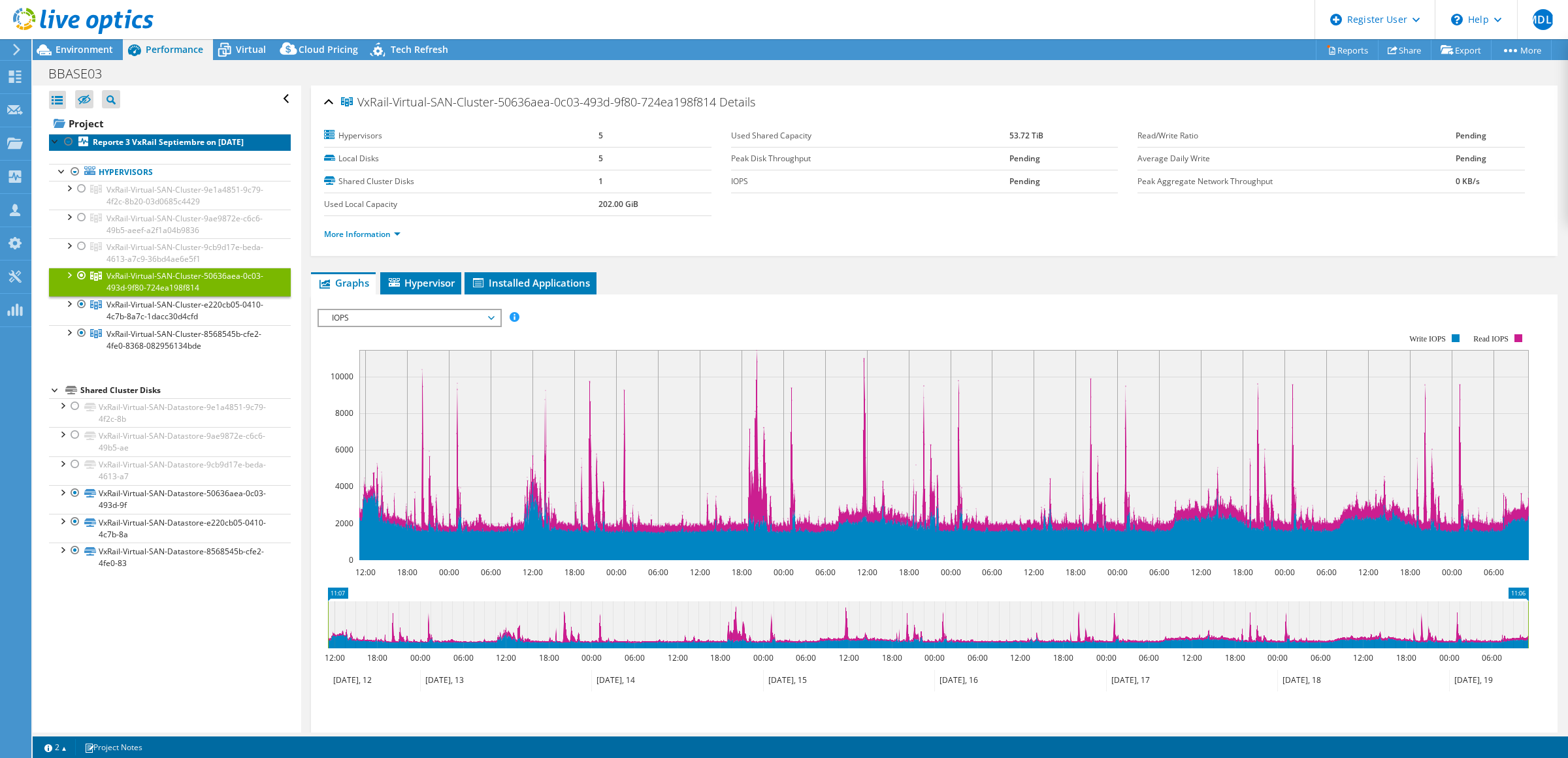
click at [134, 145] on b "Reporte 3 VxRail Septiembre on [DATE]" at bounding box center [169, 142] width 151 height 11
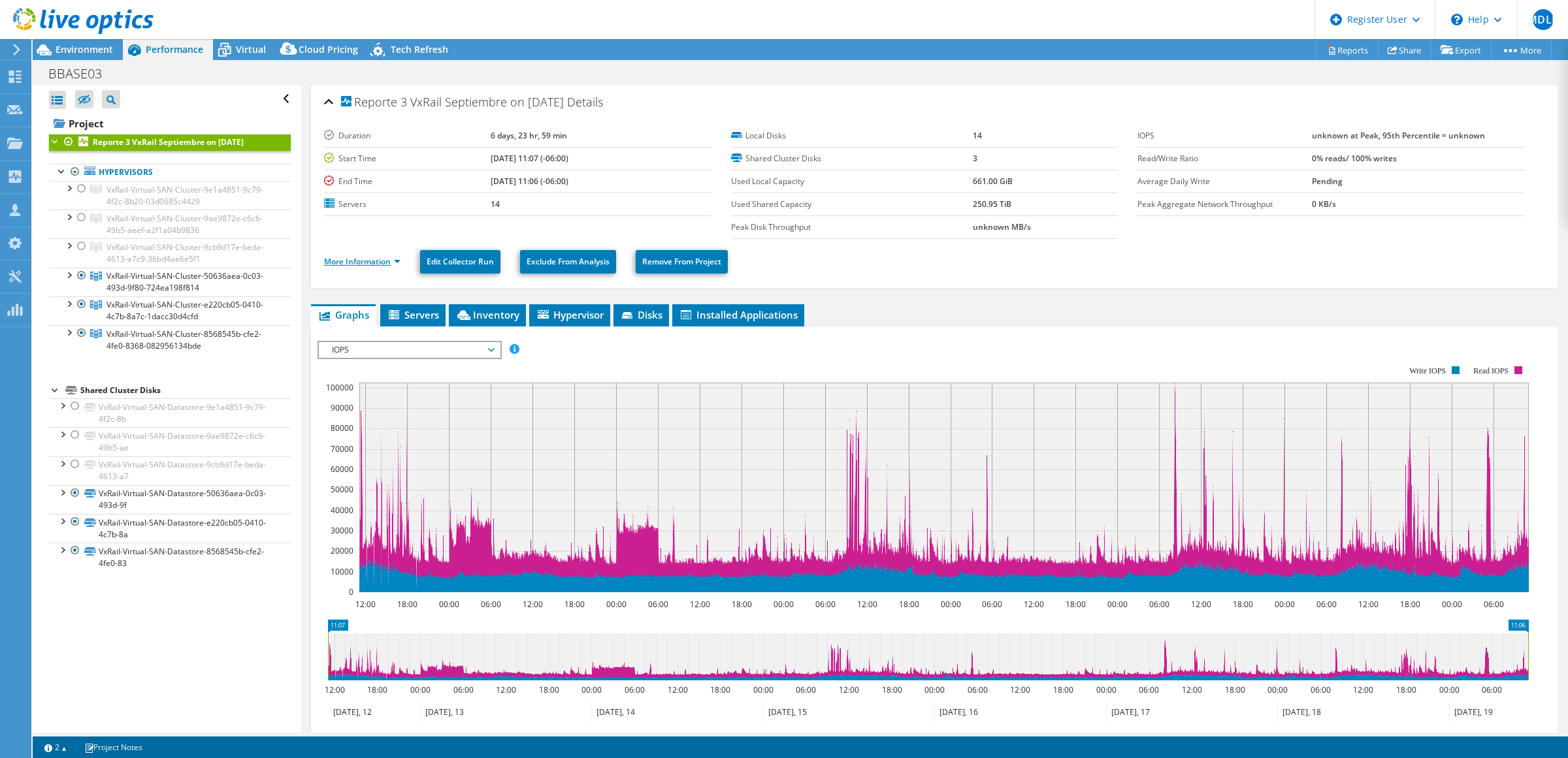
click at [357, 259] on link "More Information" at bounding box center [362, 262] width 76 height 11
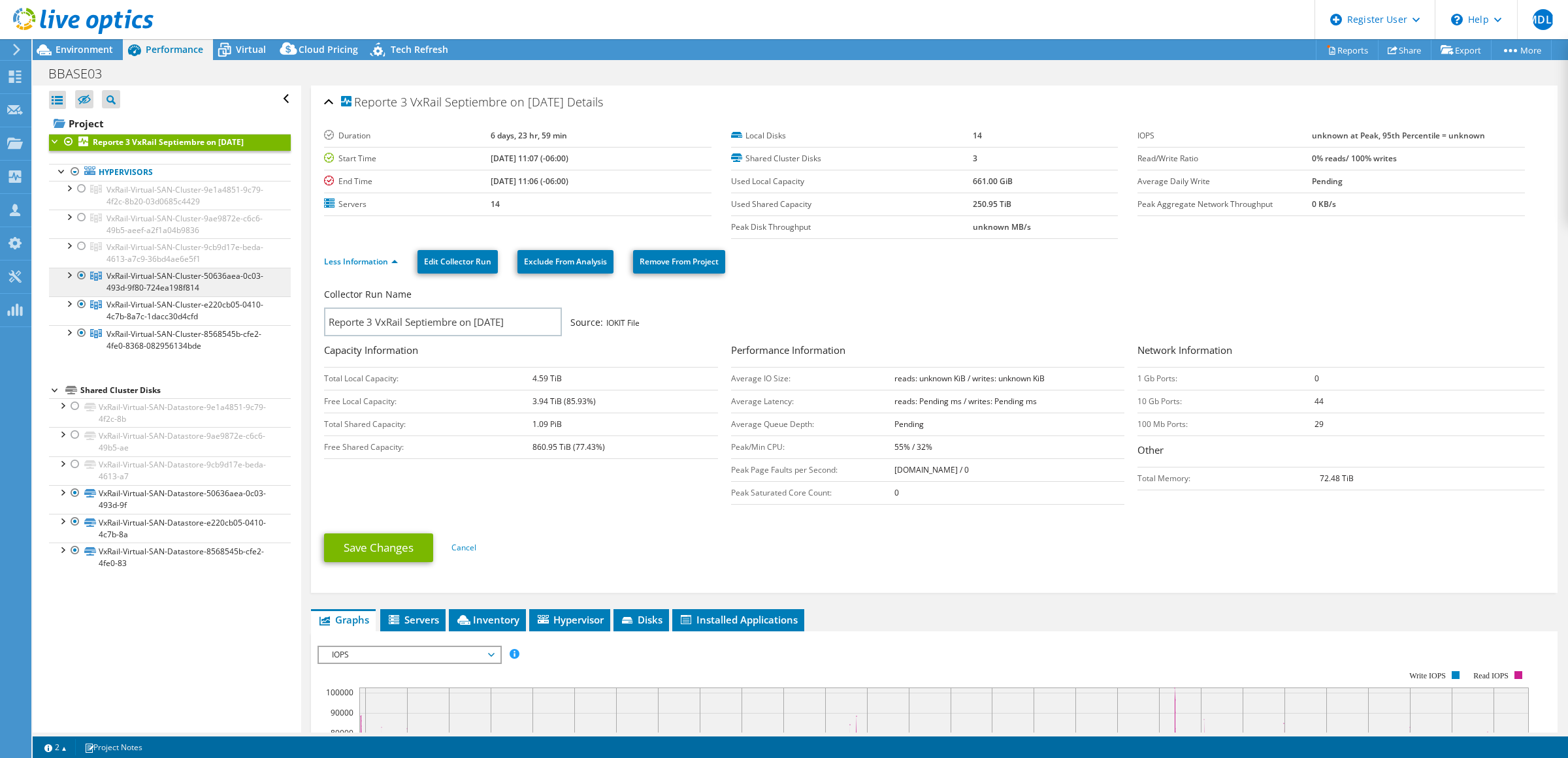
click at [59, 276] on link "VxRail-Virtual-SAN-Cluster-50636aea-0c03-493d-9f80-724ea198f814" at bounding box center [170, 282] width 242 height 29
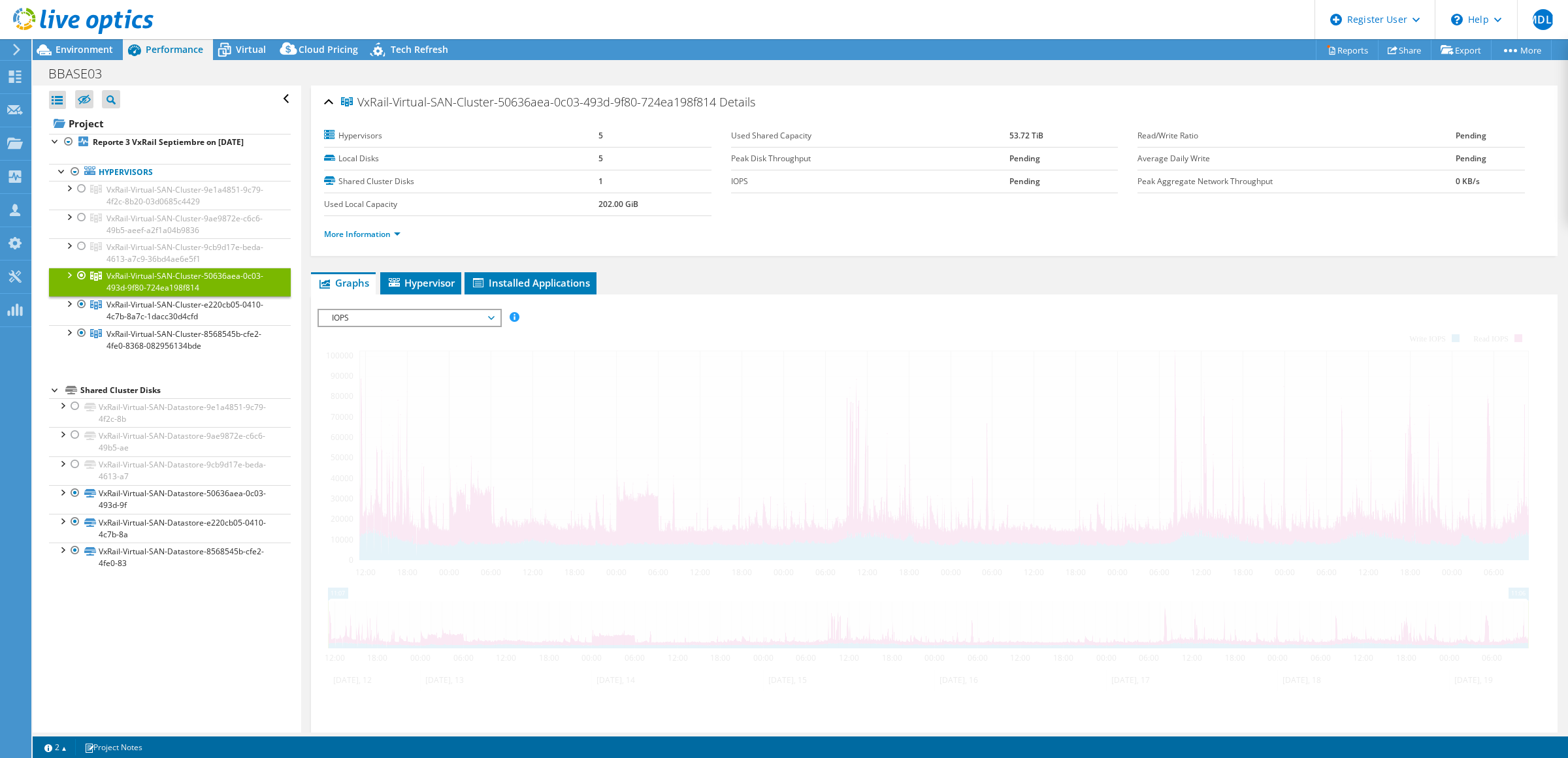
click at [64, 275] on div at bounding box center [69, 274] width 13 height 13
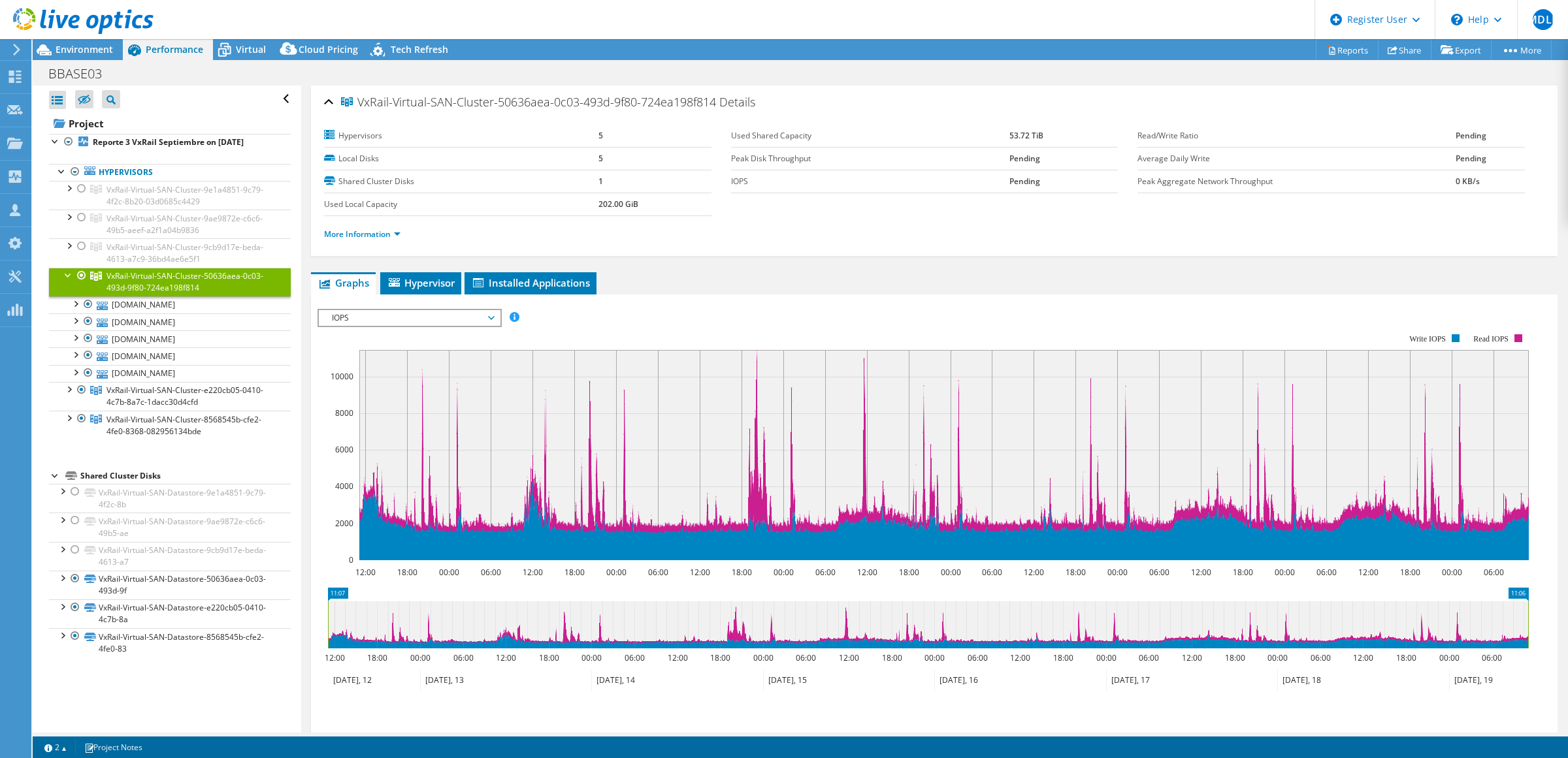
click at [66, 275] on div at bounding box center [69, 274] width 13 height 13
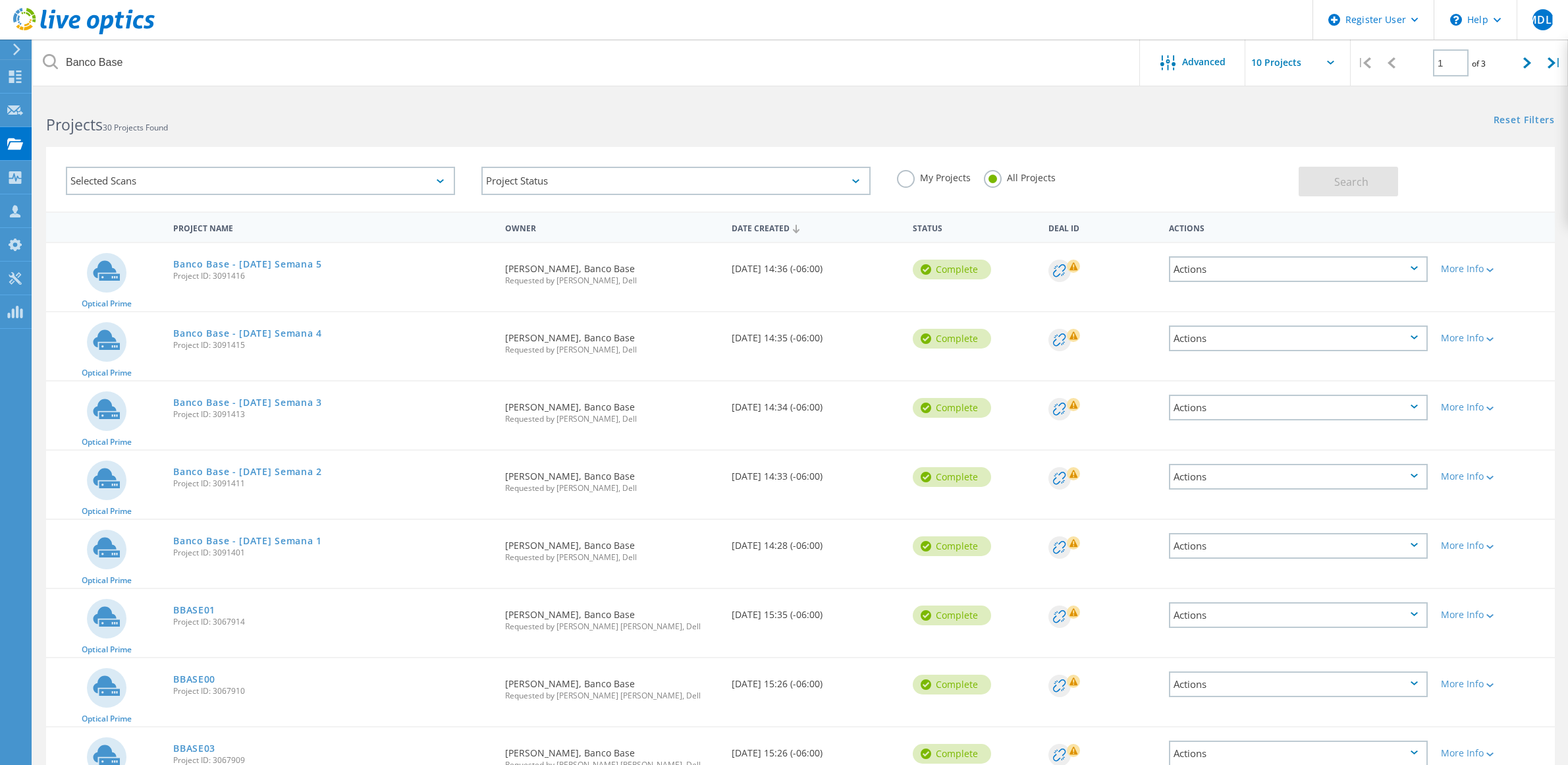
scroll to position [165, 0]
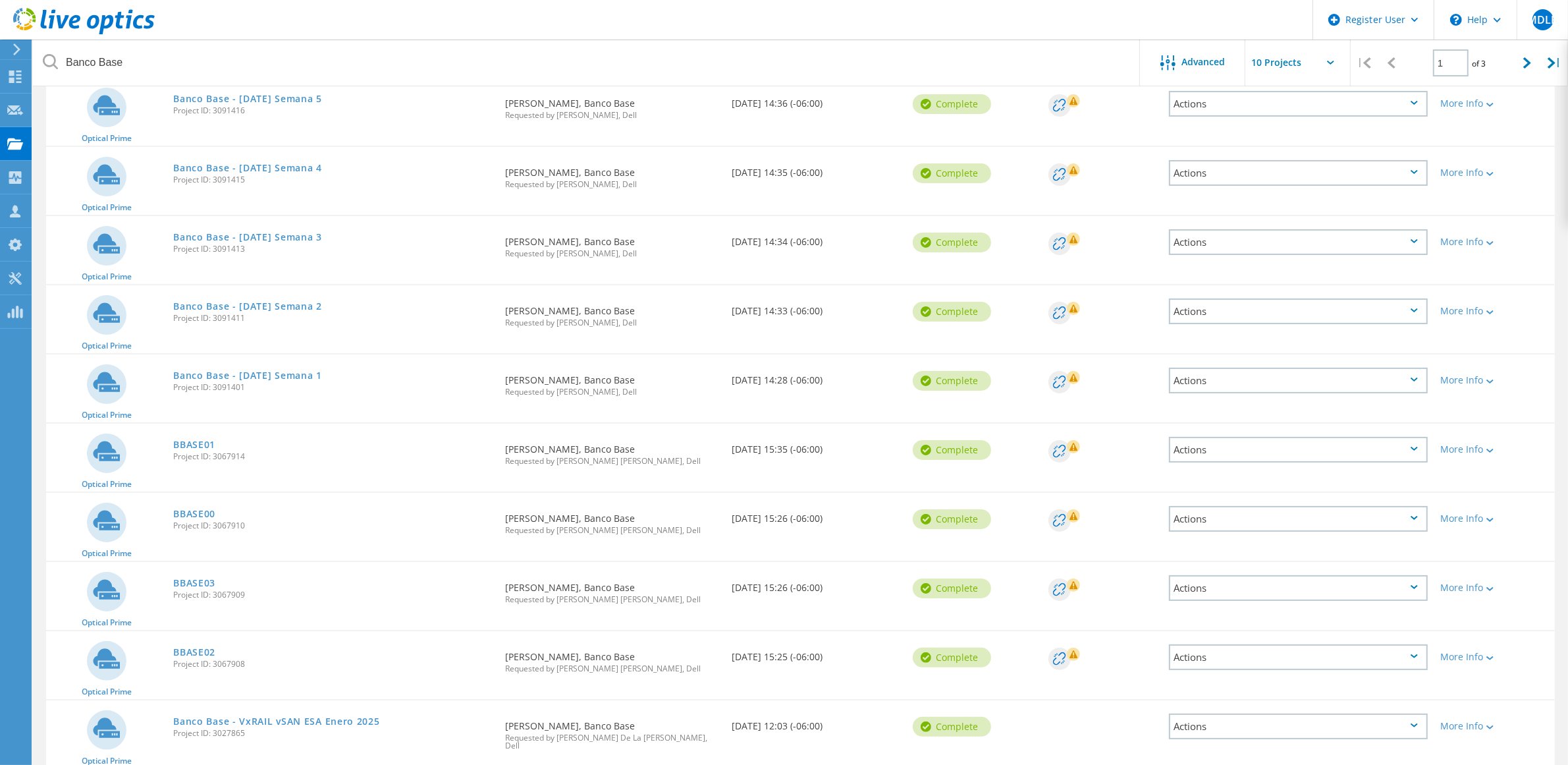
drag, startPoint x: 198, startPoint y: 442, endPoint x: 409, endPoint y: 413, distance: 213.0
click at [409, 413] on div "Optical Prime Banco Base - Sep 2025 Semana 1 Project ID: 3091401 Requested By J…" at bounding box center [800, 388] width 1509 height 68
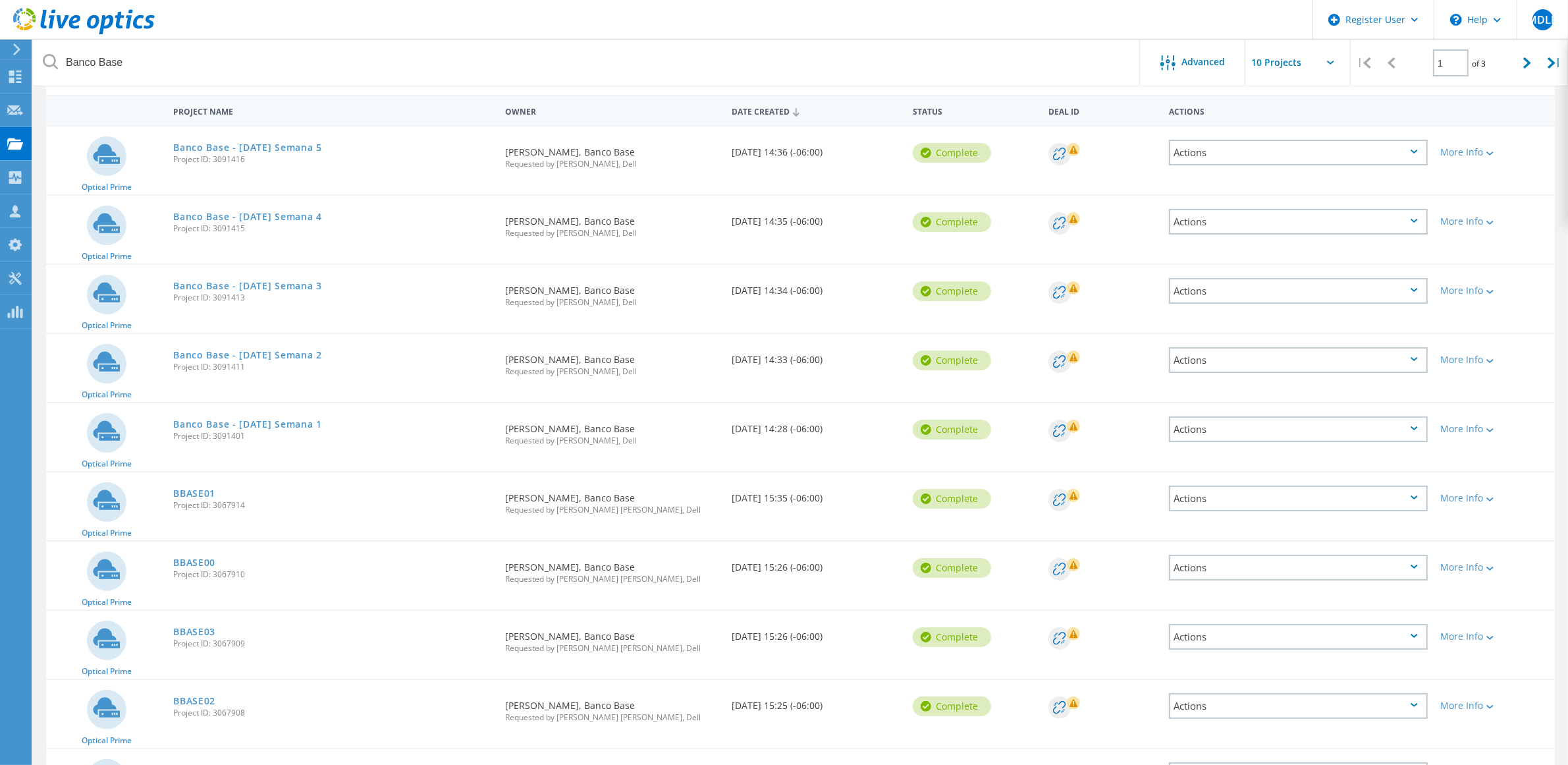
scroll to position [0, 0]
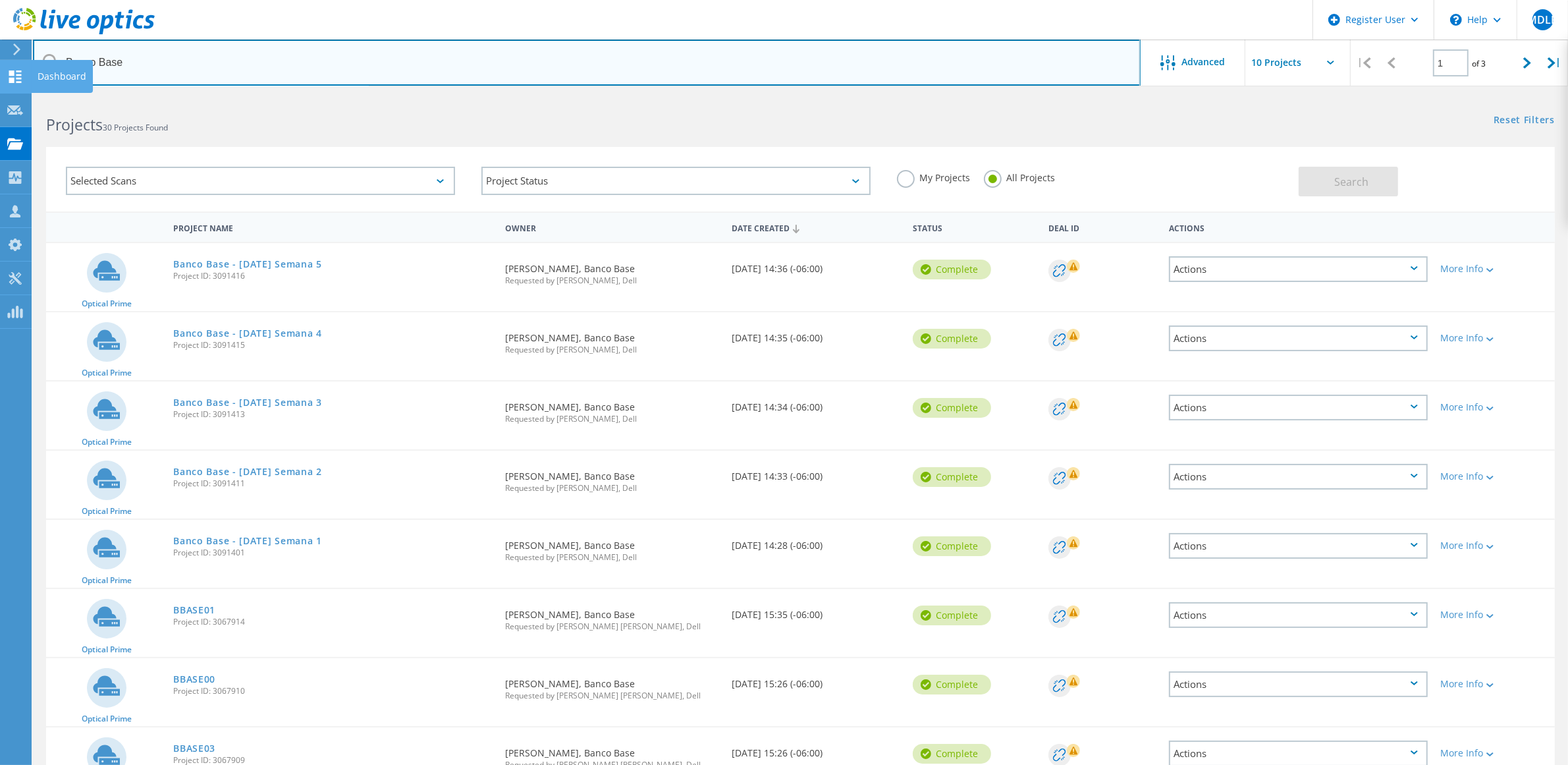
drag, startPoint x: 99, startPoint y: 60, endPoint x: 0, endPoint y: 78, distance: 100.6
click at [0, 95] on div "Register User \n Help Explore Helpful Articles Contact Support MDLP Dell User M…" at bounding box center [784, 545] width 1568 height 899
type input "Base"
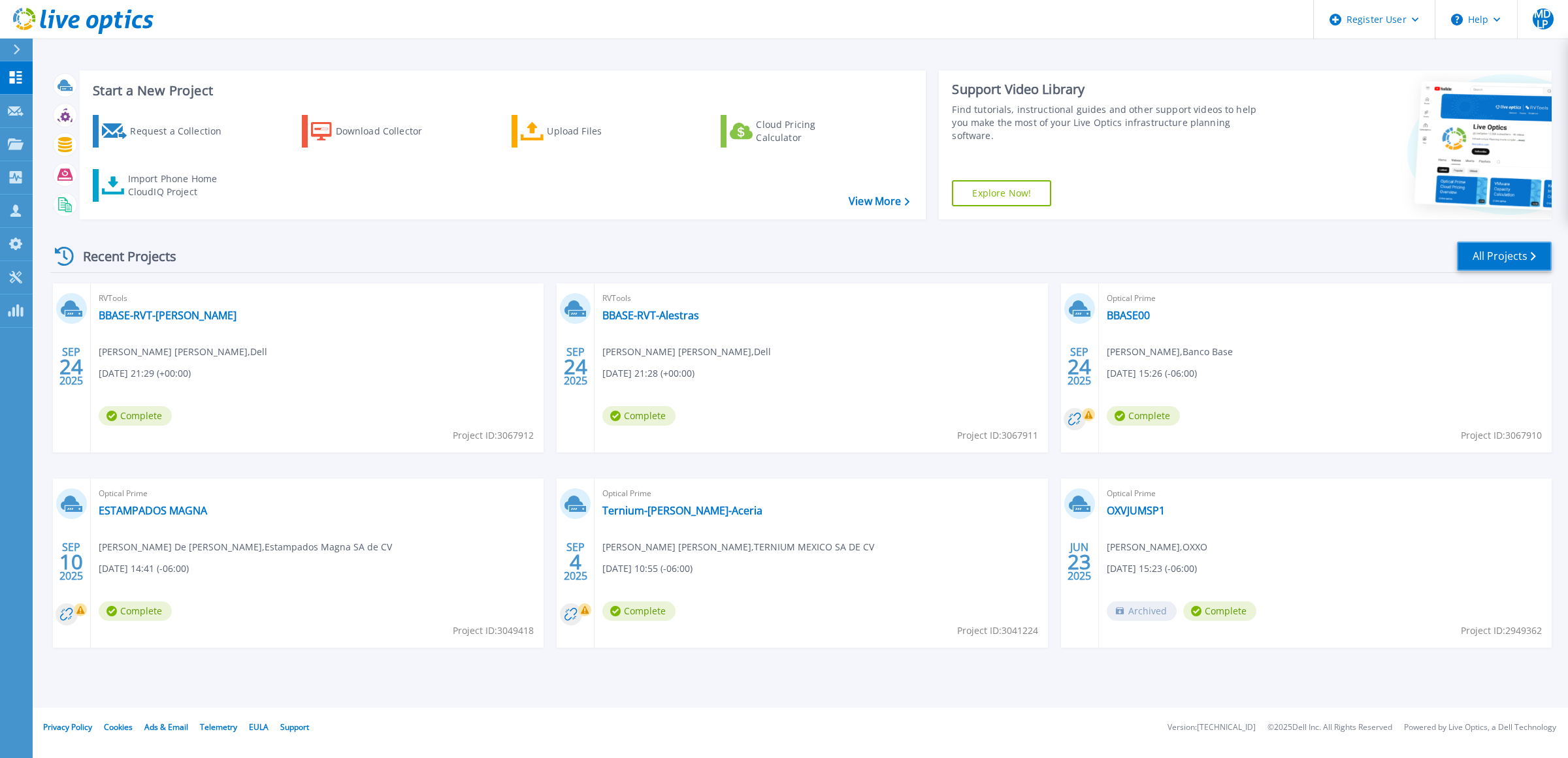
click at [1474, 253] on link "All Projects" at bounding box center [1504, 257] width 94 height 29
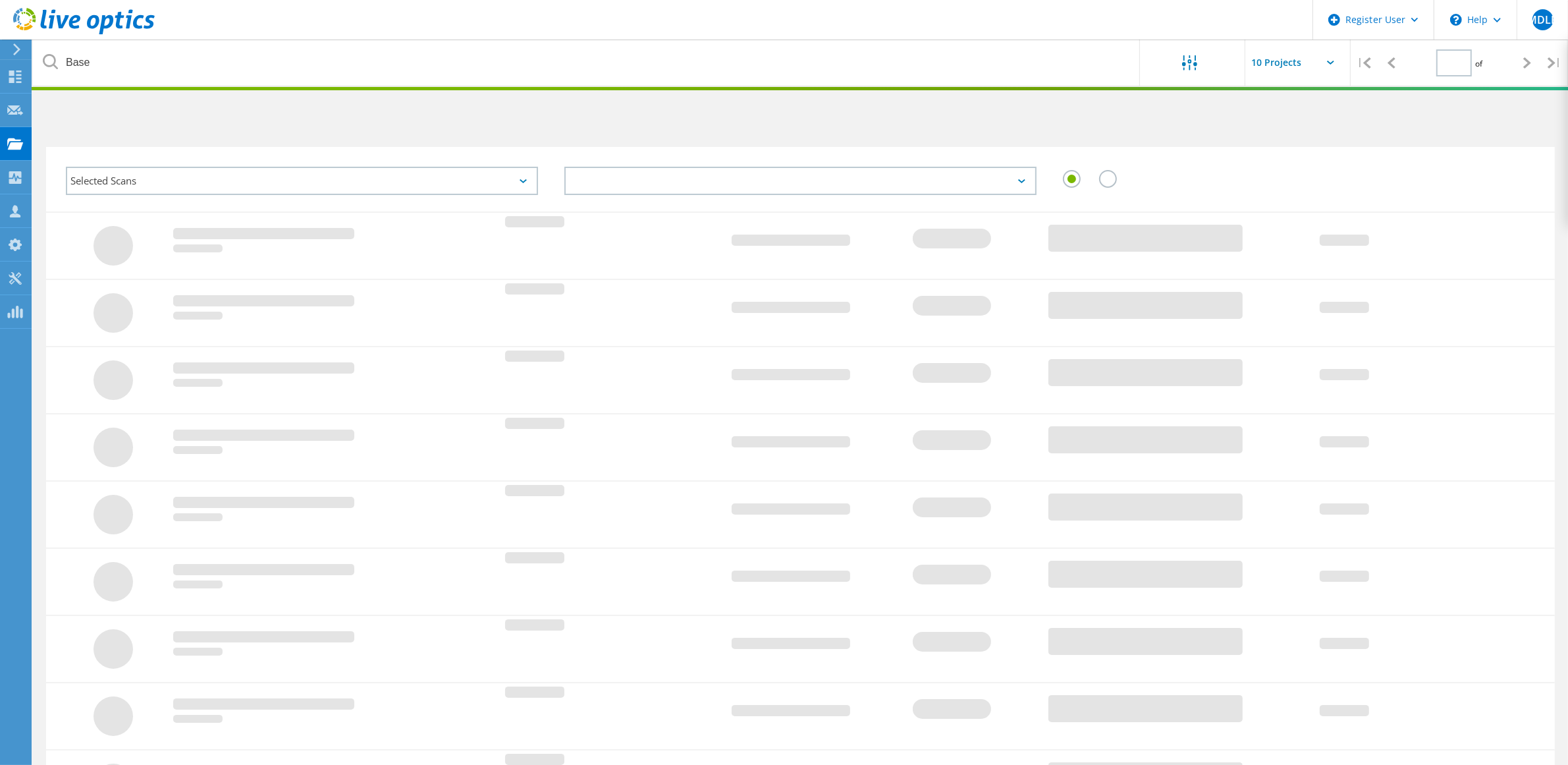
type input "1"
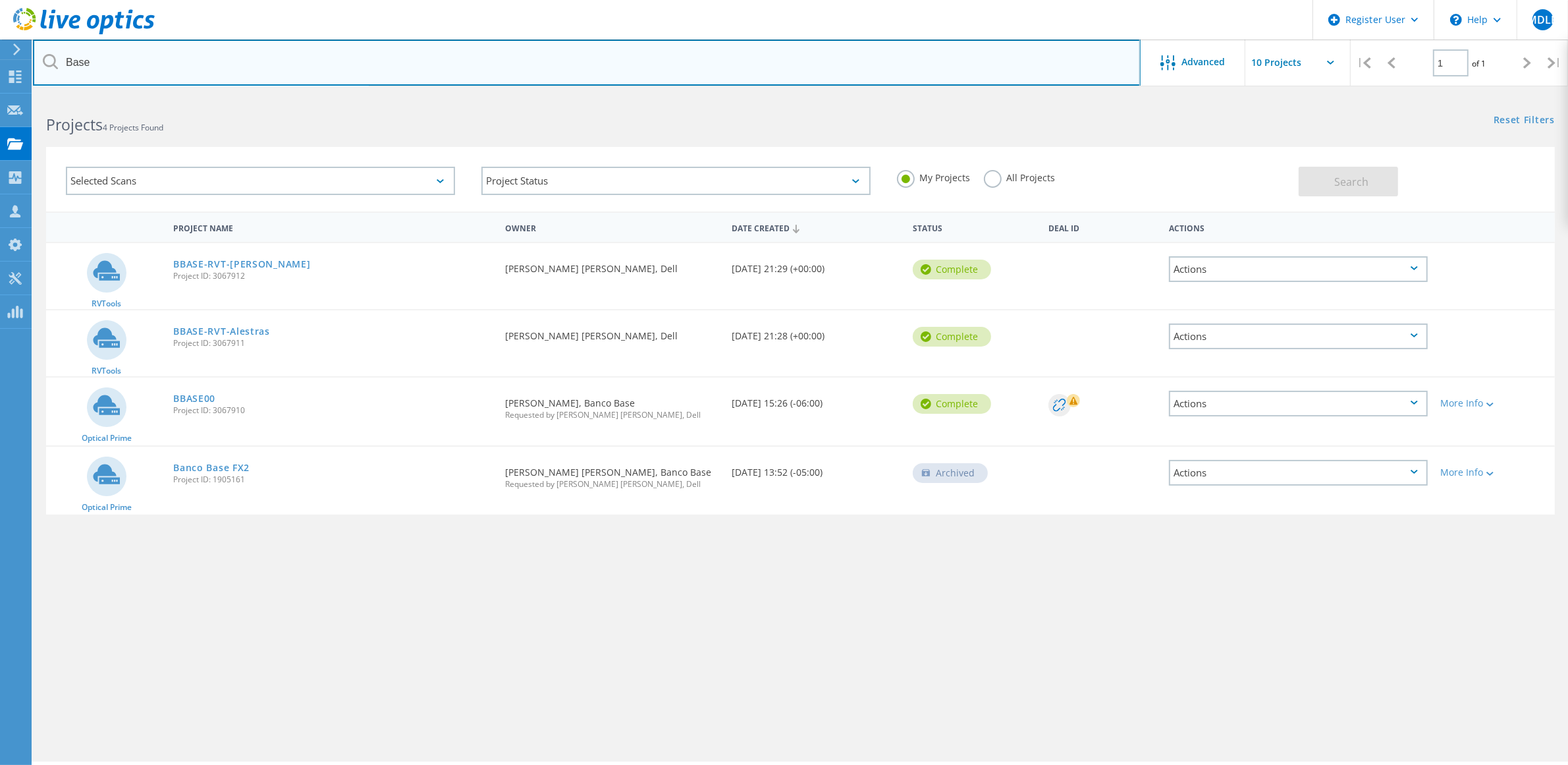
click at [142, 63] on input "Base" at bounding box center [587, 62] width 1108 height 46
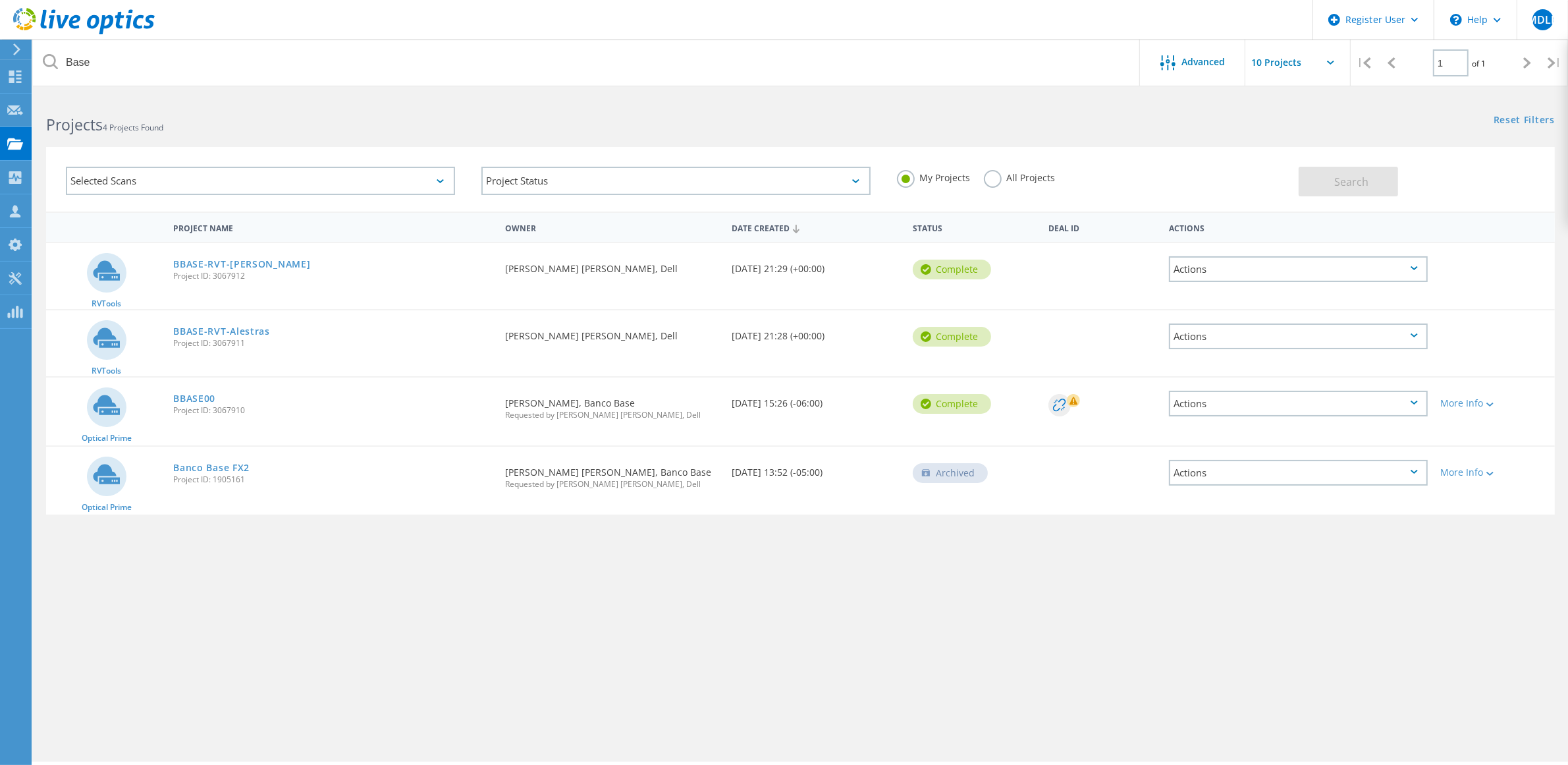
click at [1021, 173] on label "All Projects" at bounding box center [1020, 176] width 72 height 13
click at [0, 0] on input "All Projects" at bounding box center [0, 0] width 0 height 0
drag, startPoint x: 1337, startPoint y: 188, endPoint x: 1325, endPoint y: 227, distance: 40.8
click at [1338, 188] on span "Search" at bounding box center [1351, 181] width 35 height 15
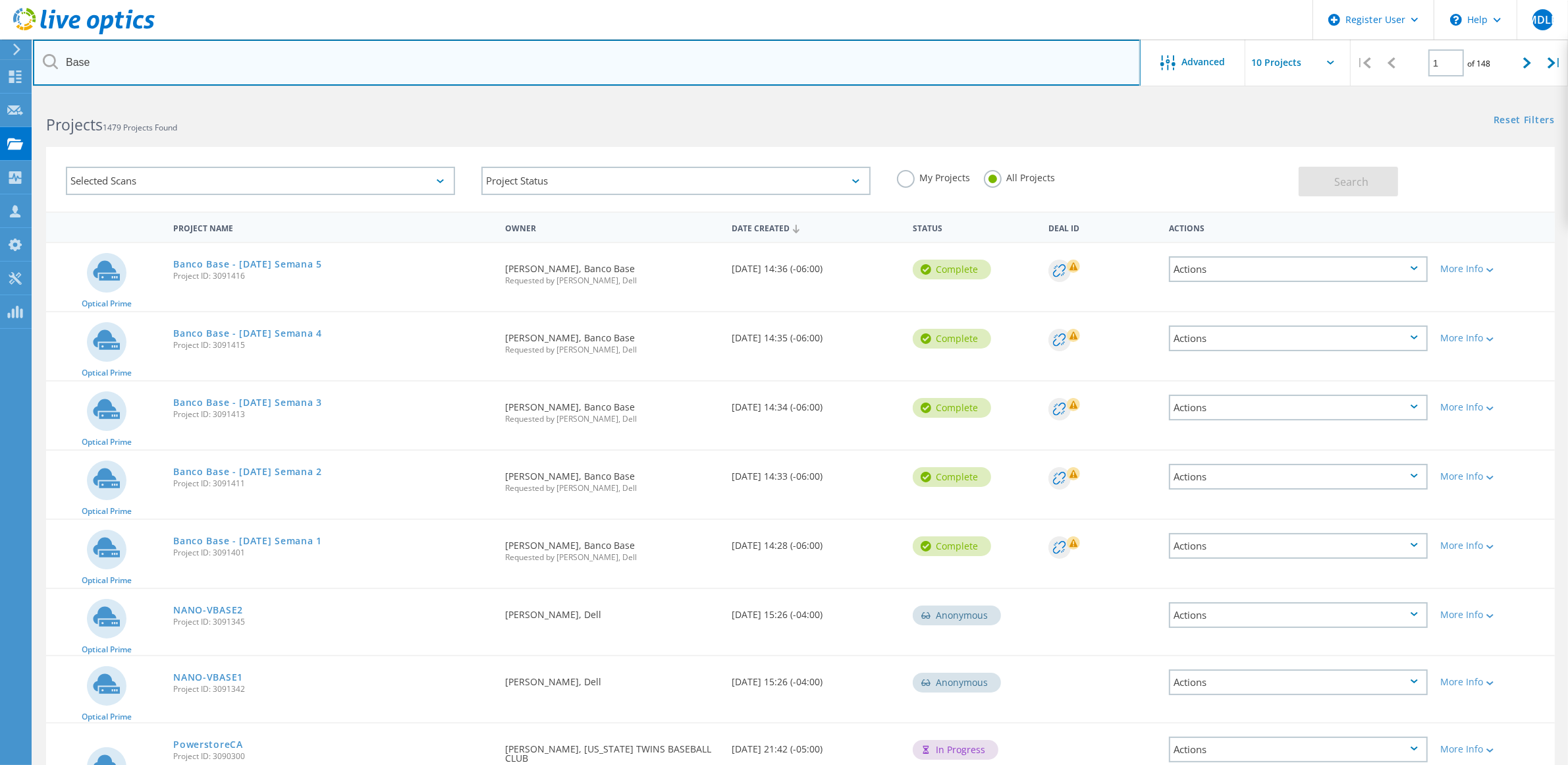
click at [67, 59] on input "Base" at bounding box center [587, 62] width 1108 height 46
type input "Banco Base"
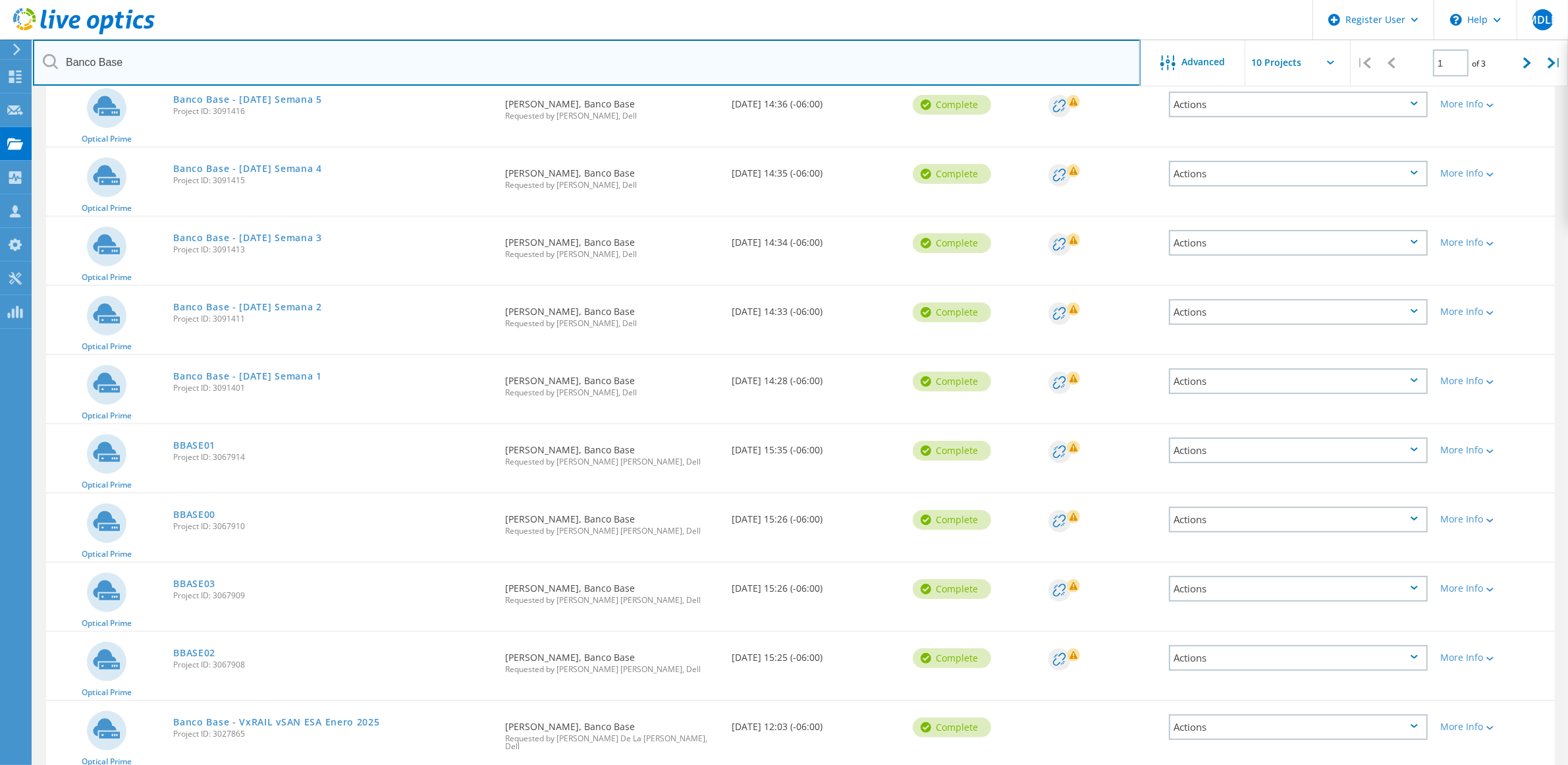
scroll to position [215, 0]
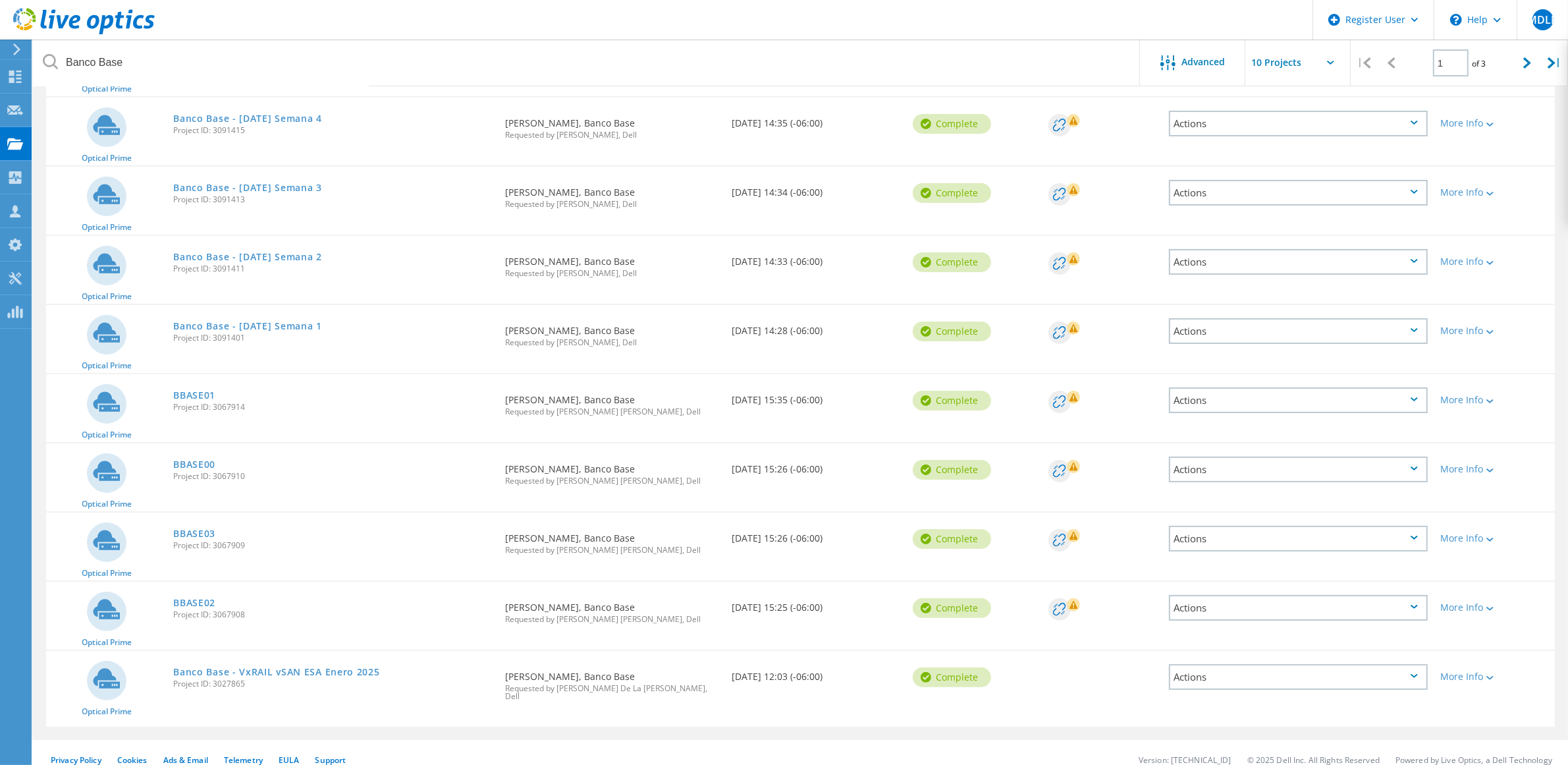
click at [211, 522] on div "BBASE03 Project ID: 3067909" at bounding box center [332, 538] width 332 height 50
click at [211, 529] on link "BBASE03" at bounding box center [195, 534] width 42 height 9
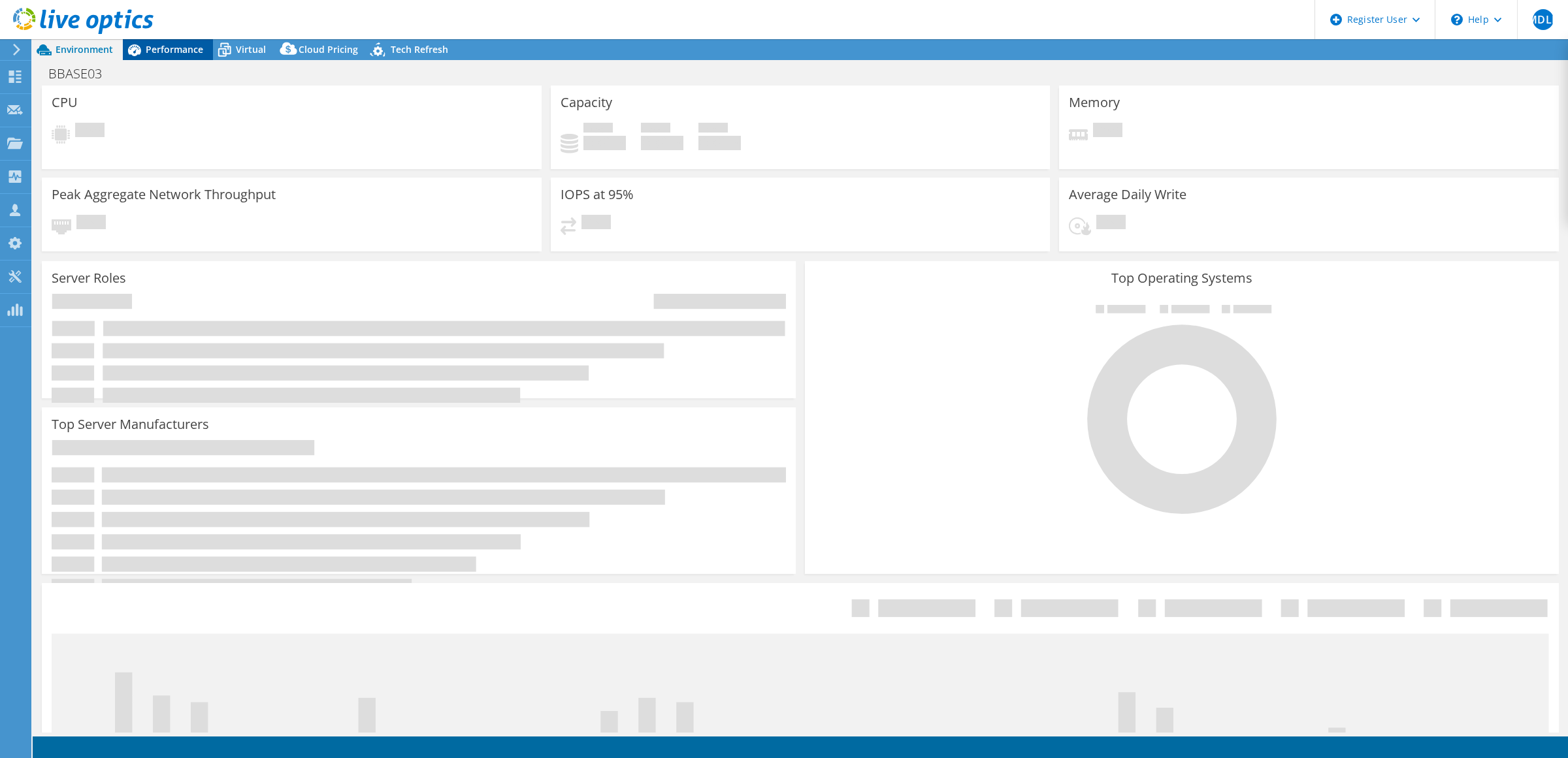
select select "USD"
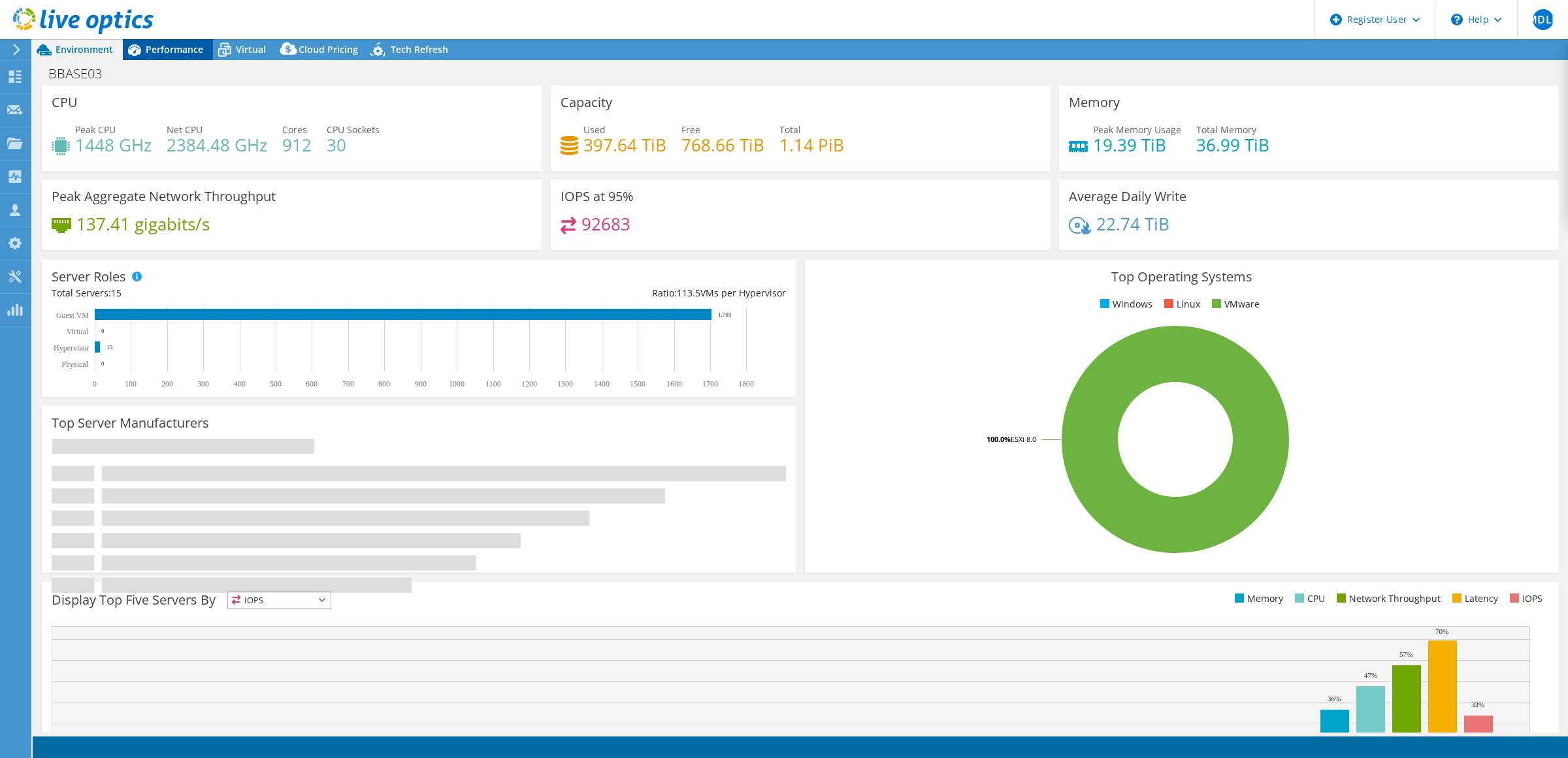
click at [171, 52] on span "Performance" at bounding box center [174, 50] width 57 height 13
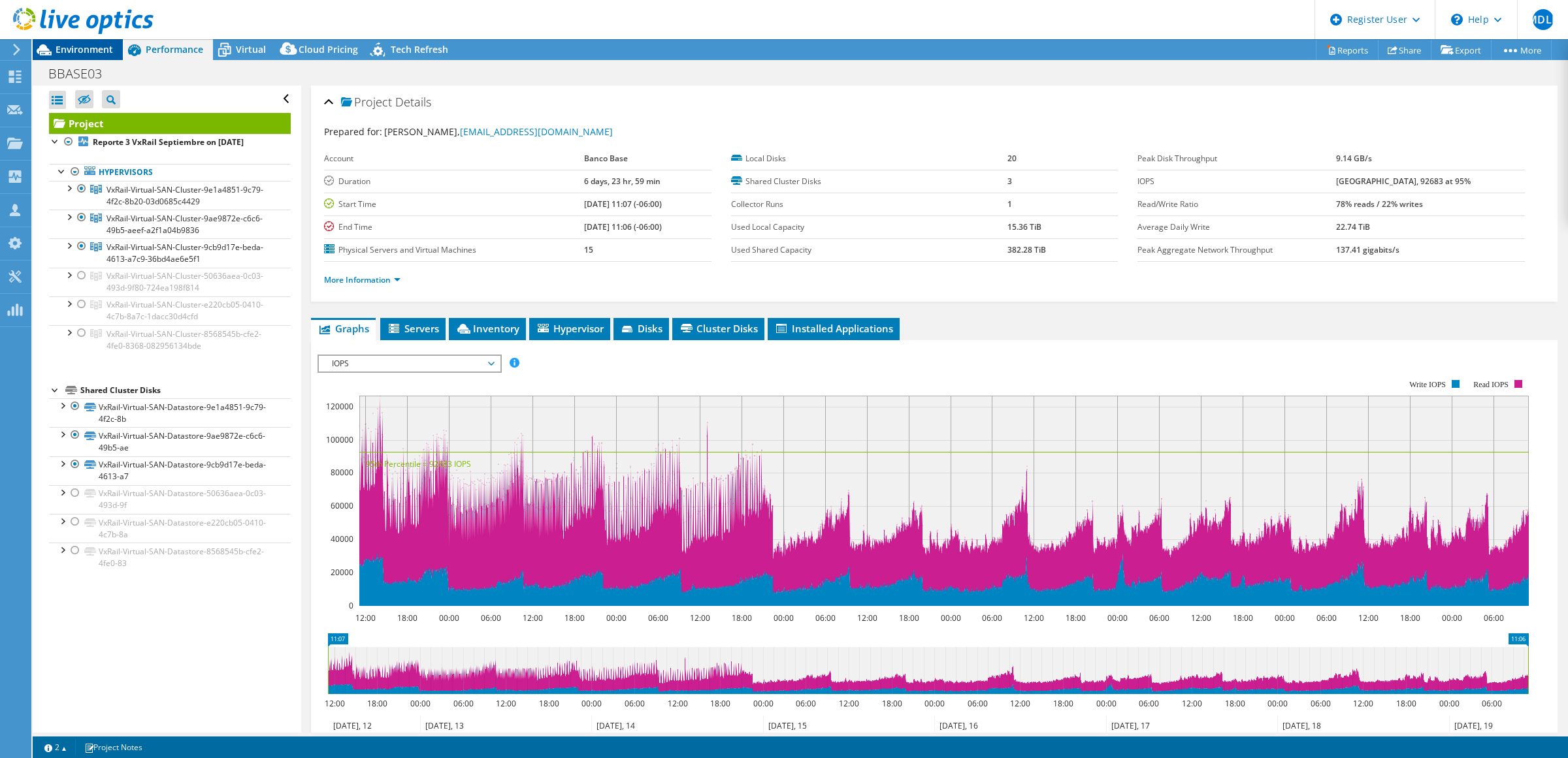
click at [85, 46] on span "Environment" at bounding box center [84, 50] width 57 height 13
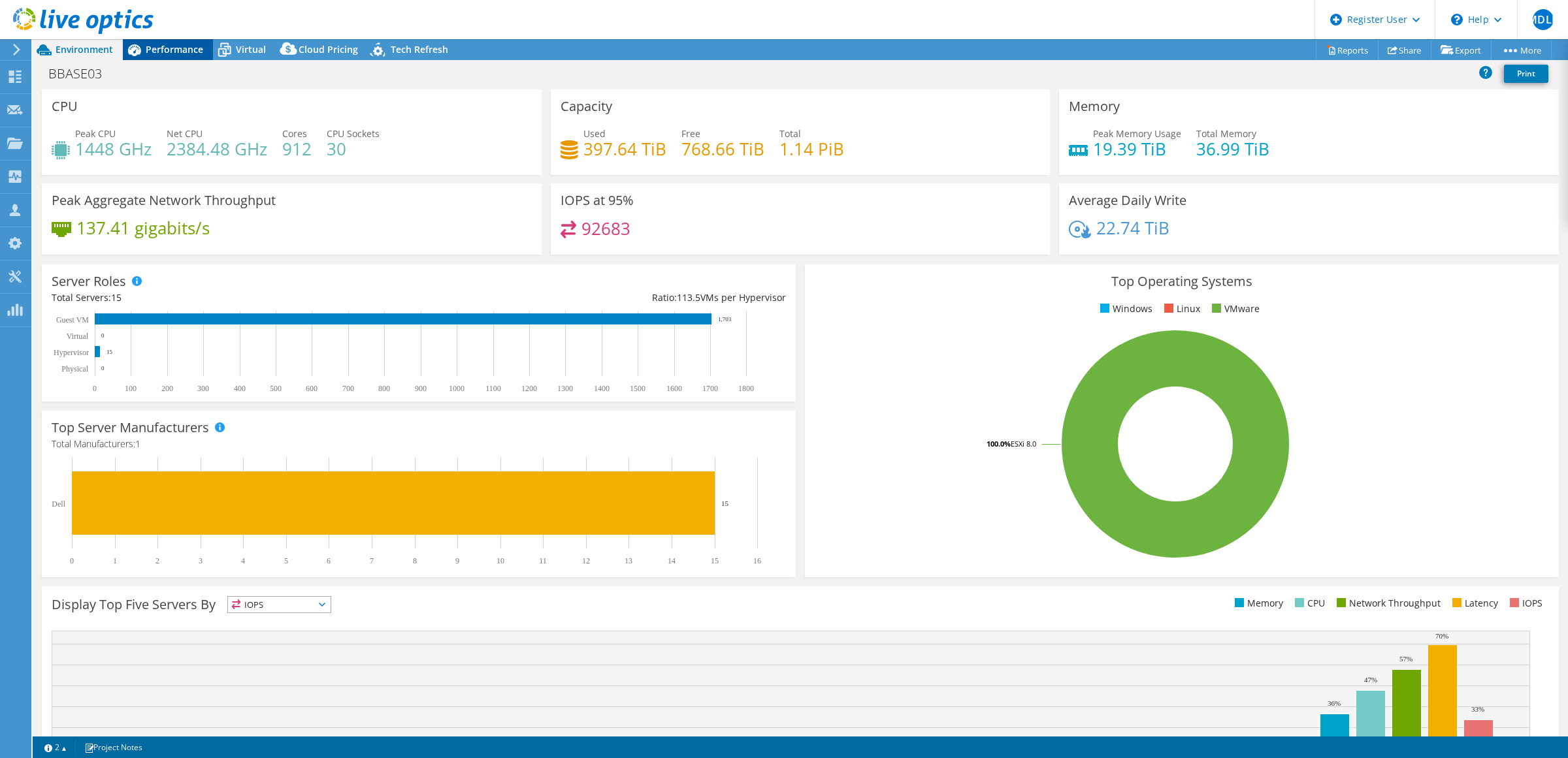
click at [171, 47] on span "Performance" at bounding box center [174, 50] width 57 height 13
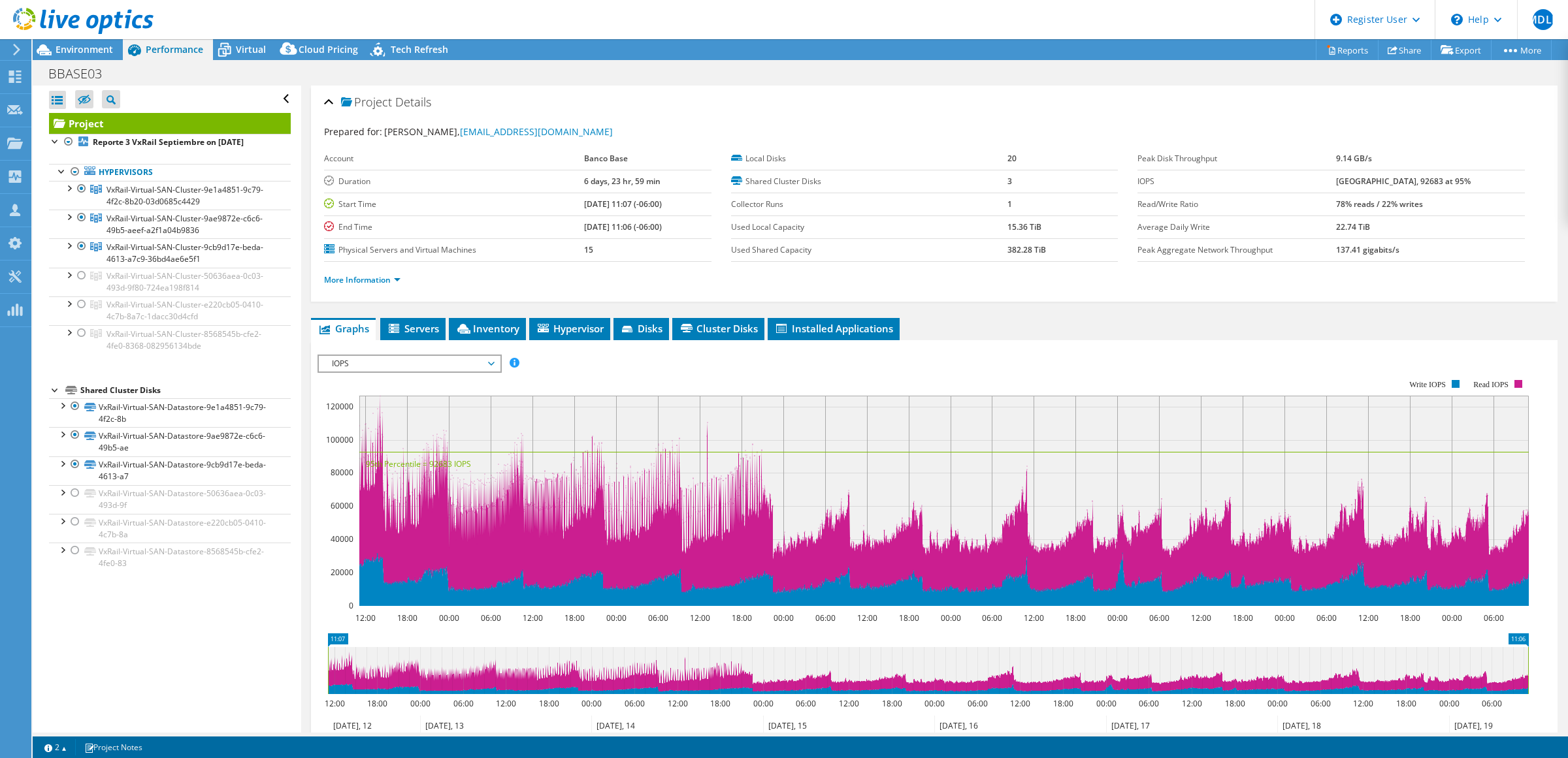
click at [10, 46] on div at bounding box center [14, 50] width 15 height 12
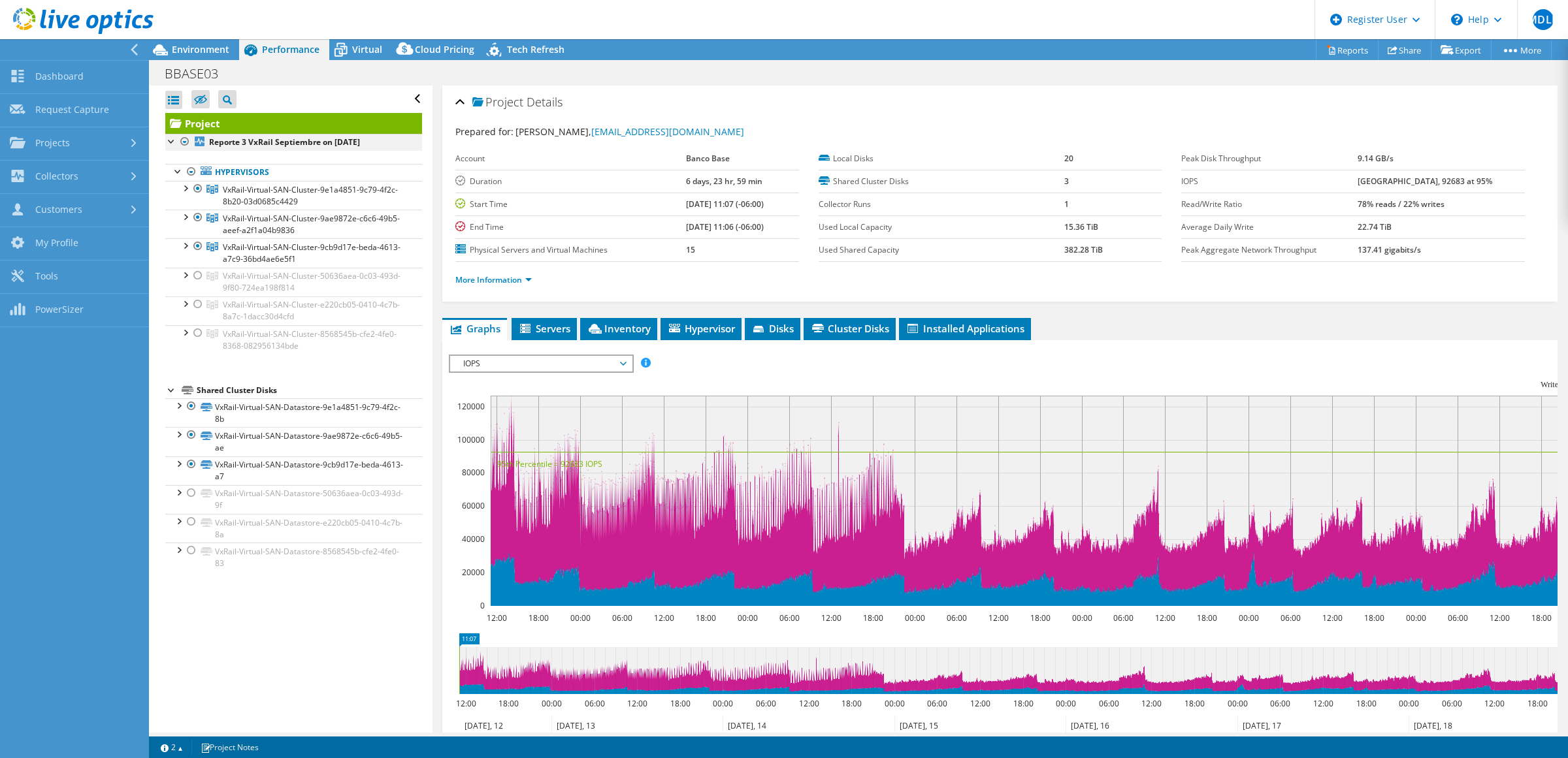
click at [185, 141] on div at bounding box center [185, 141] width 13 height 15
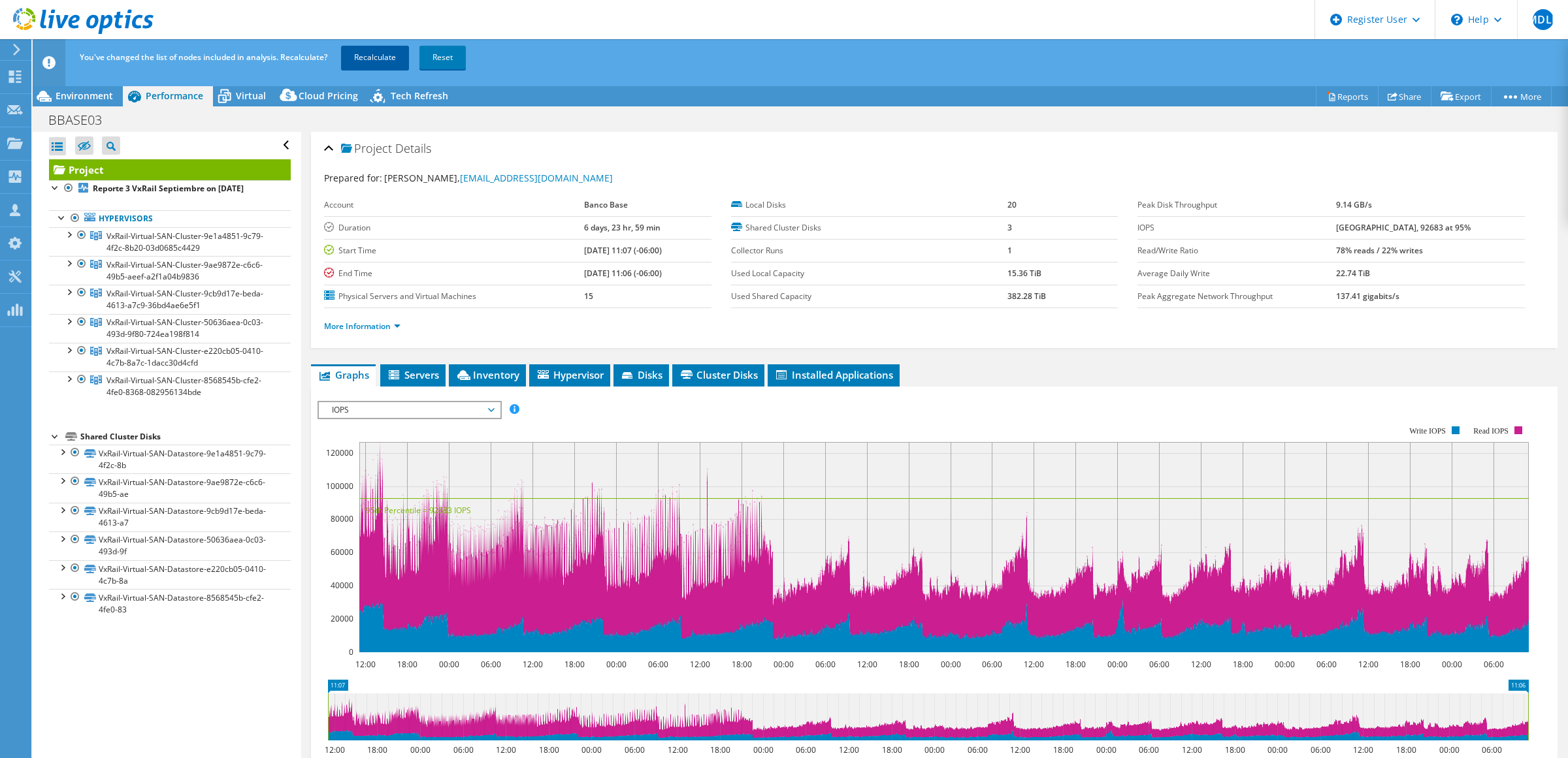
click at [372, 57] on link "Recalculate" at bounding box center [374, 57] width 68 height 24
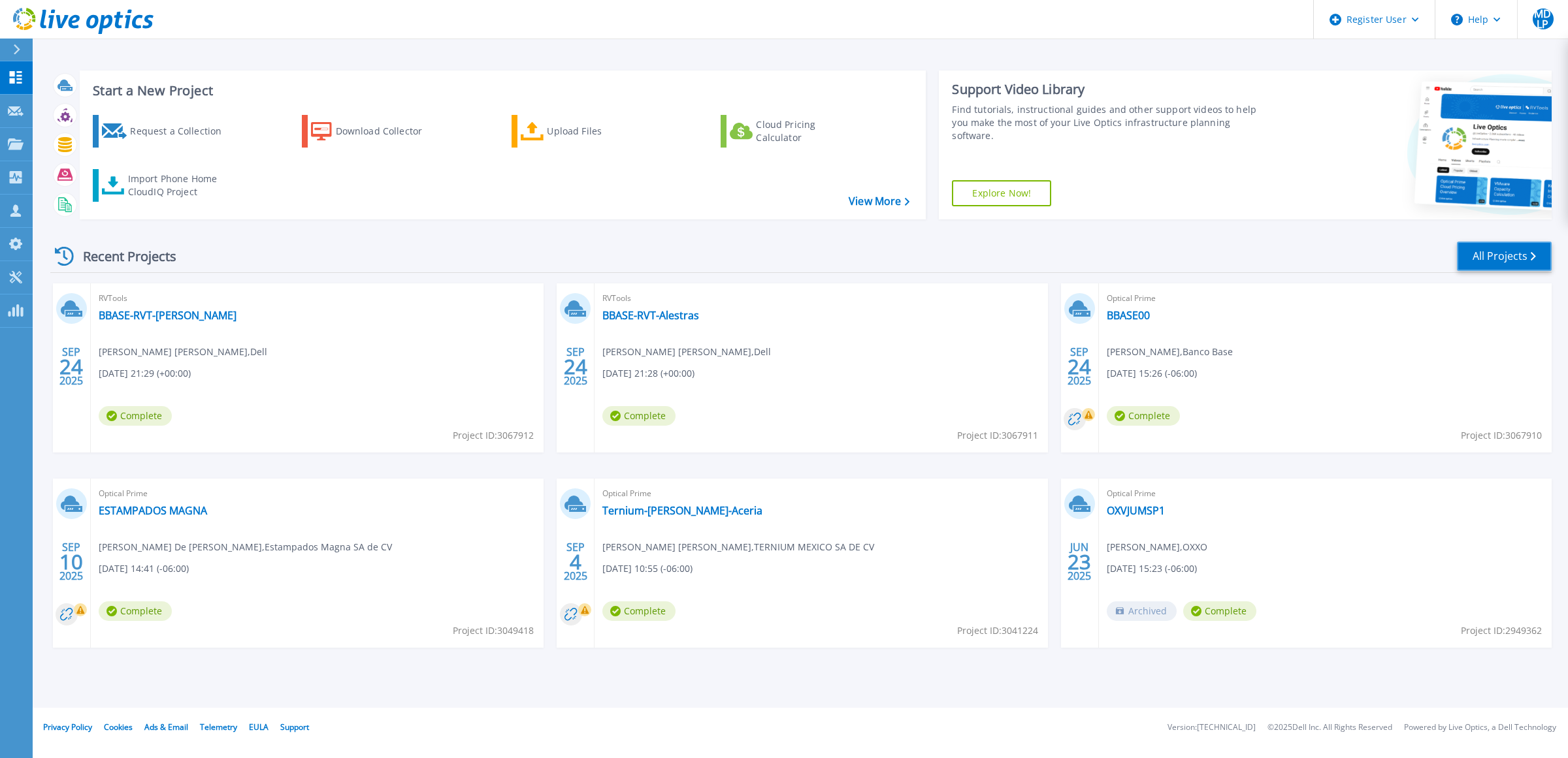
click at [1520, 259] on link "All Projects" at bounding box center [1504, 257] width 94 height 29
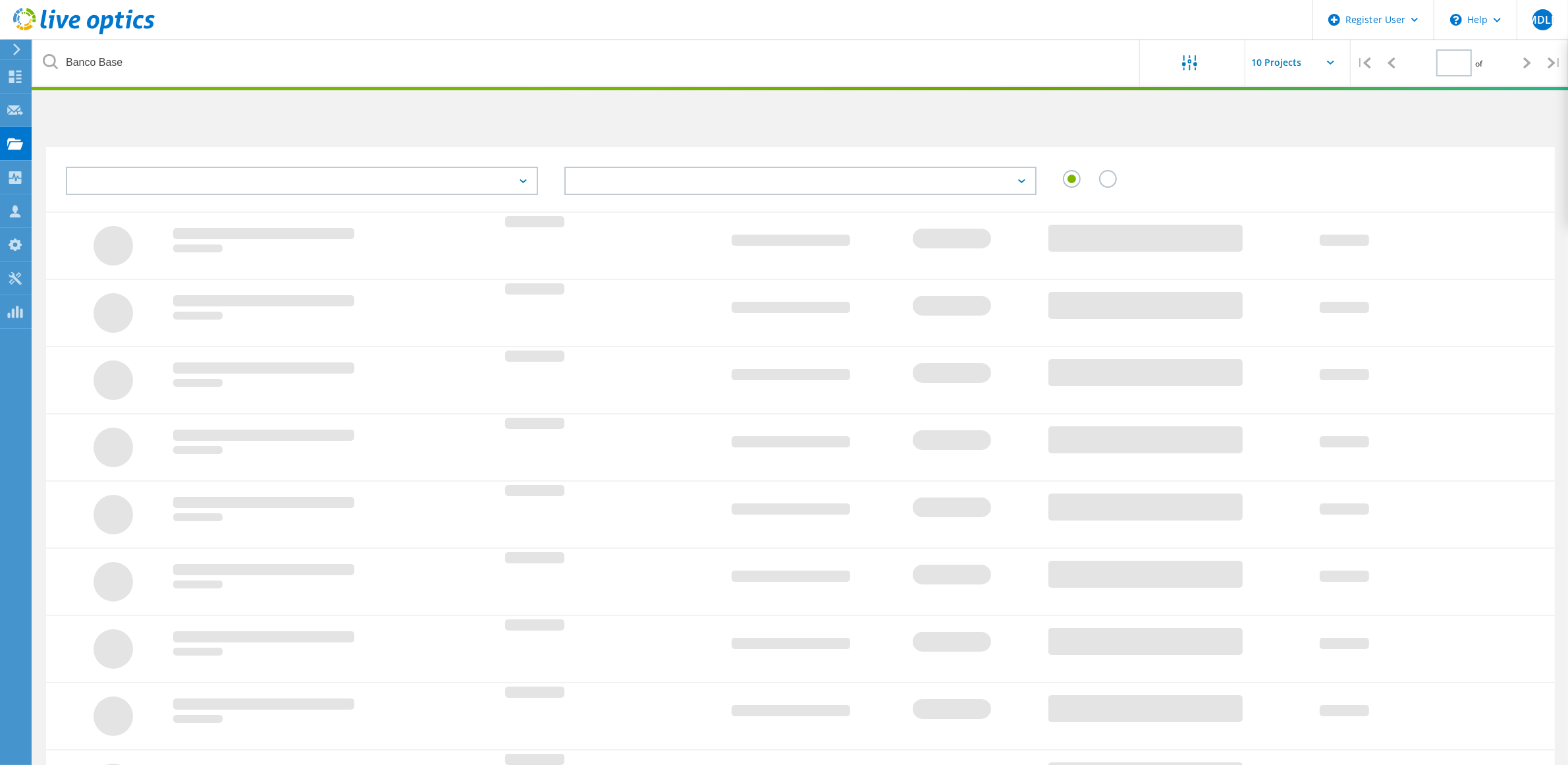
type input "1"
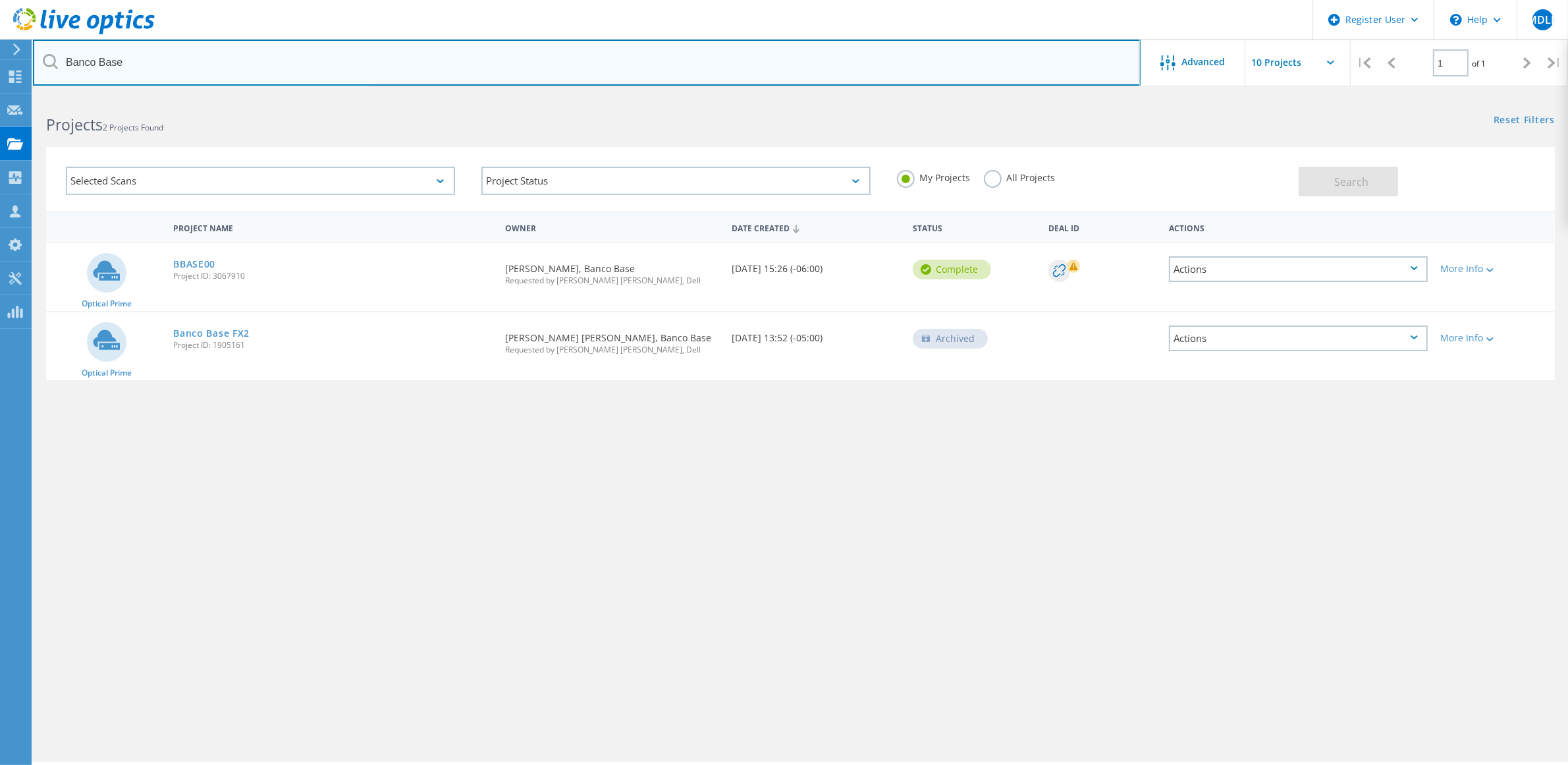
click at [257, 61] on input "Banco Base" at bounding box center [587, 62] width 1108 height 46
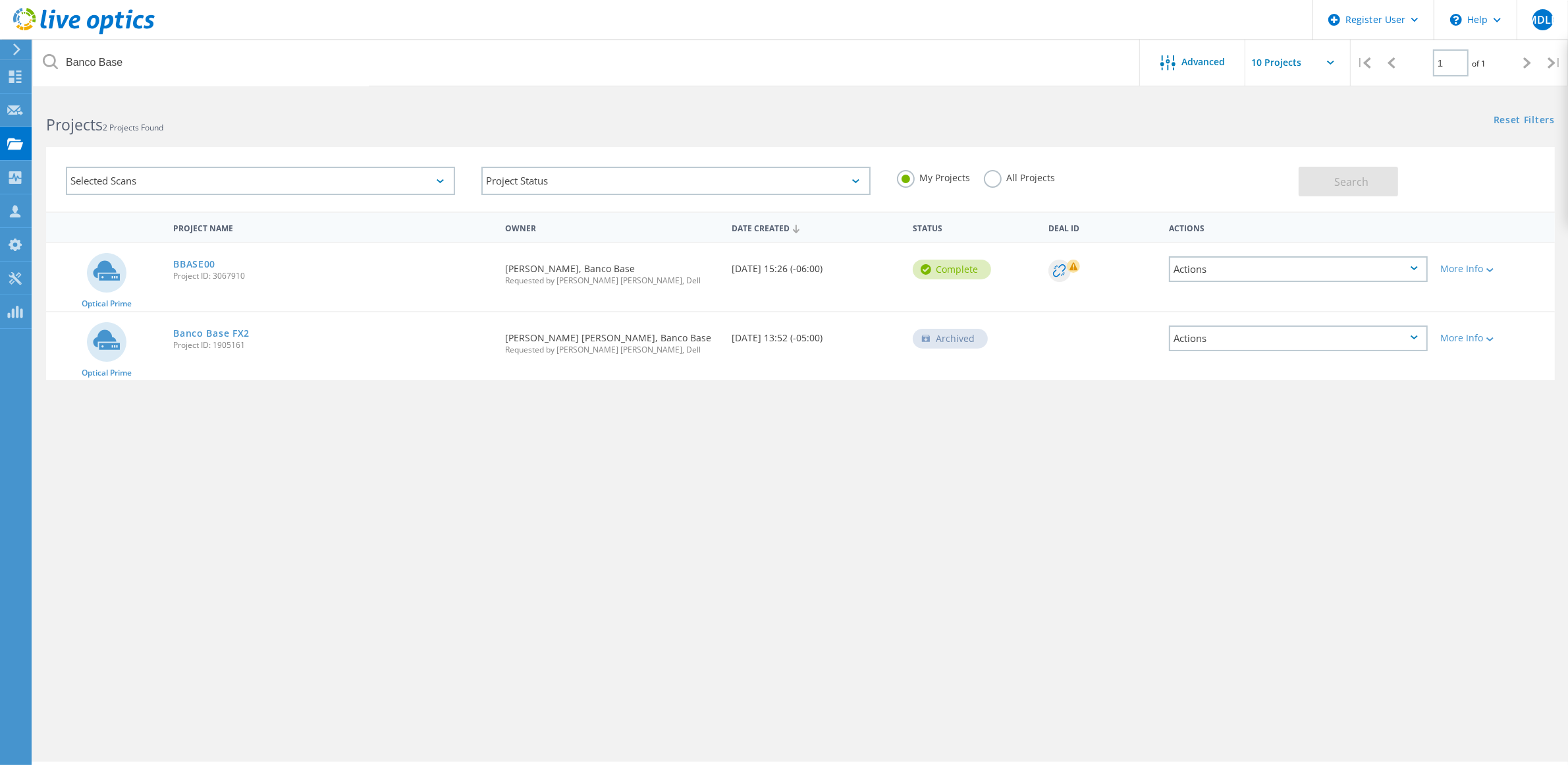
click at [1034, 175] on label "All Projects" at bounding box center [1020, 176] width 72 height 13
click at [0, 0] on input "All Projects" at bounding box center [0, 0] width 0 height 0
click at [1328, 180] on button "Search" at bounding box center [1348, 181] width 99 height 30
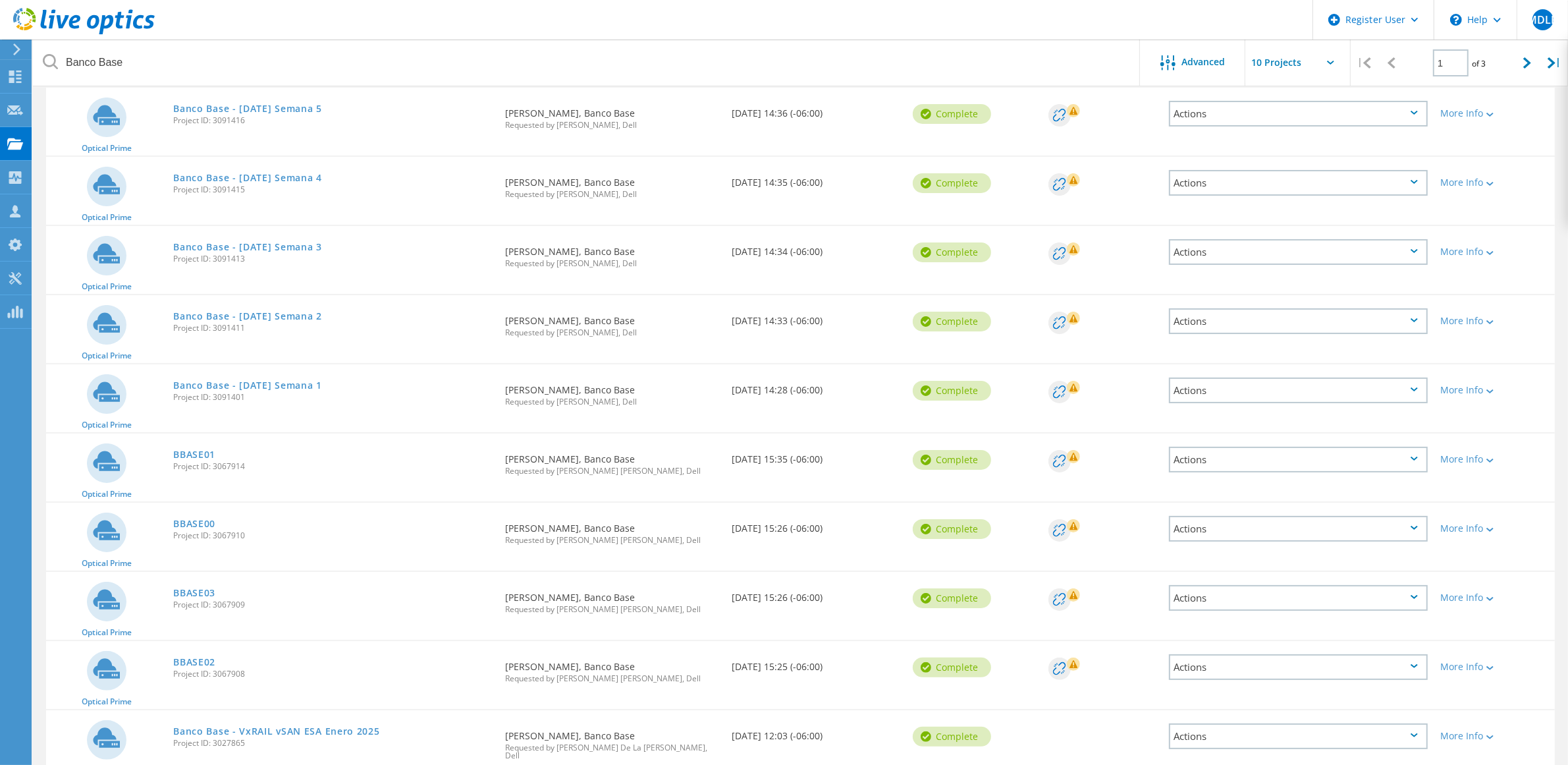
scroll to position [164, 0]
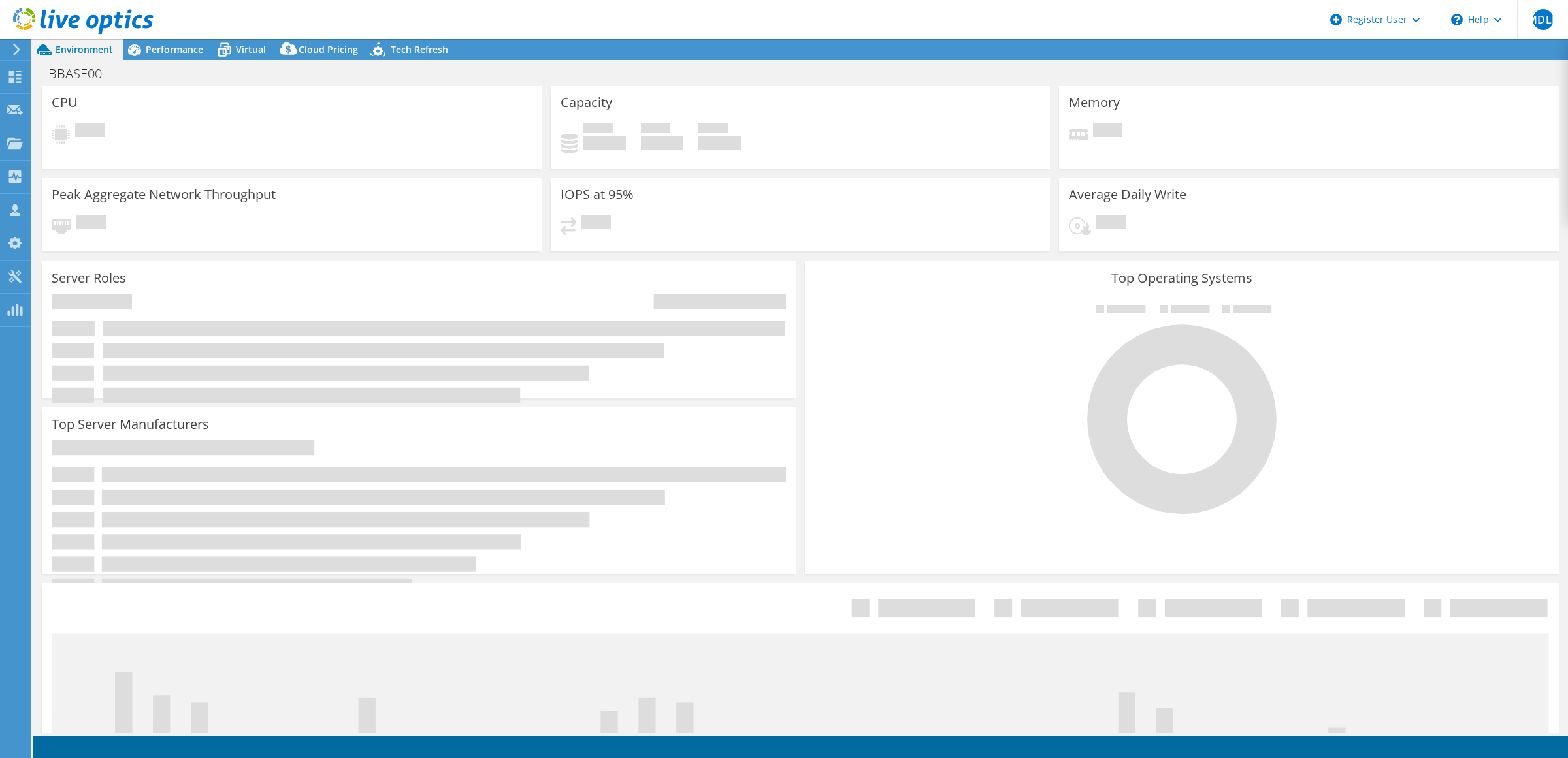
select select "USD"
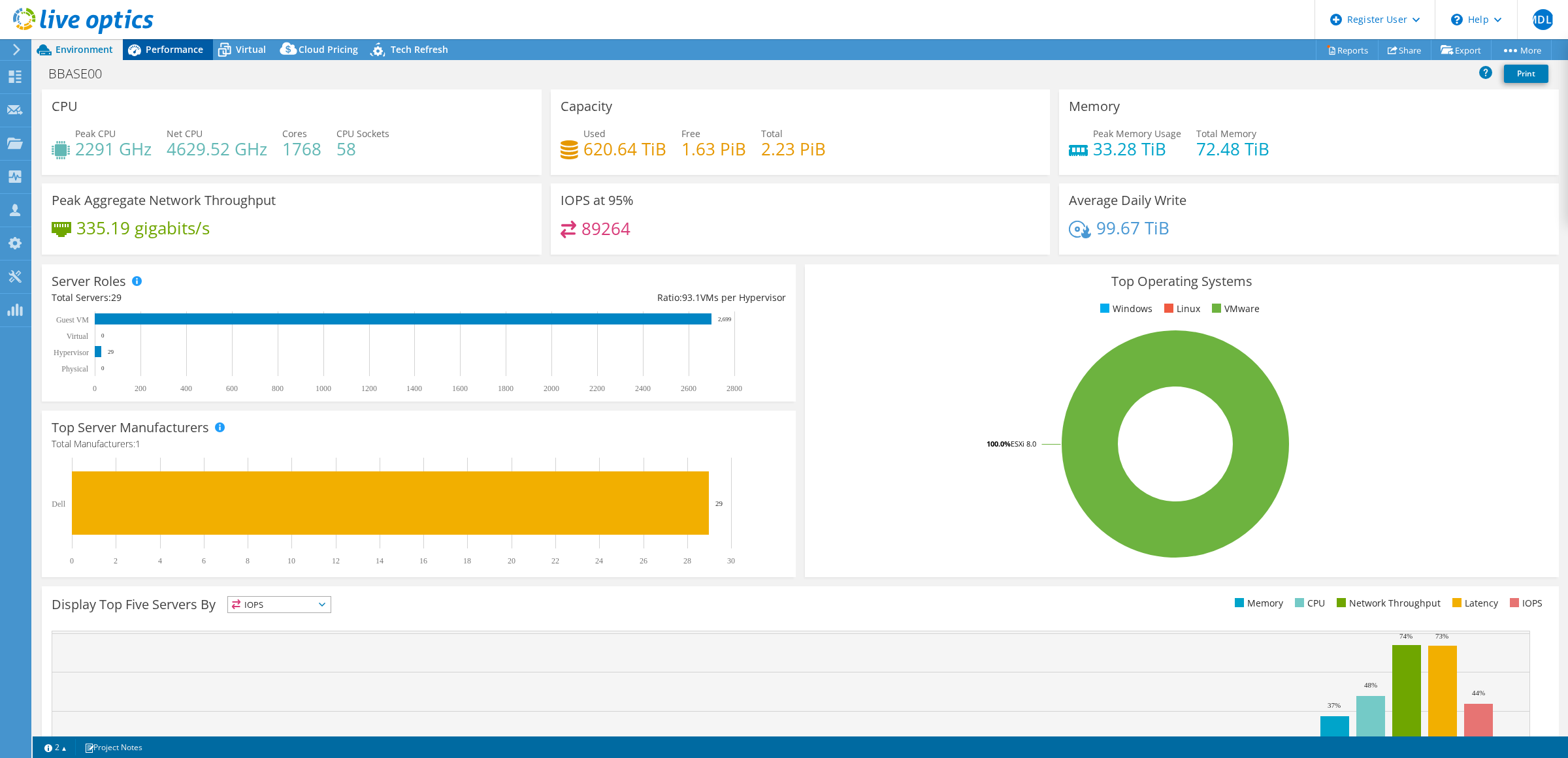
click at [192, 59] on div "Performance" at bounding box center [168, 50] width 90 height 21
select select "USD"
click at [191, 52] on span "Performance" at bounding box center [174, 50] width 57 height 13
drag, startPoint x: 162, startPoint y: 40, endPoint x: 229, endPoint y: 37, distance: 67.1
click at [162, 40] on div "Performance" at bounding box center [168, 50] width 90 height 21
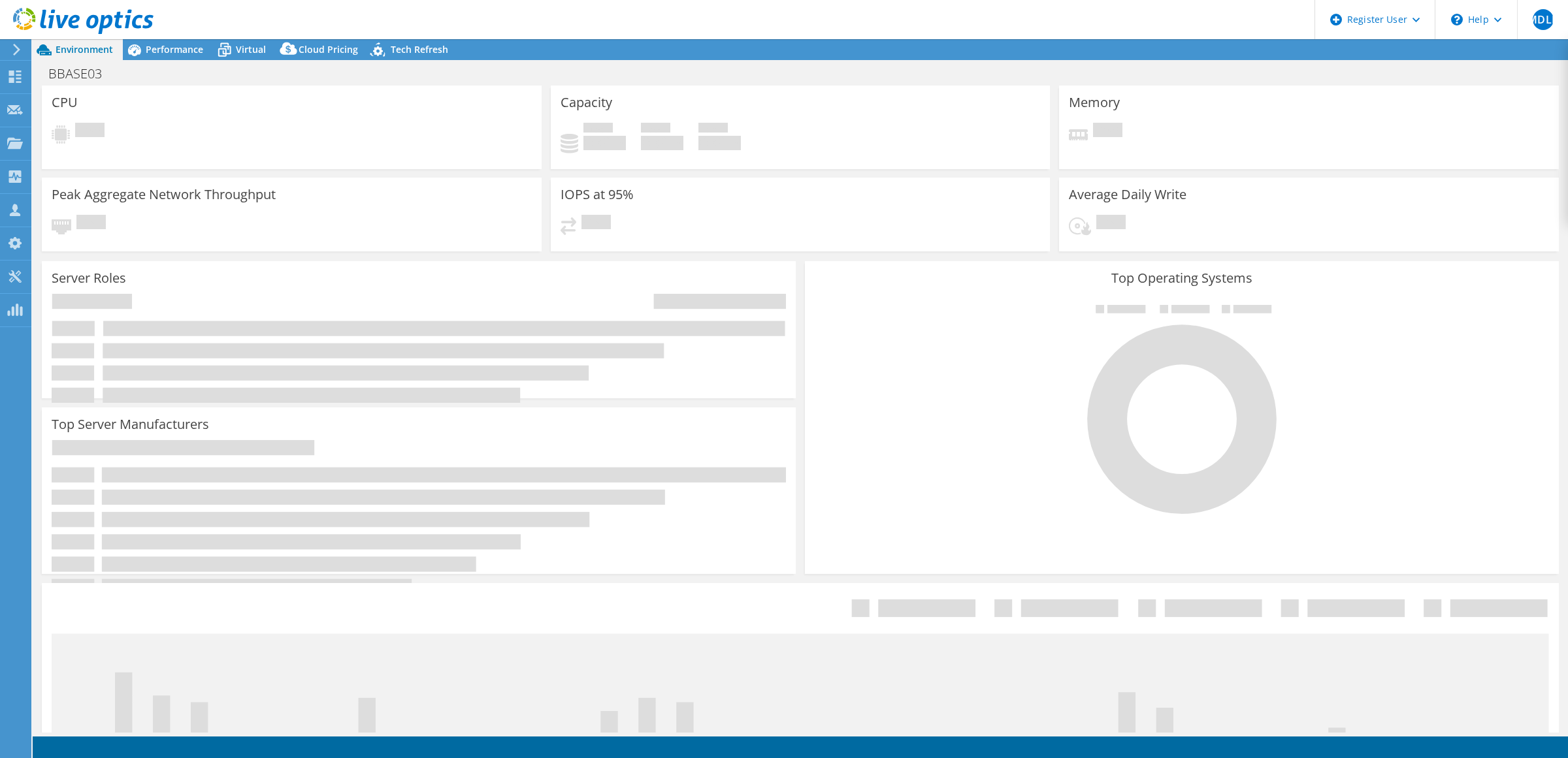
select select "USD"
